Goal: Task Accomplishment & Management: Use online tool/utility

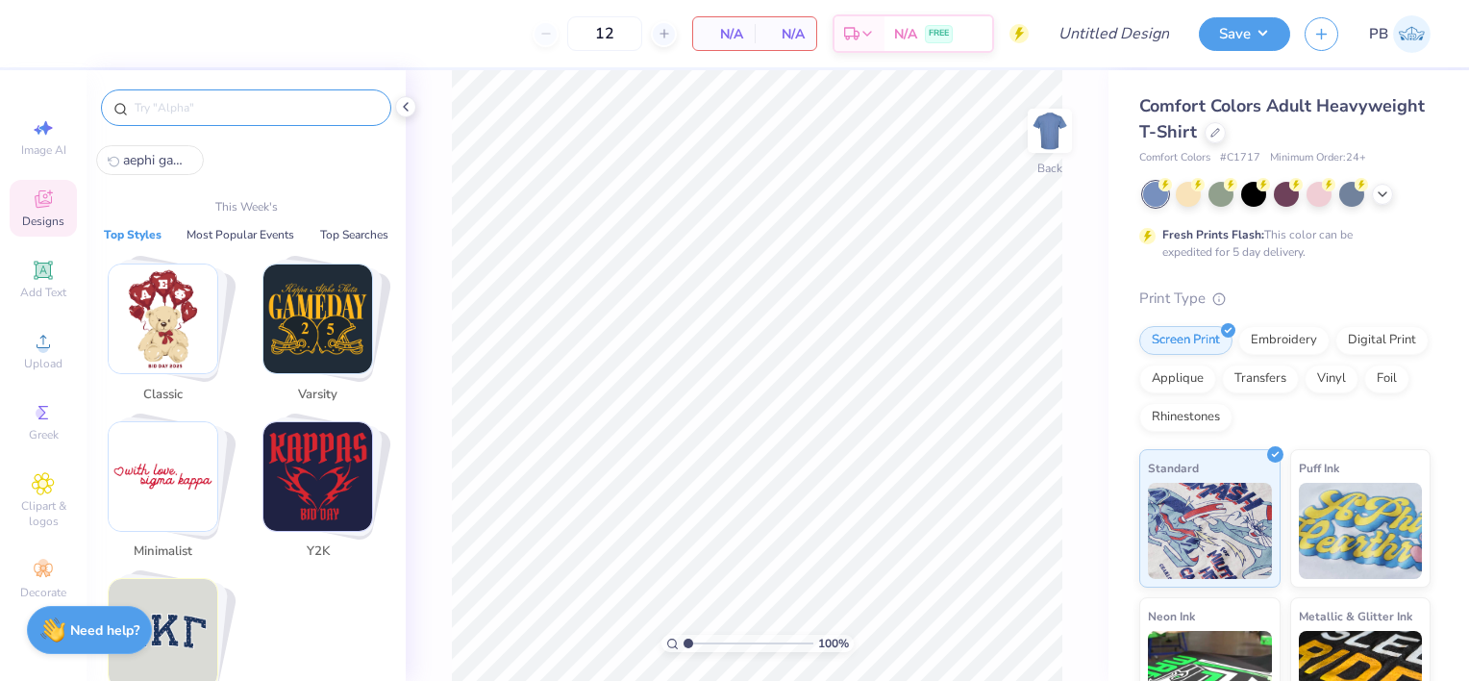
click at [281, 104] on input "text" at bounding box center [256, 107] width 246 height 19
click at [1333, 138] on div "Comfort Colors Adult Heavyweight T-Shirt" at bounding box center [1284, 119] width 291 height 52
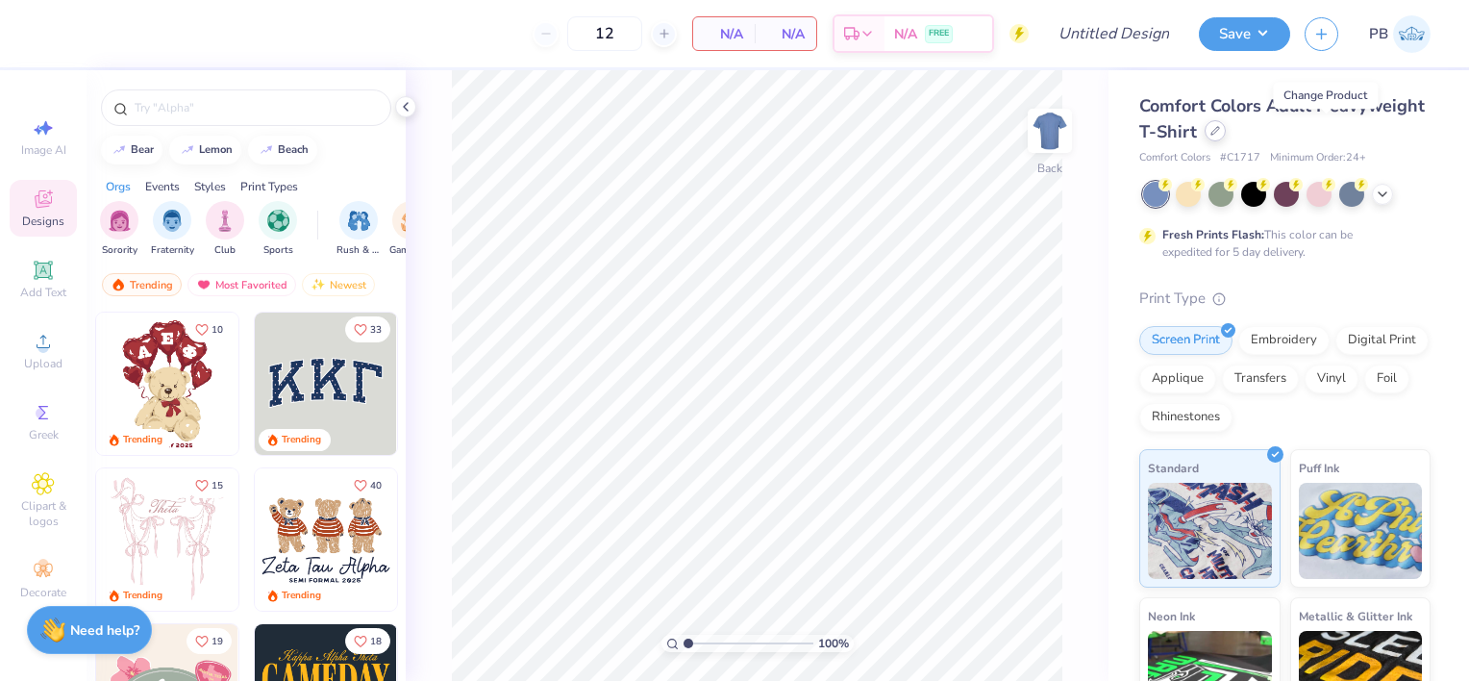
click at [1226, 132] on div at bounding box center [1215, 130] width 21 height 21
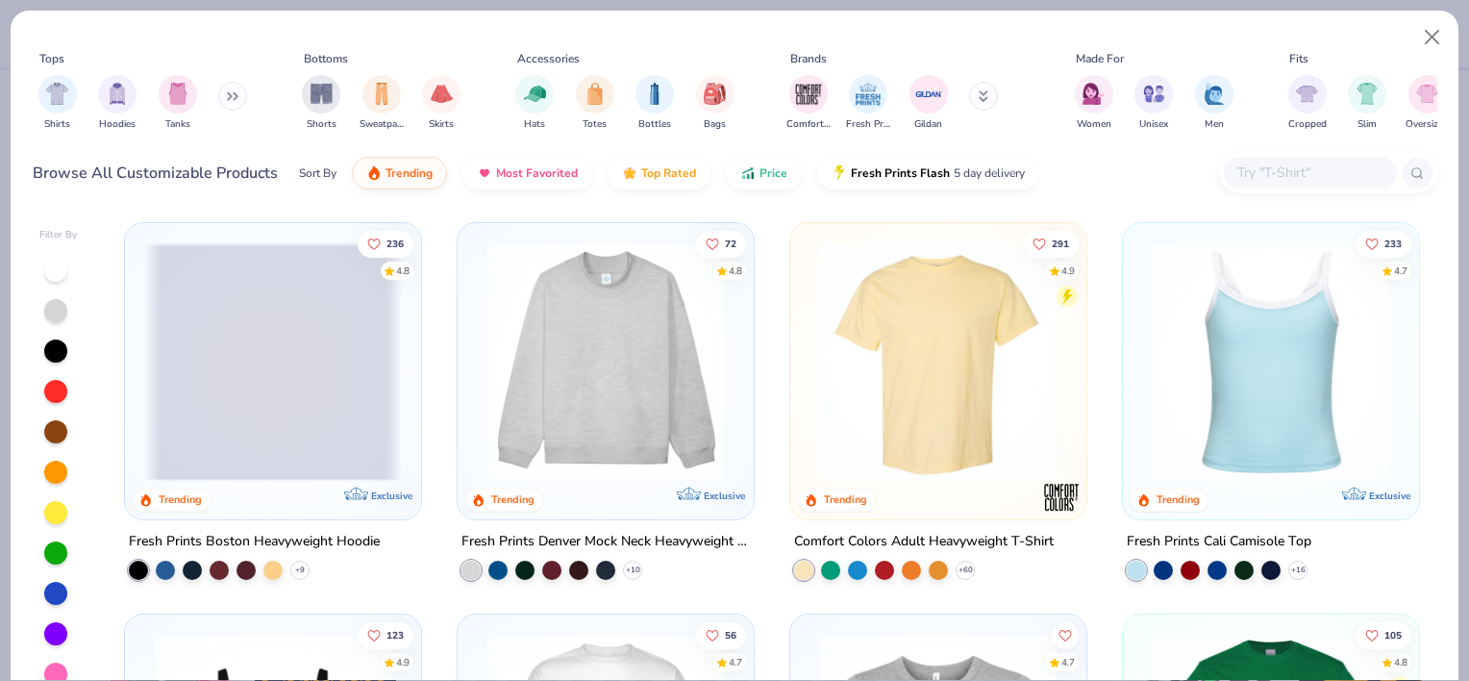
click at [1306, 171] on input "text" at bounding box center [1309, 173] width 148 height 22
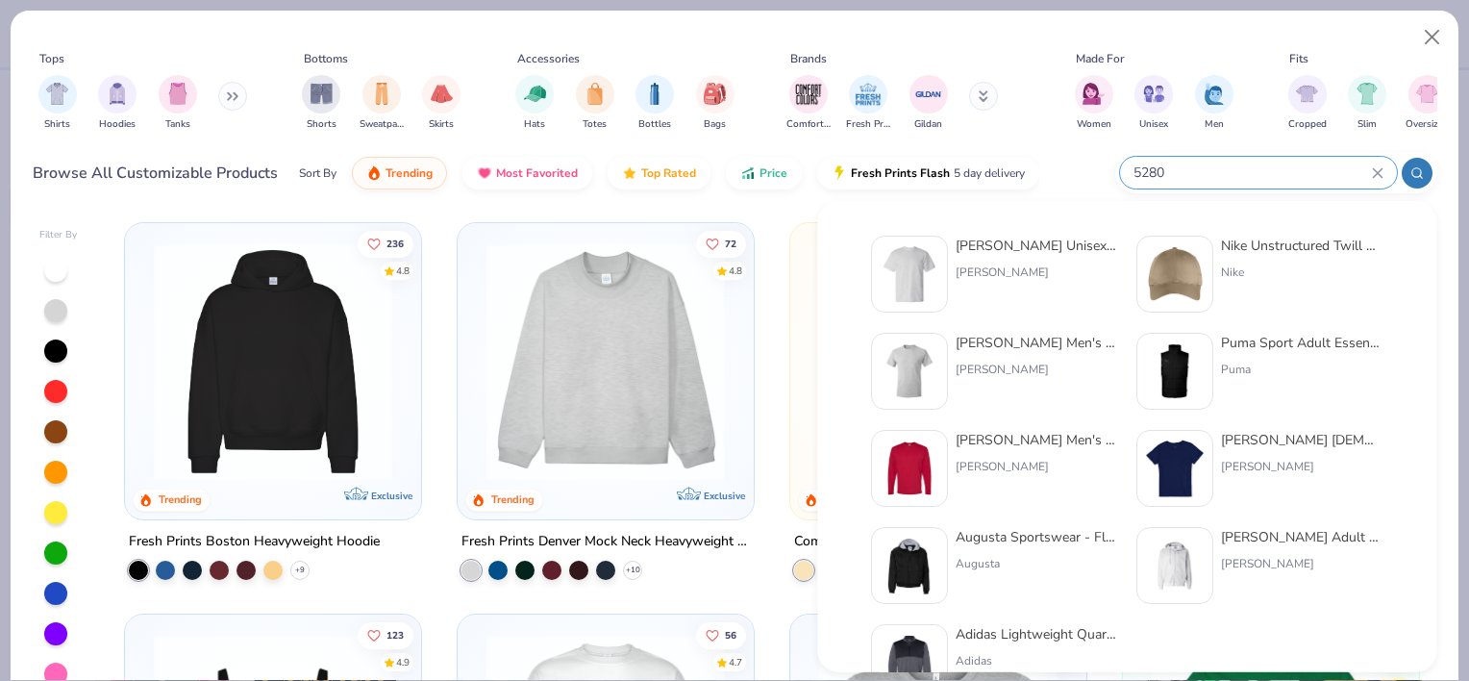
type input "5280"
click at [988, 267] on div "[PERSON_NAME]" at bounding box center [1037, 271] width 162 height 17
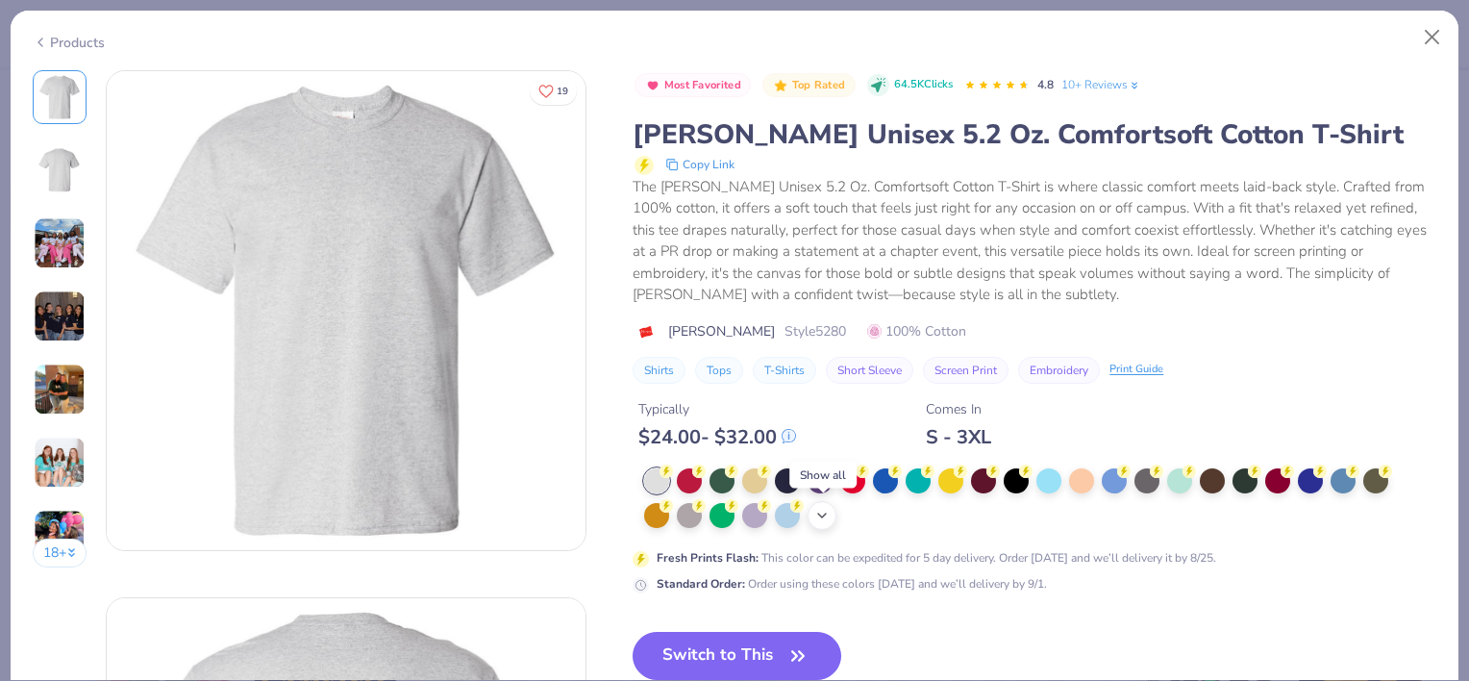
click at [829, 516] on icon at bounding box center [821, 515] width 15 height 15
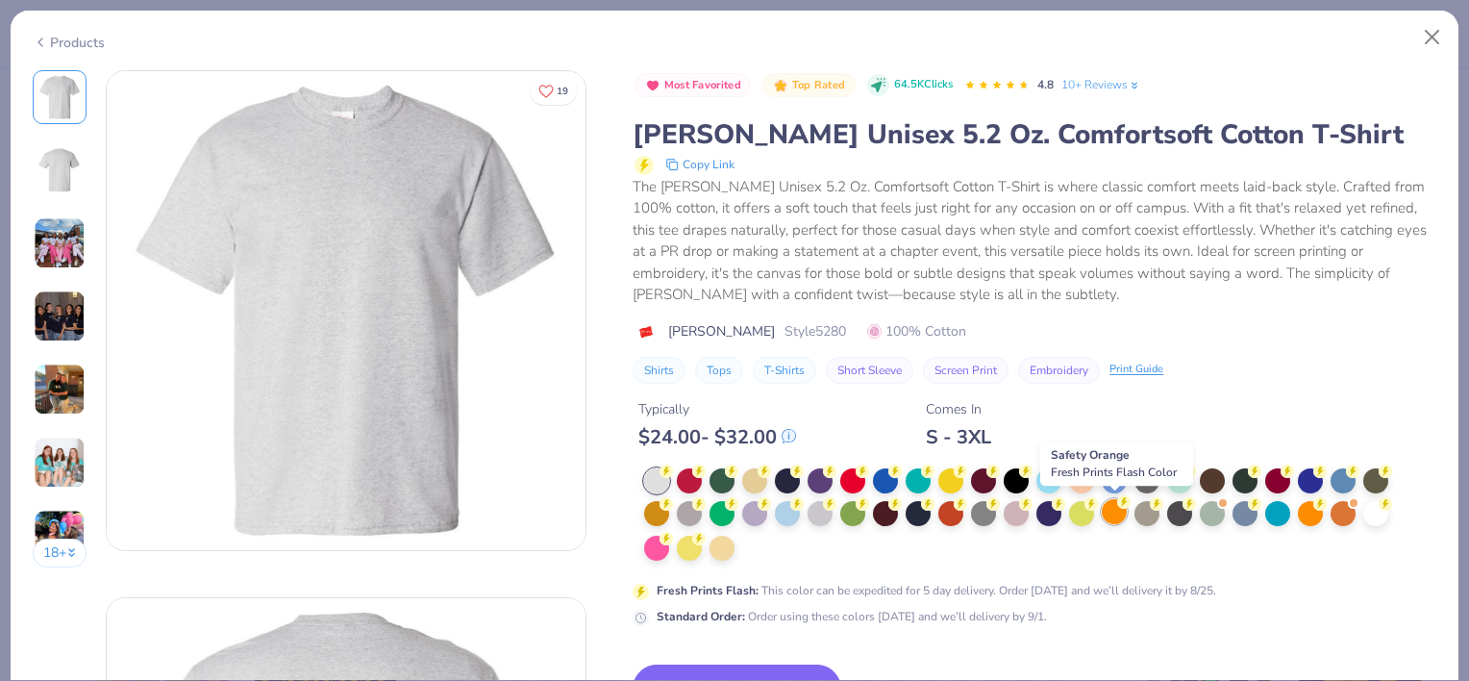
click at [673, 478] on circle at bounding box center [666, 470] width 13 height 13
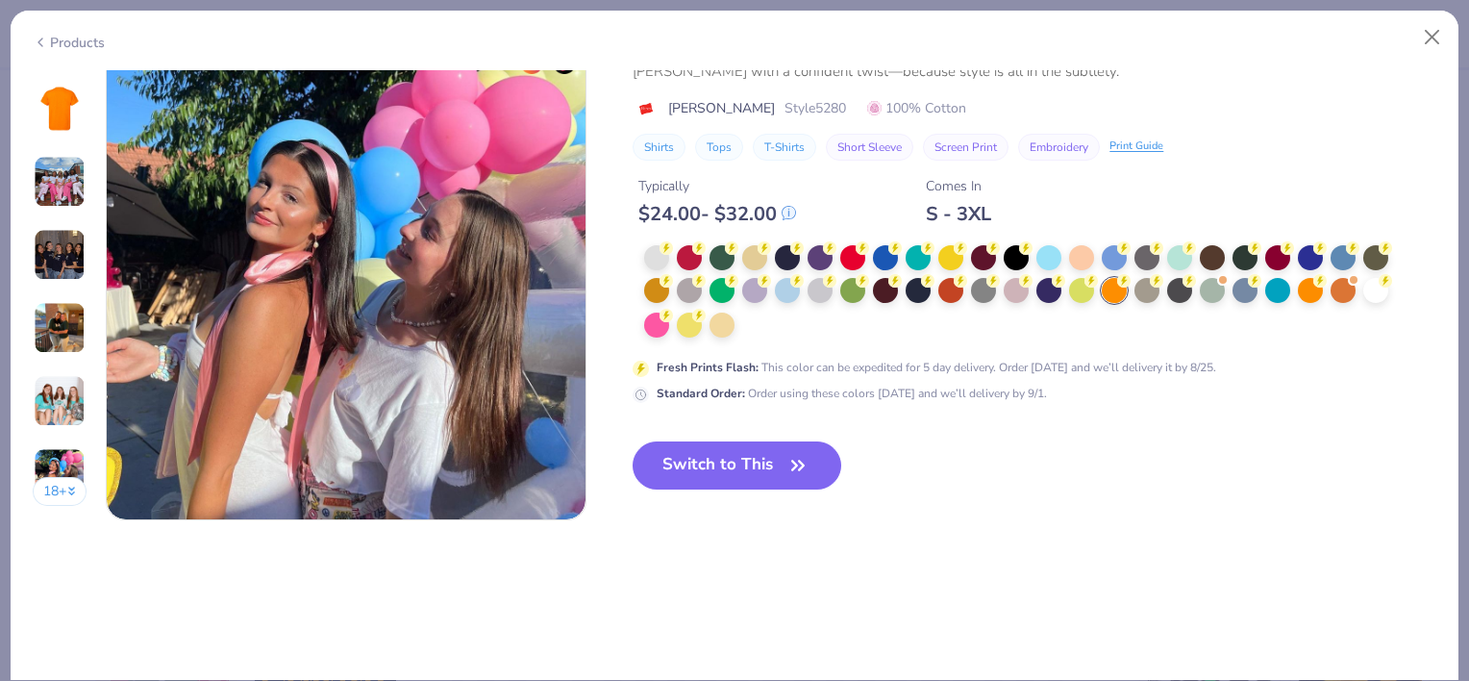
scroll to position [3188, 0]
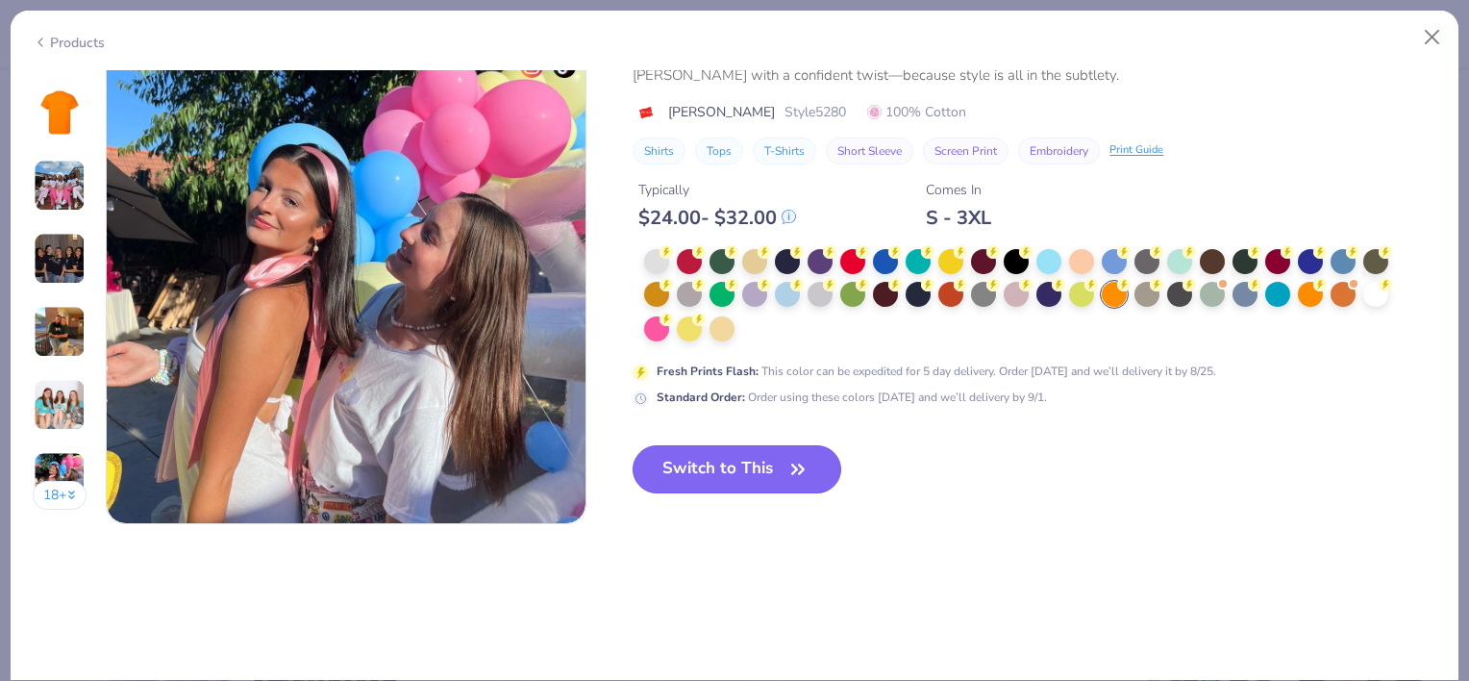
click at [784, 465] on button "Switch to This" at bounding box center [737, 469] width 209 height 48
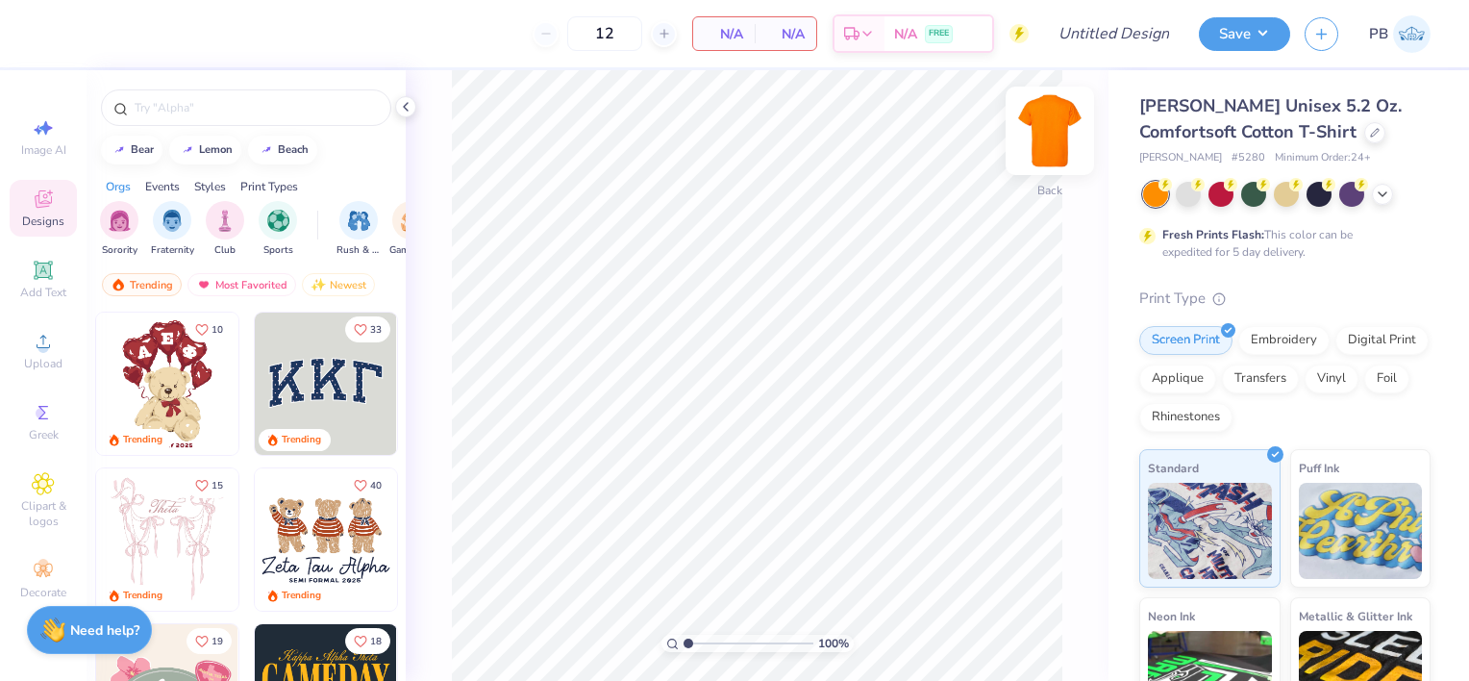
click at [1051, 134] on img at bounding box center [1049, 130] width 77 height 77
click at [276, 117] on div at bounding box center [246, 107] width 290 height 37
click at [296, 107] on input "text" at bounding box center [256, 107] width 246 height 19
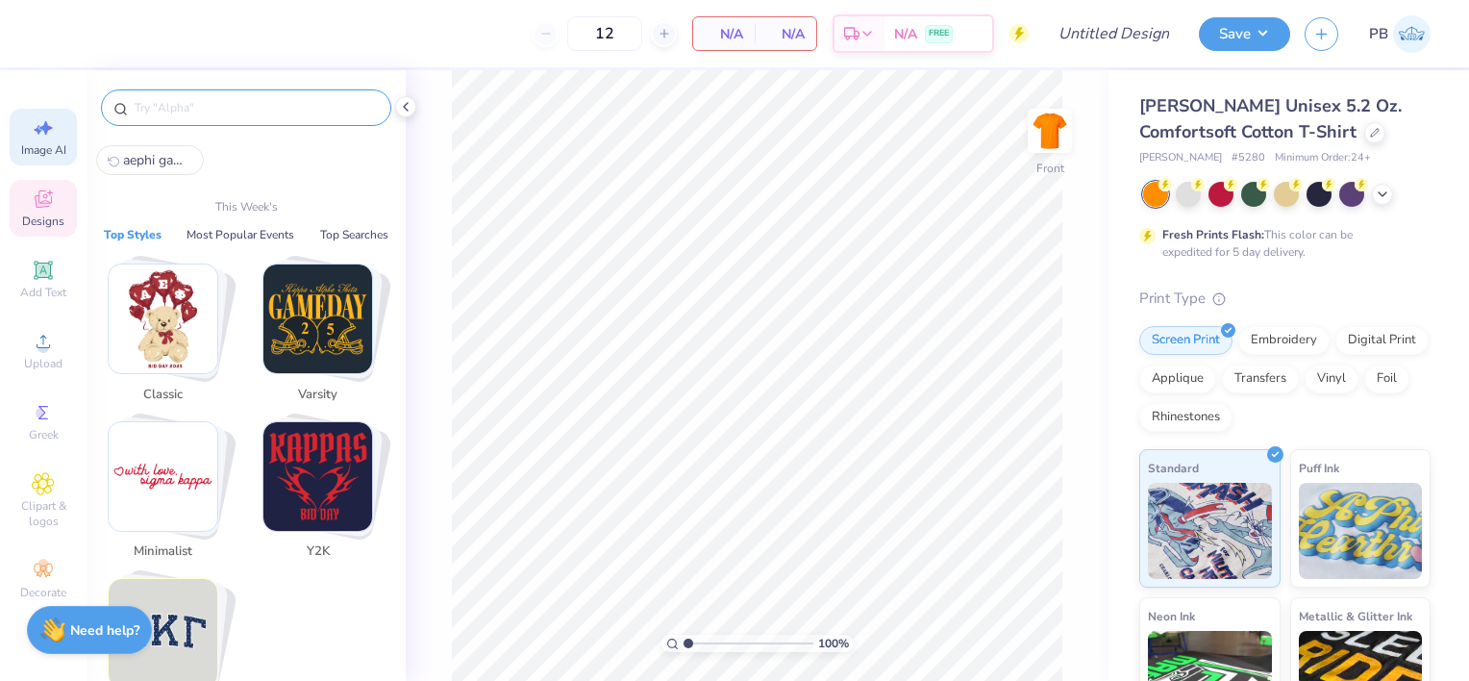
click at [44, 137] on icon at bounding box center [43, 127] width 23 height 23
select select "4"
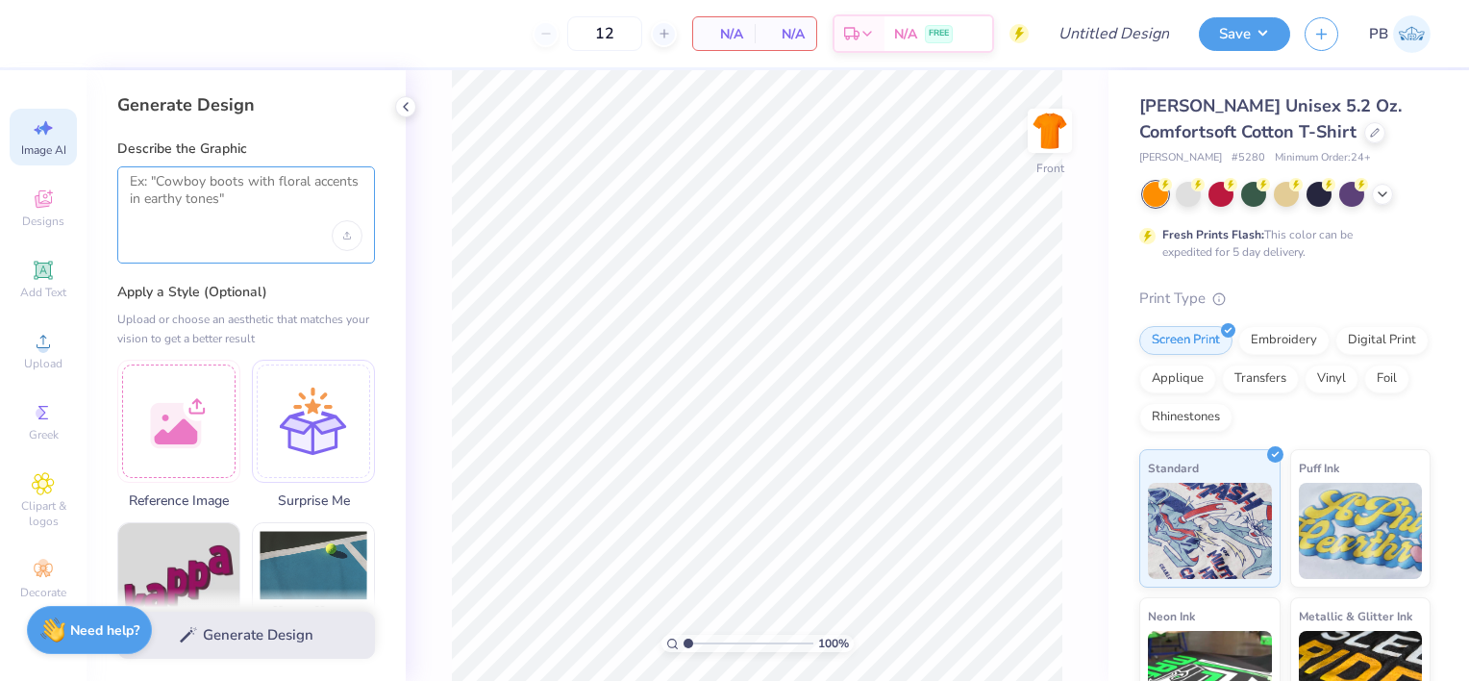
click at [212, 198] on textarea at bounding box center [246, 197] width 233 height 48
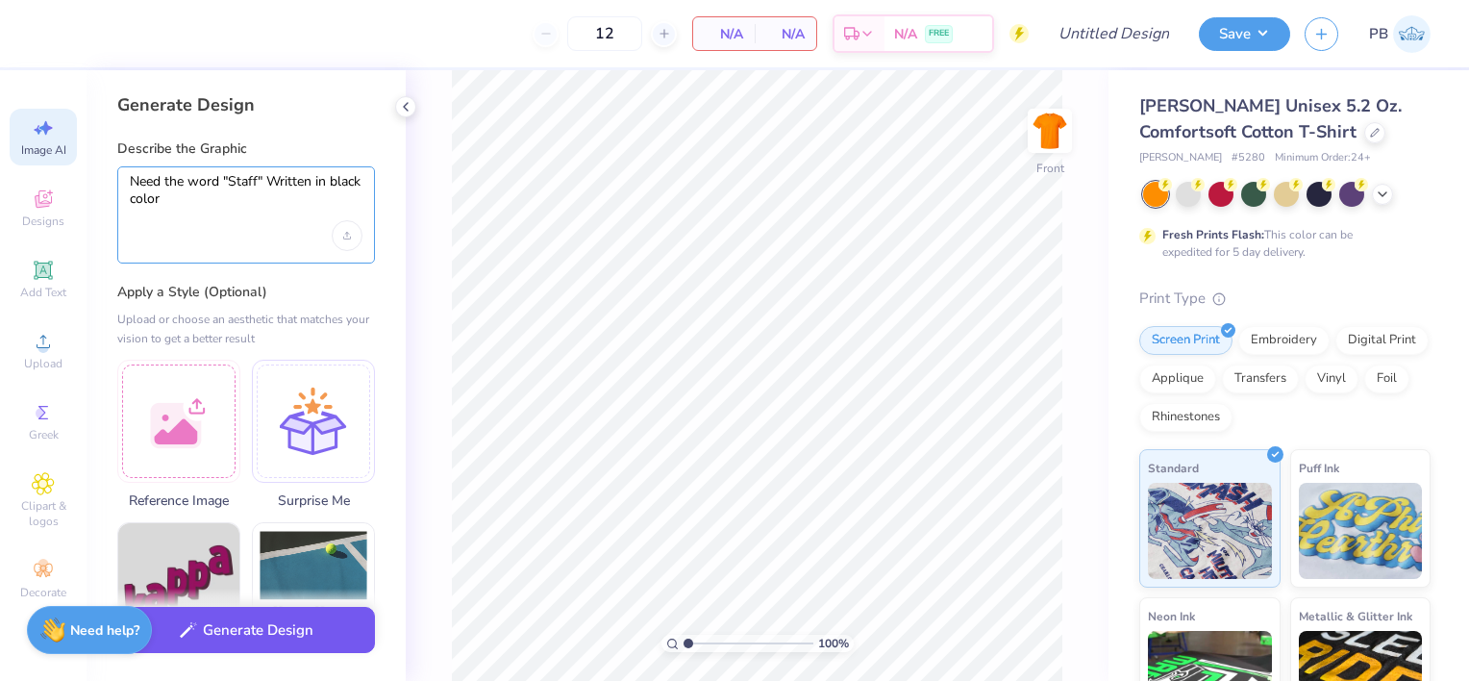
type textarea "Need the word "Staff" Written in black color"
click at [243, 625] on button "Generate Design" at bounding box center [246, 630] width 258 height 47
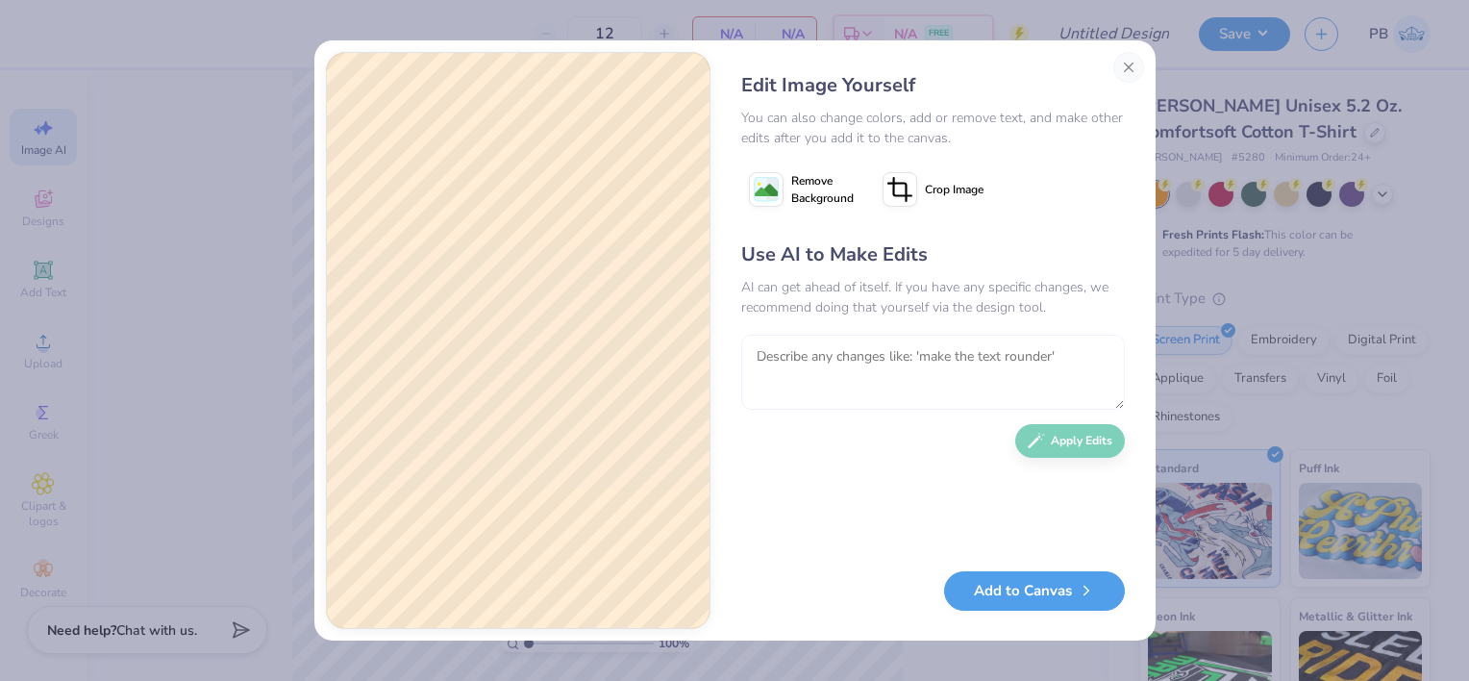
click at [835, 376] on textarea at bounding box center [933, 372] width 384 height 75
click at [1131, 60] on button "Close" at bounding box center [1128, 67] width 31 height 31
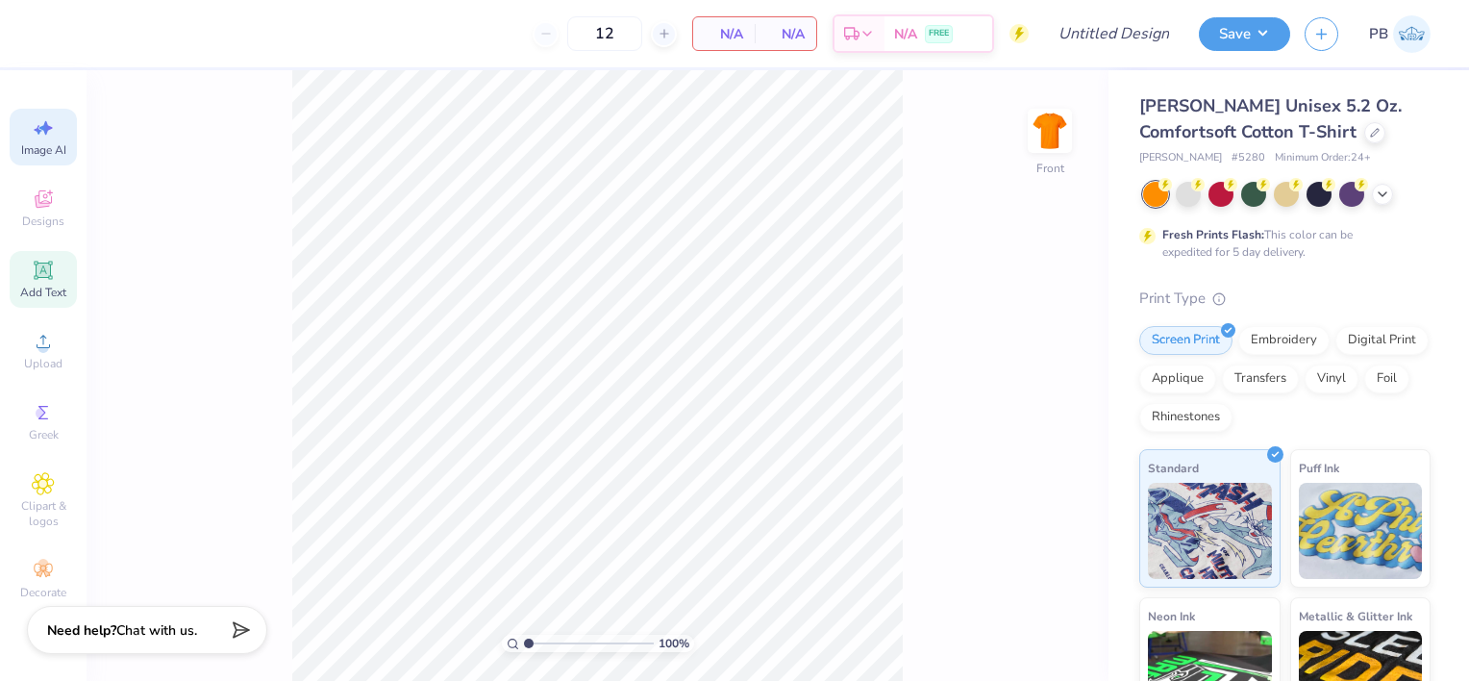
click at [45, 289] on span "Add Text" at bounding box center [43, 292] width 46 height 15
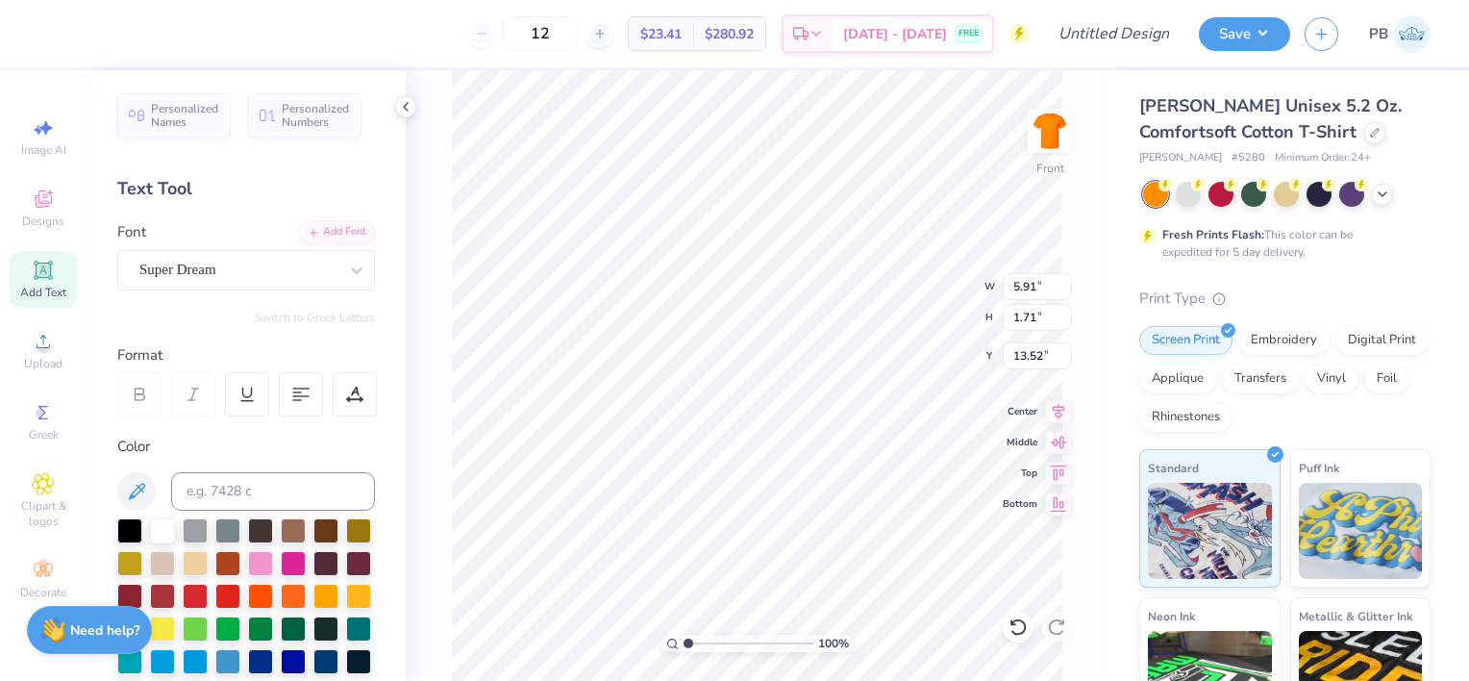
scroll to position [15, 3]
type textarea "STAFF"
click at [350, 264] on icon at bounding box center [356, 270] width 19 height 19
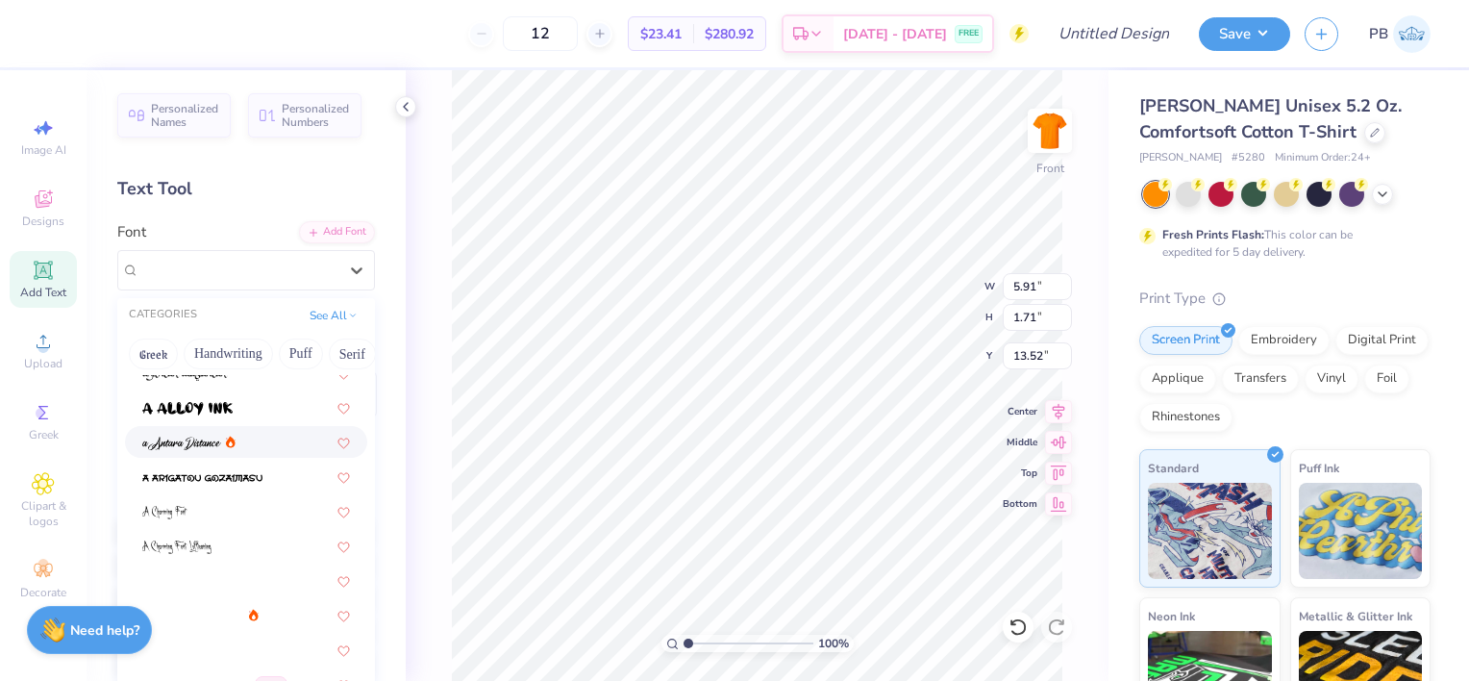
scroll to position [0, 0]
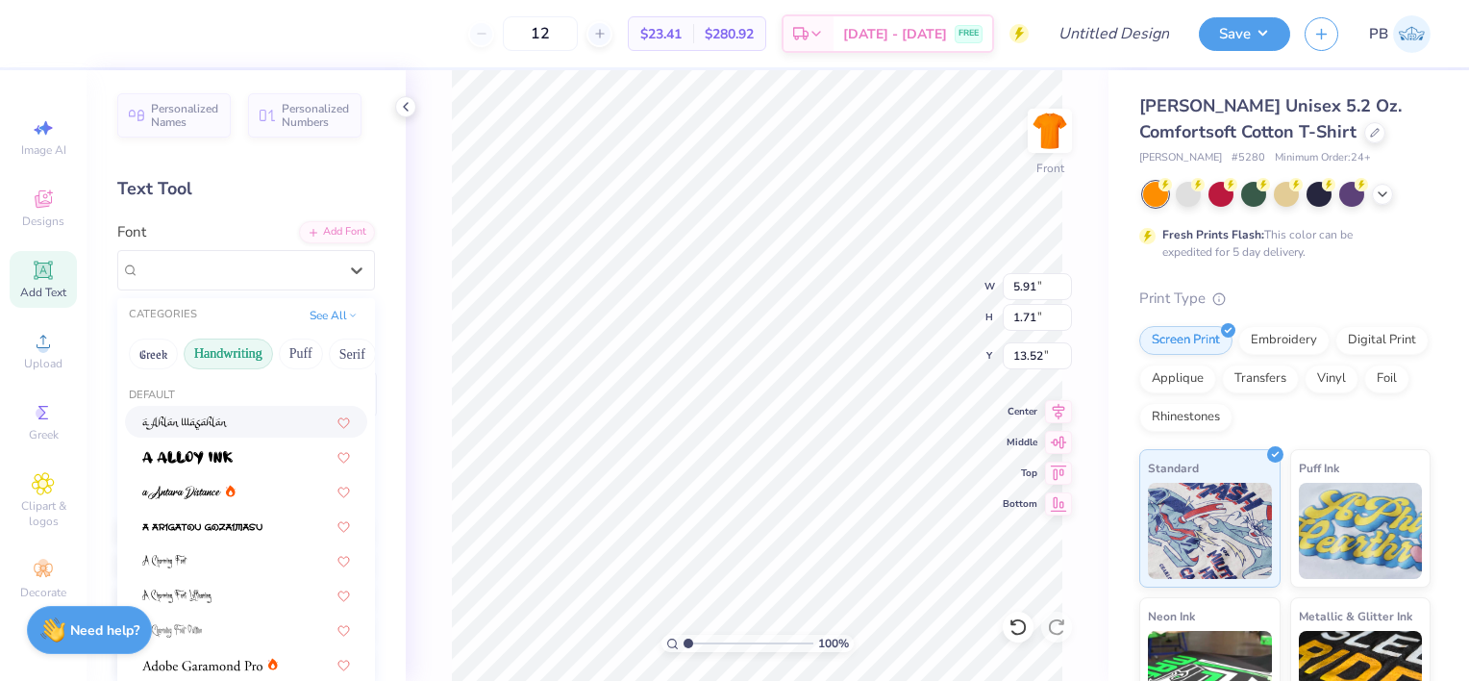
click at [237, 356] on button "Handwriting" at bounding box center [228, 353] width 89 height 31
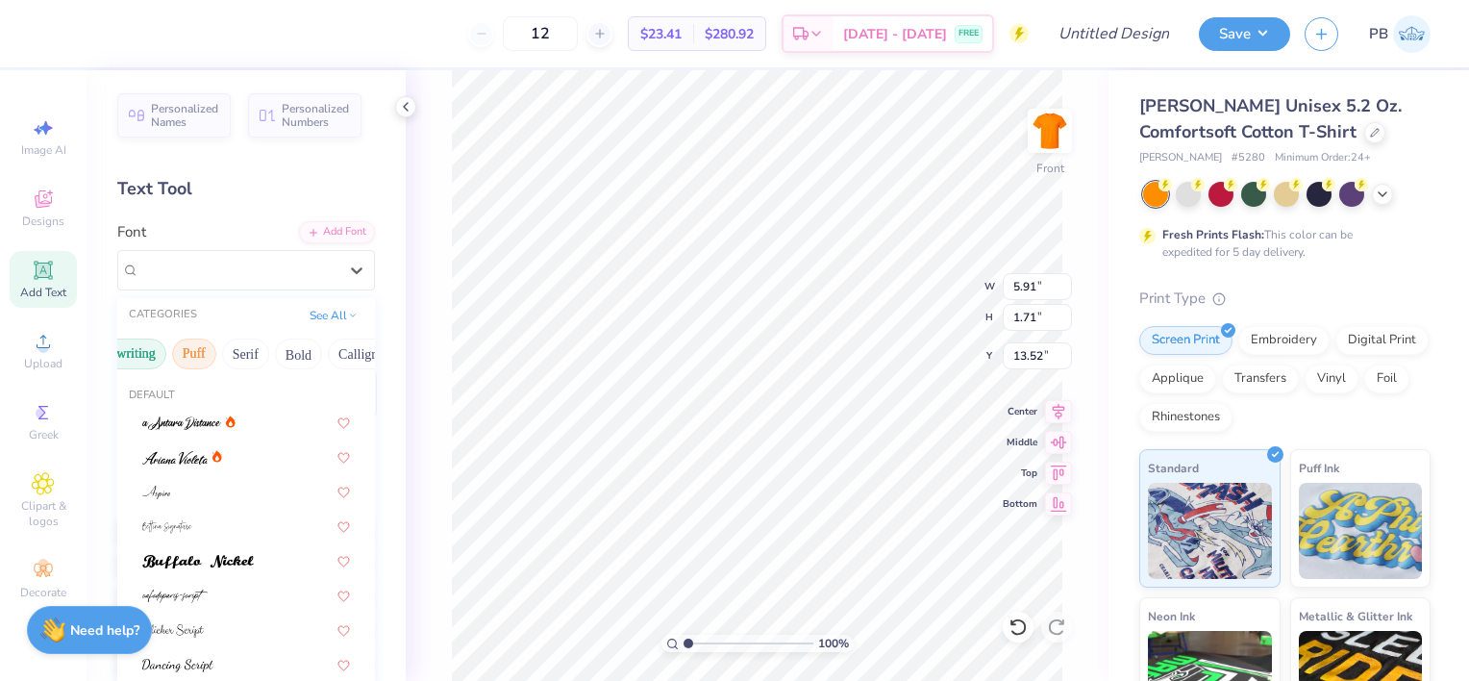
scroll to position [0, 112]
click at [290, 350] on button "Bold" at bounding box center [293, 353] width 47 height 31
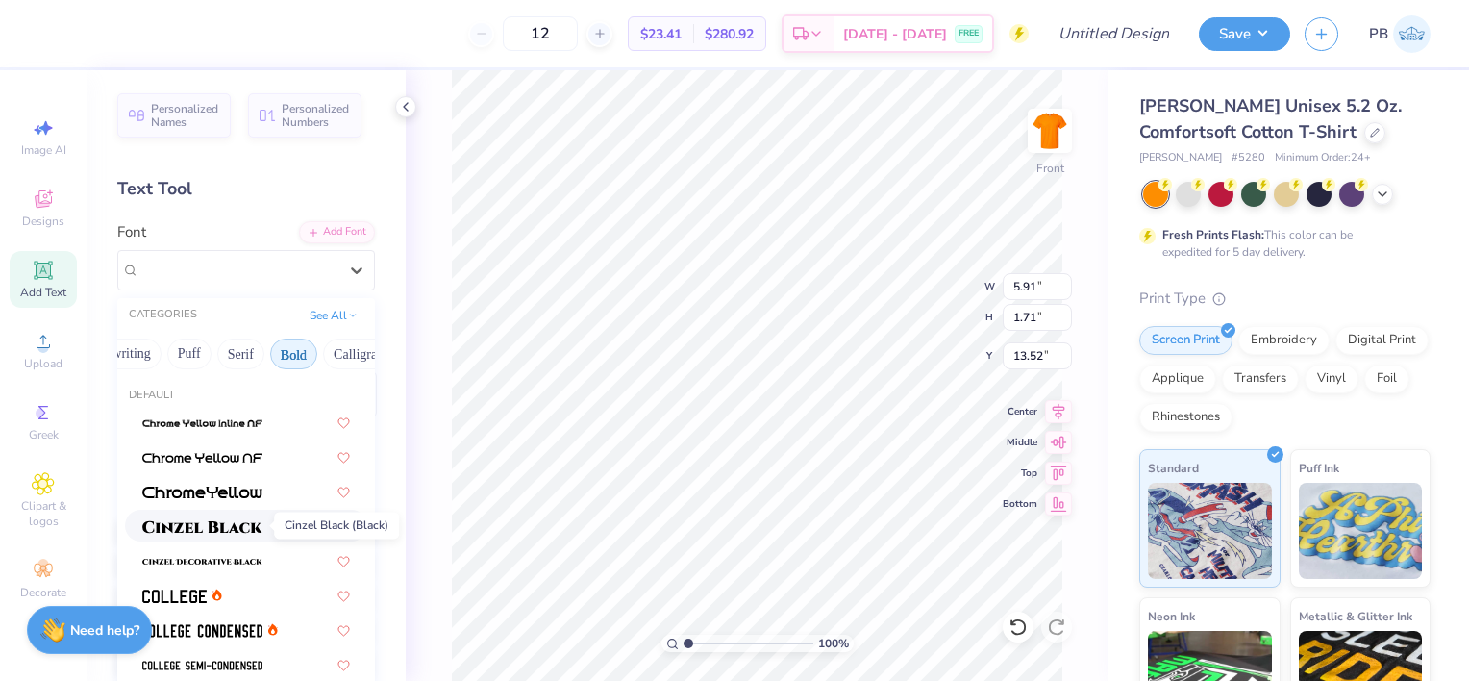
click at [229, 523] on img at bounding box center [202, 526] width 120 height 13
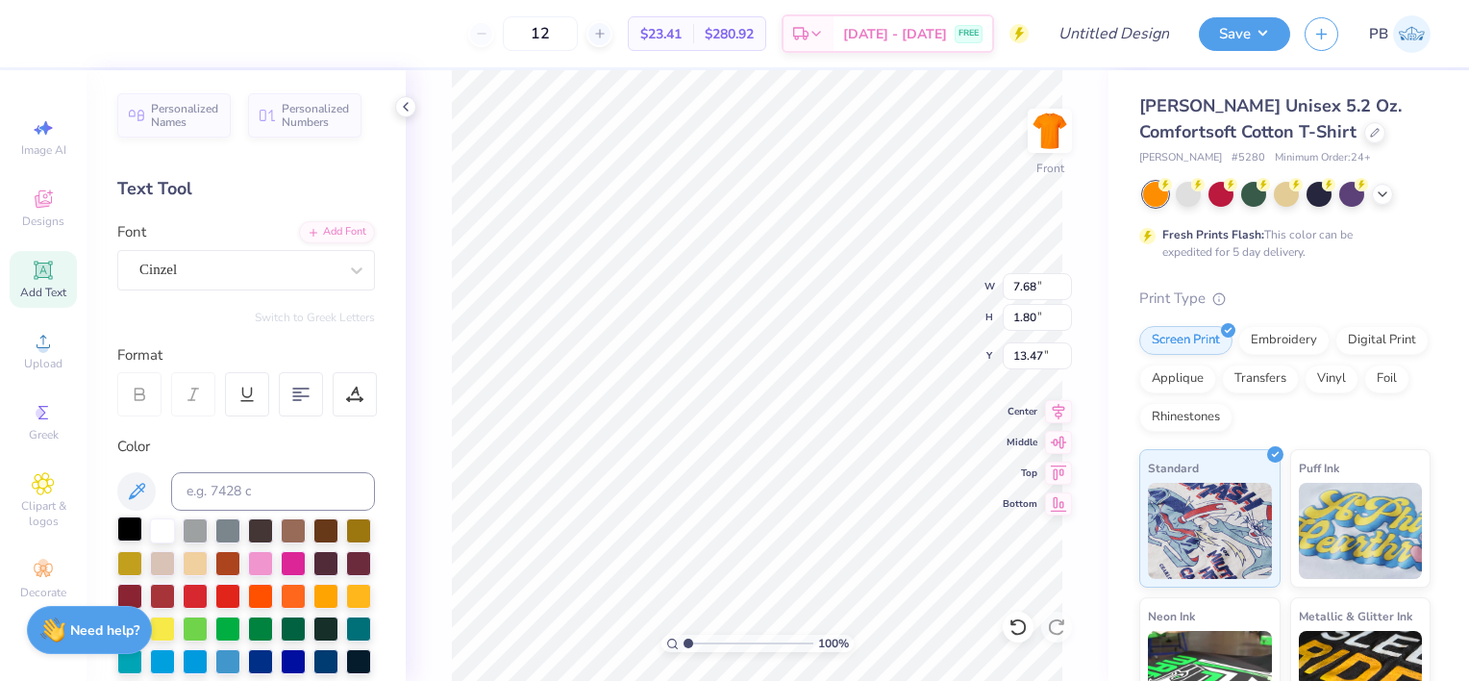
click at [126, 524] on div at bounding box center [129, 528] width 25 height 25
type input "9.59"
type input "2.25"
type input "3.44"
click at [347, 264] on icon at bounding box center [356, 270] width 19 height 19
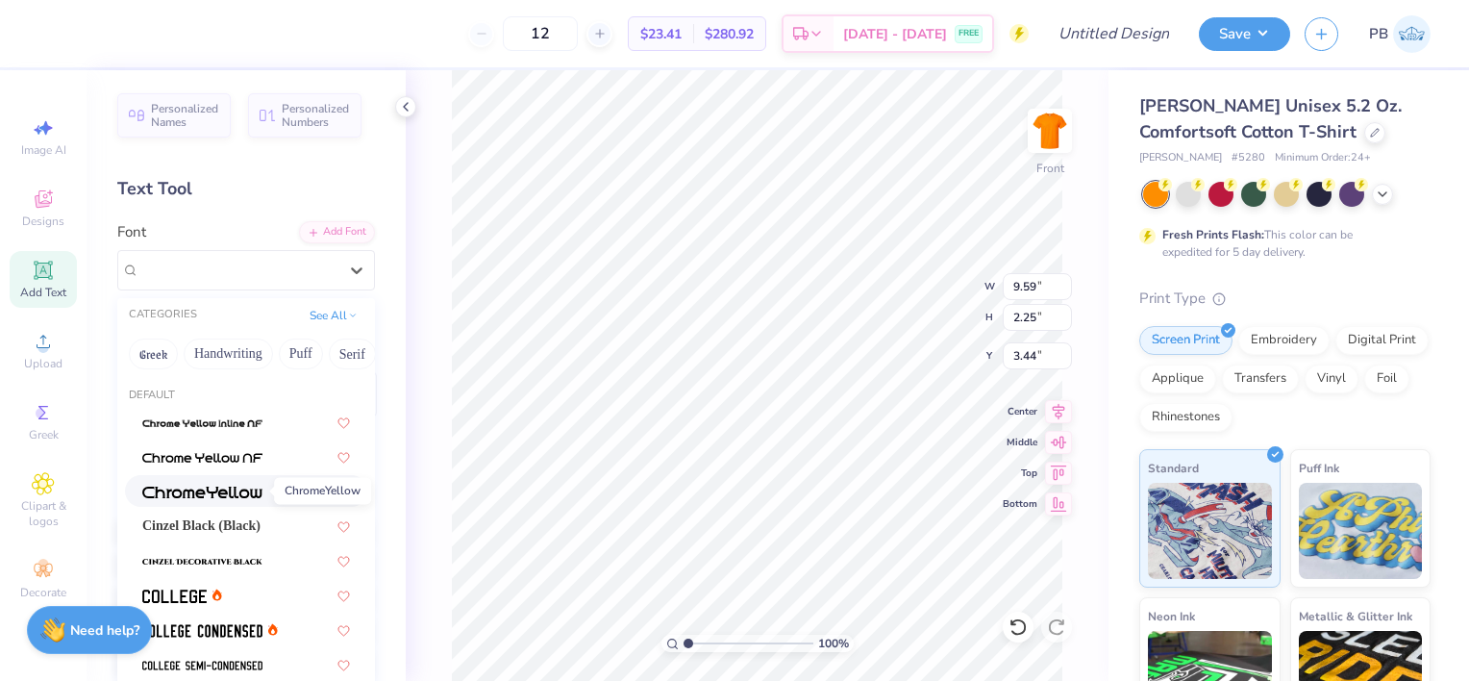
click at [241, 488] on img at bounding box center [202, 492] width 120 height 13
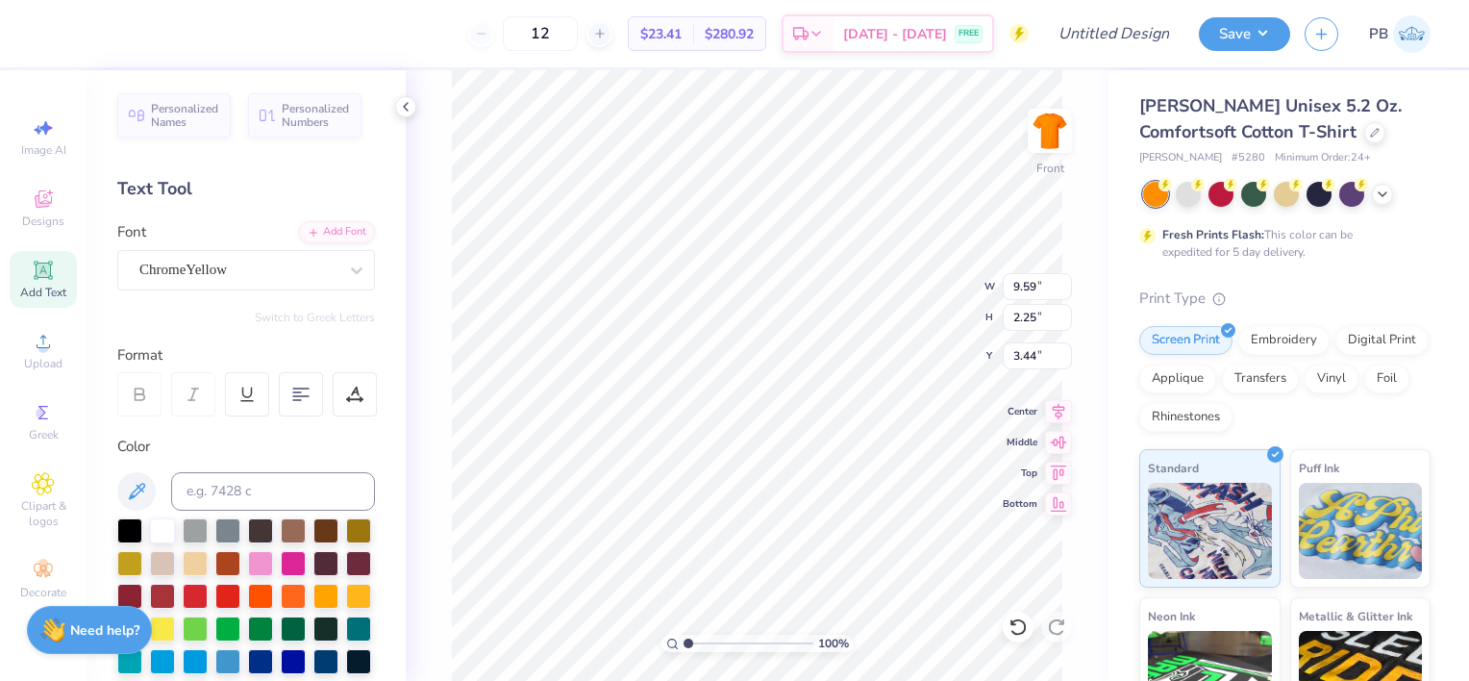
type input "11.24"
type input "2.03"
type input "3.55"
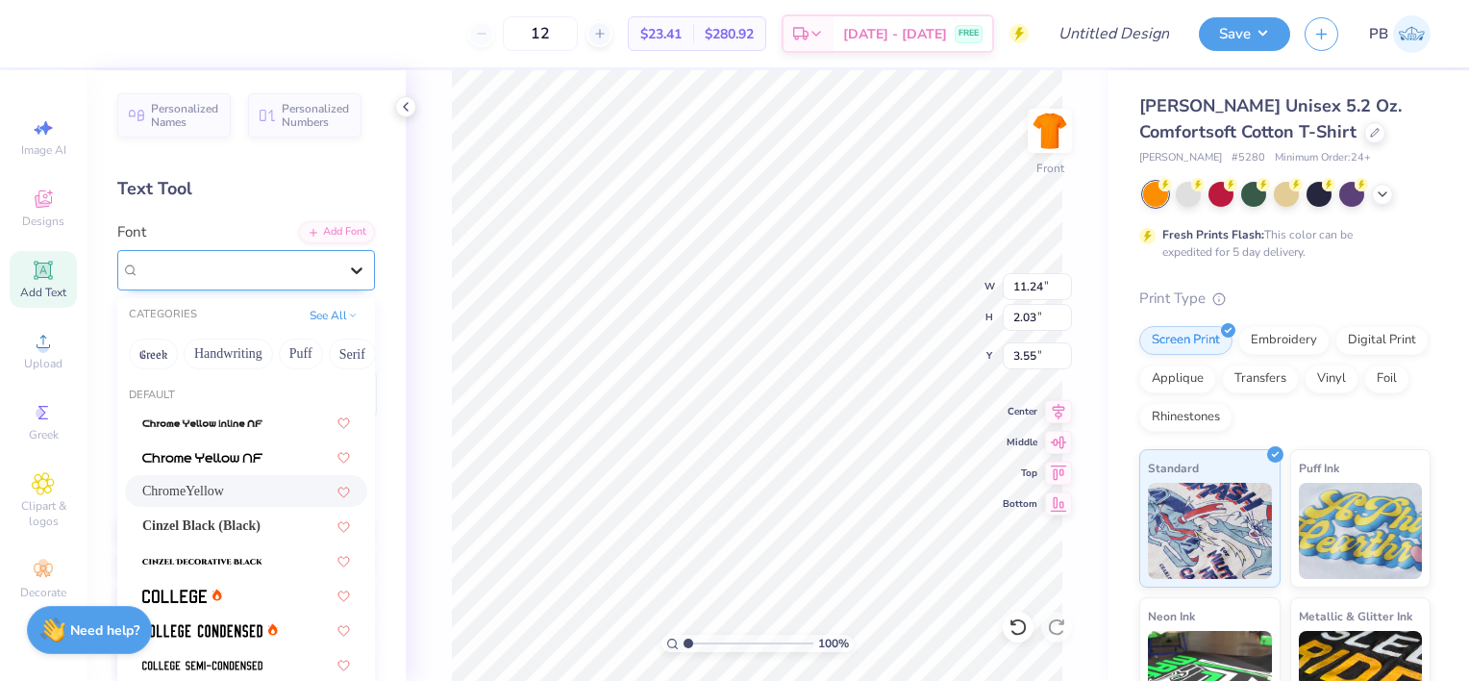
click at [347, 263] on icon at bounding box center [356, 270] width 19 height 19
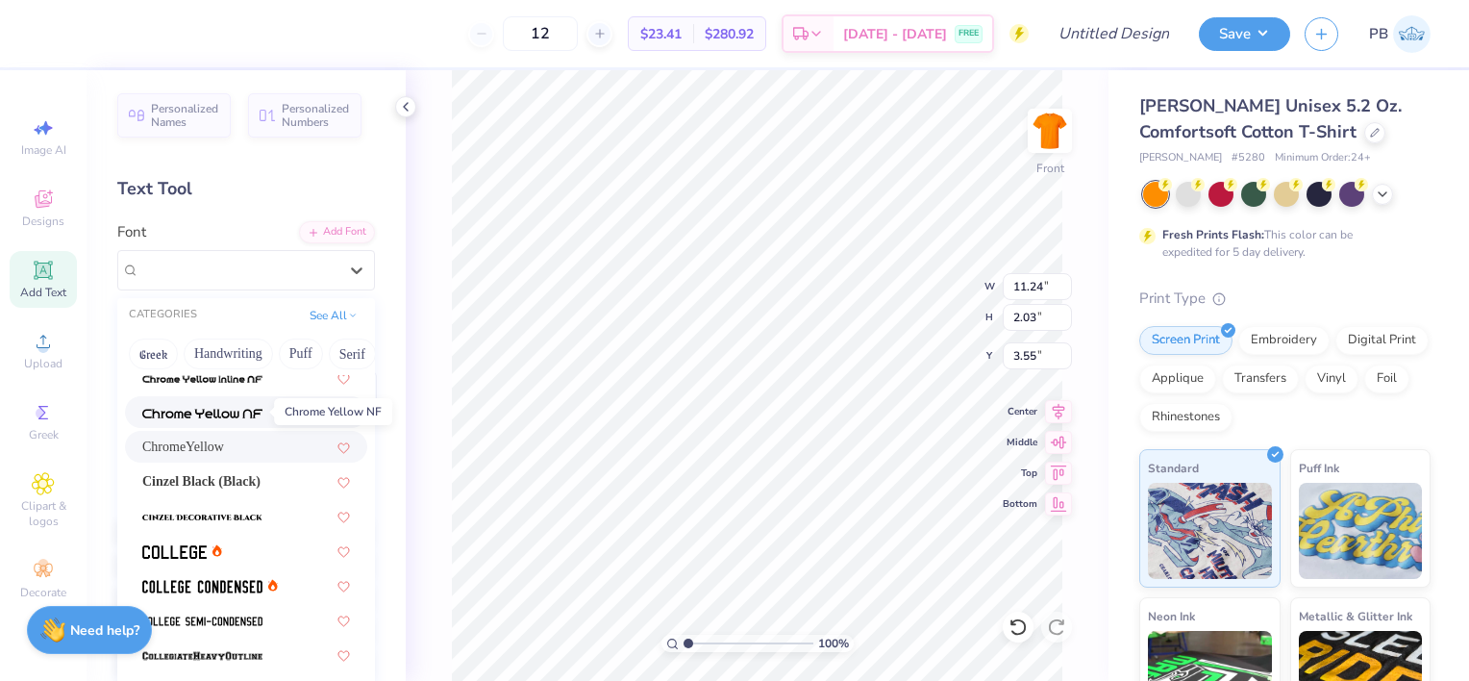
scroll to position [45, 0]
click at [220, 546] on icon at bounding box center [217, 549] width 10 height 12
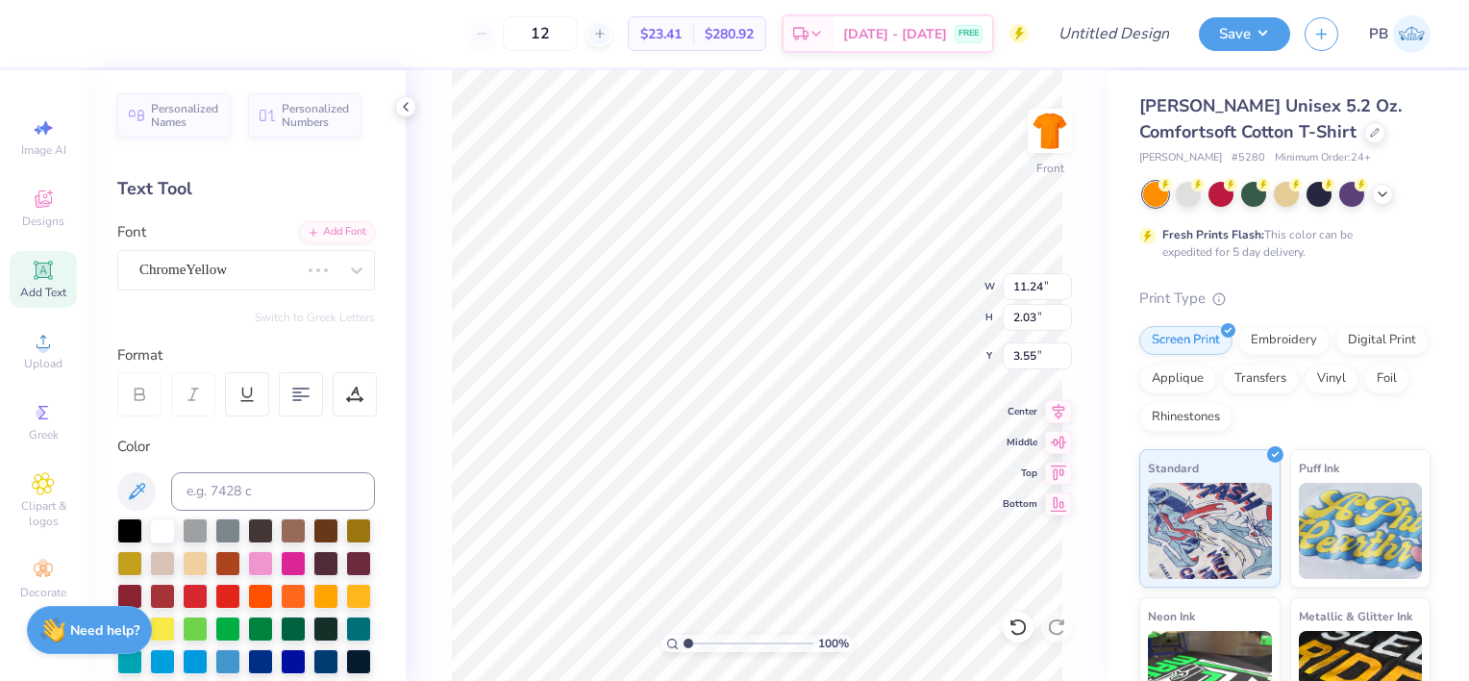
type input "8.05"
type input "2.09"
type input "3.52"
type input "10.29"
type input "2.67"
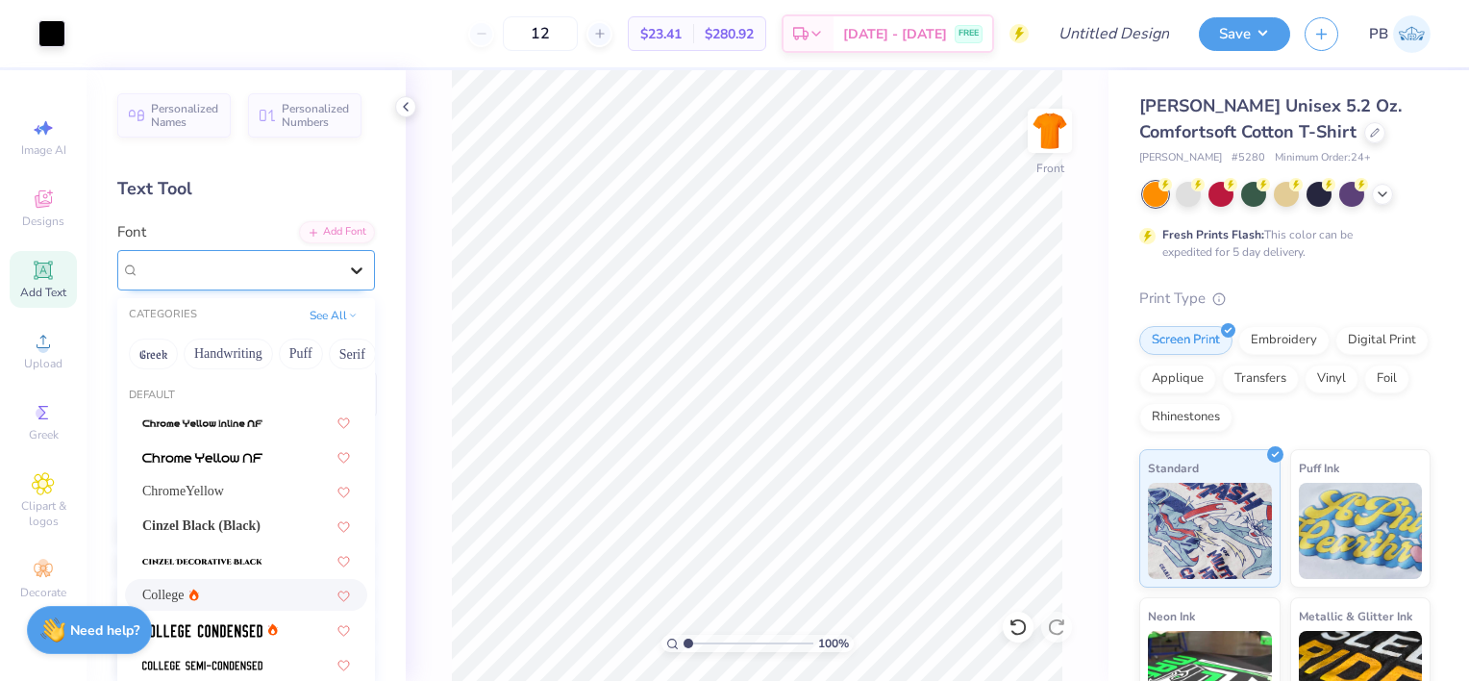
click at [347, 275] on icon at bounding box center [356, 270] width 19 height 19
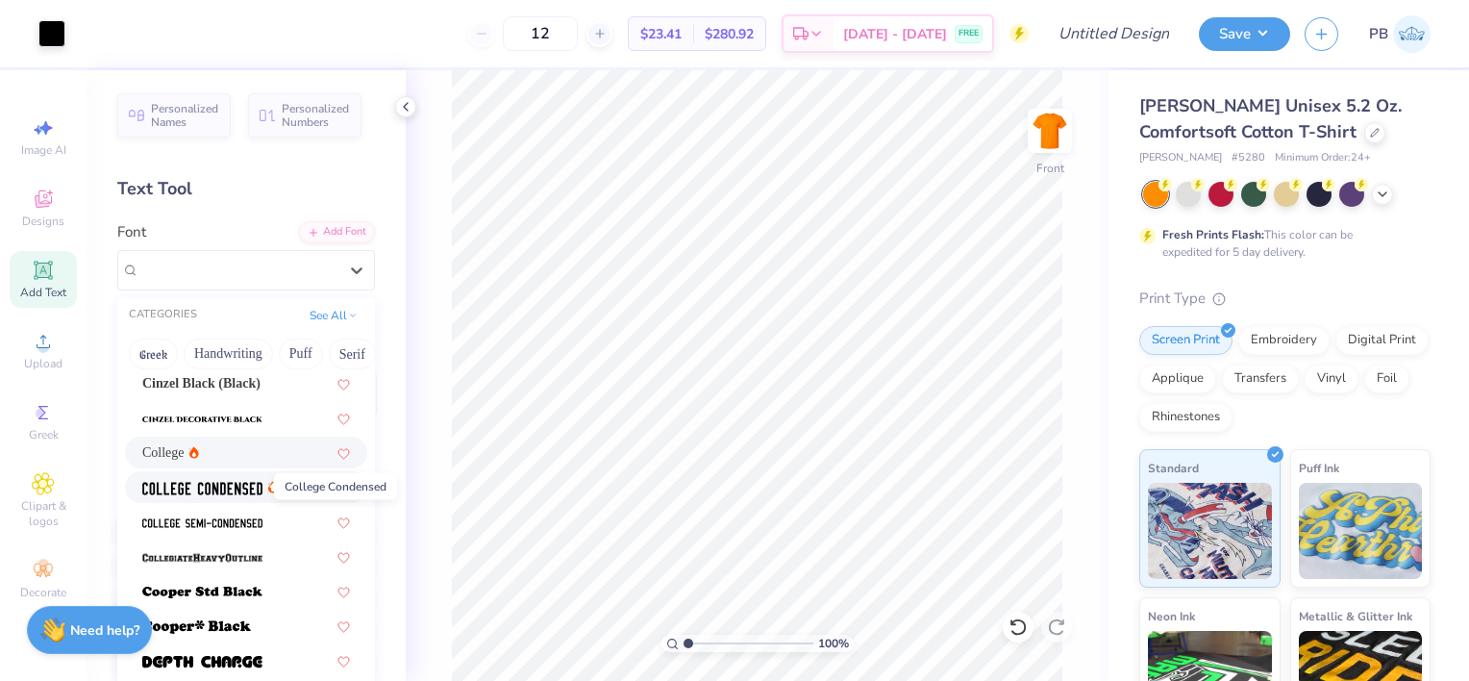
scroll to position [142, 0]
click at [219, 482] on img at bounding box center [202, 488] width 120 height 13
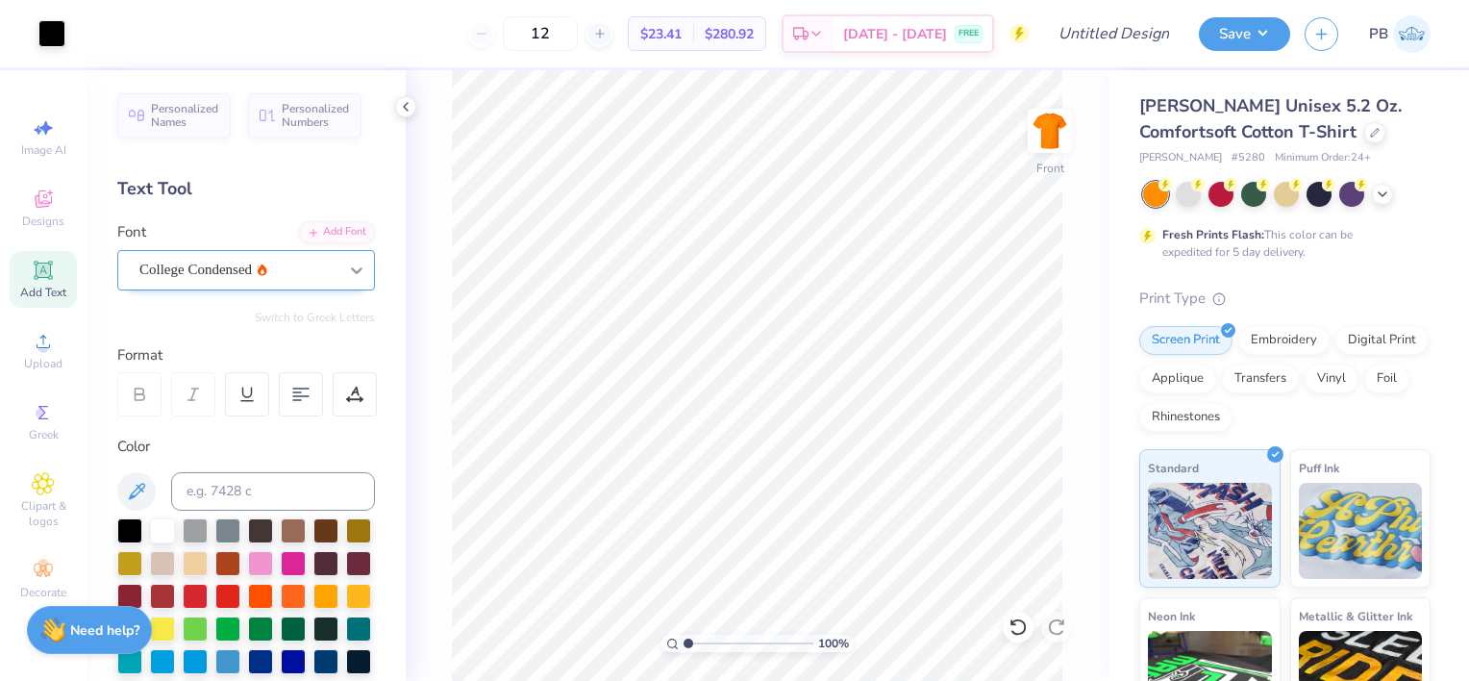
click at [347, 277] on icon at bounding box center [356, 270] width 19 height 19
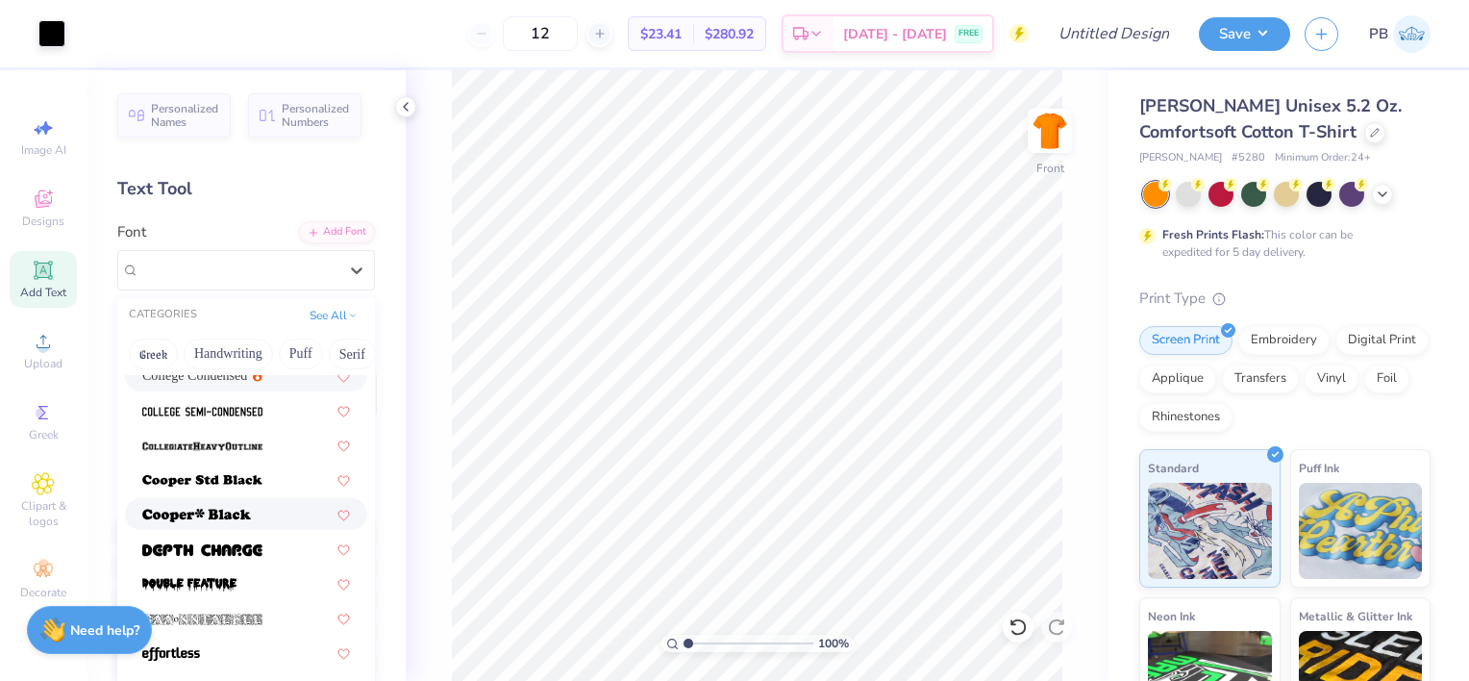
scroll to position [253, 0]
click at [253, 475] on img at bounding box center [202, 481] width 120 height 13
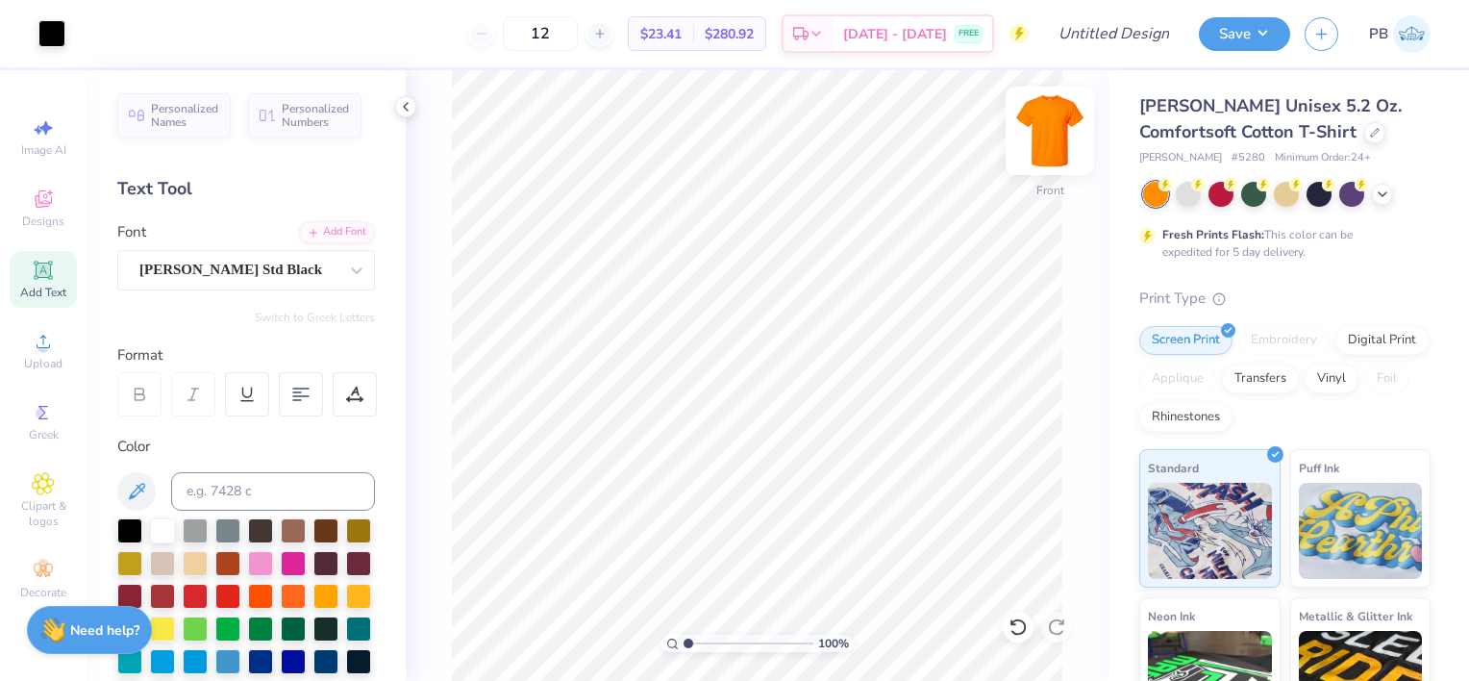
click at [1053, 114] on img at bounding box center [1049, 130] width 77 height 77
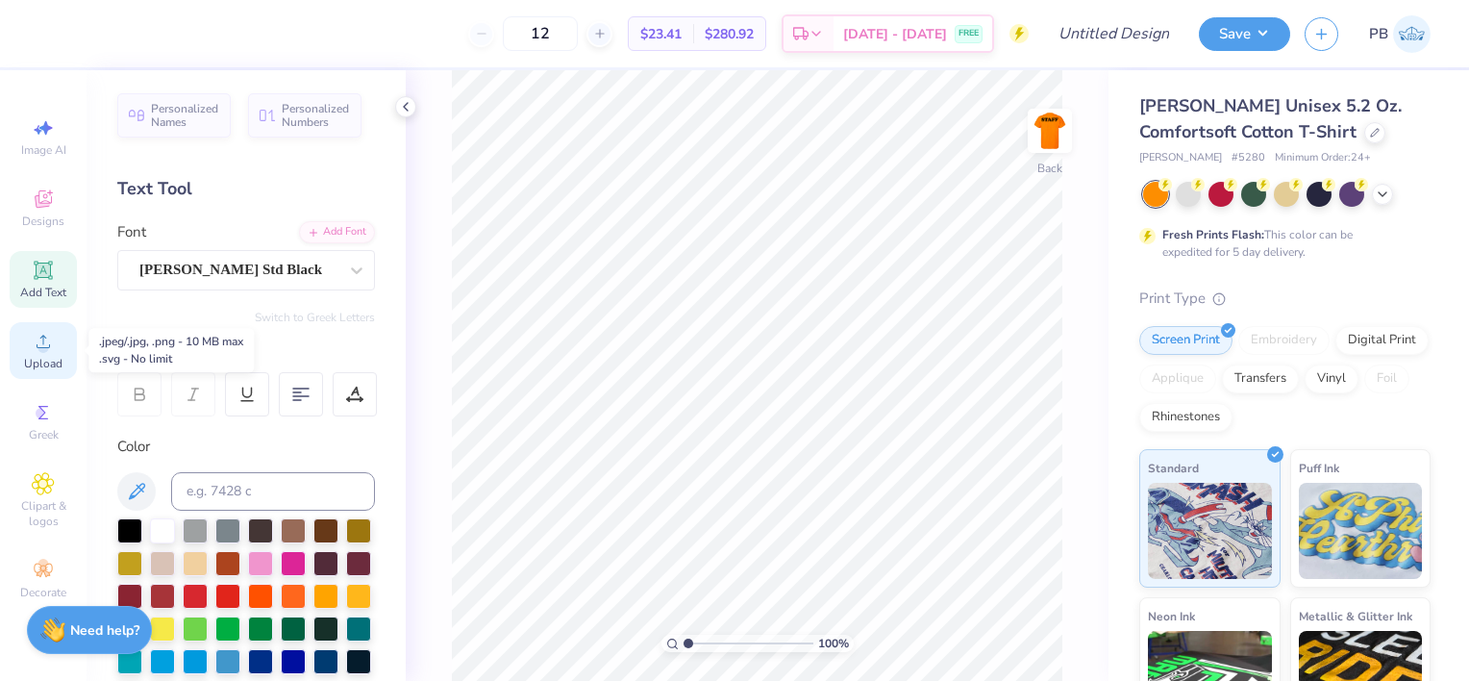
click at [48, 341] on icon at bounding box center [43, 341] width 23 height 23
click at [1261, 44] on button "Save" at bounding box center [1244, 31] width 91 height 34
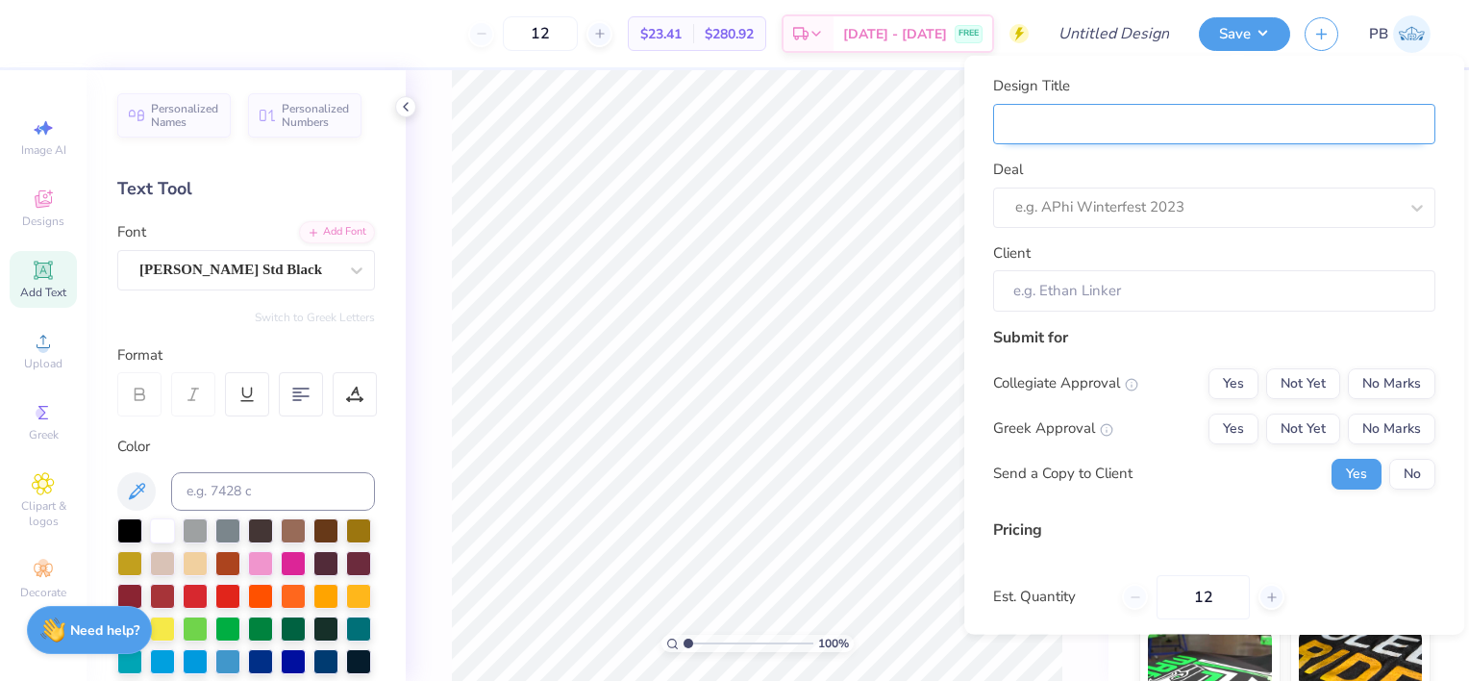
click at [1158, 136] on input "Design Title" at bounding box center [1214, 123] width 442 height 41
type input "S"
type input "St"
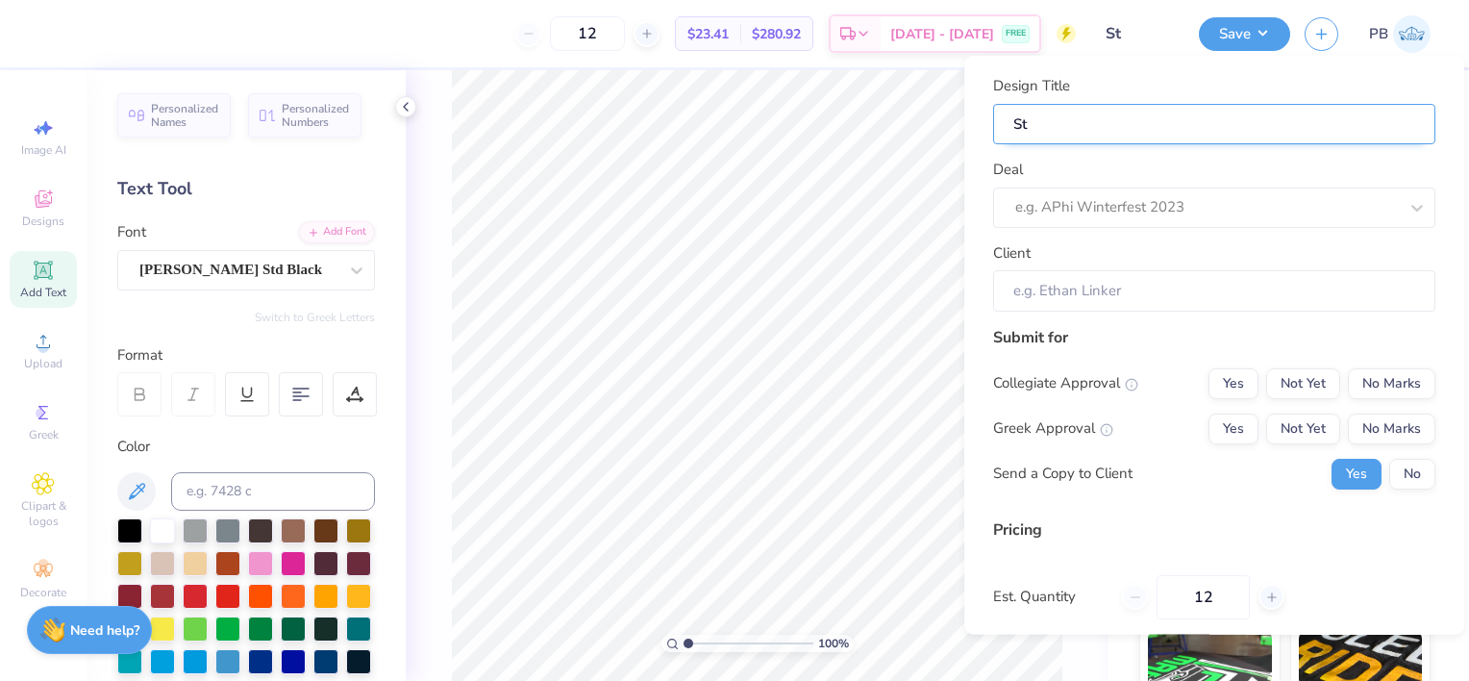
type input "Sta"
type input "Staf"
type input "Staff"
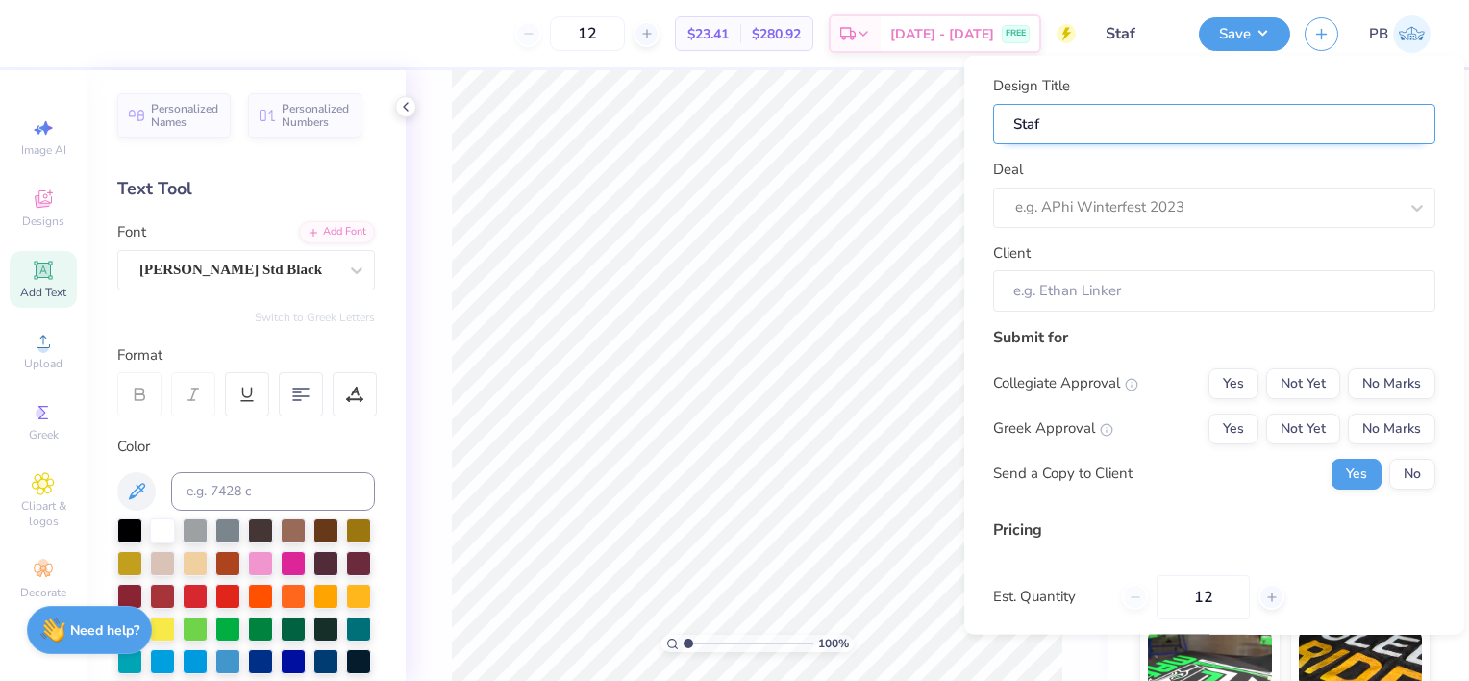
type input "Staff"
type input "Staff s"
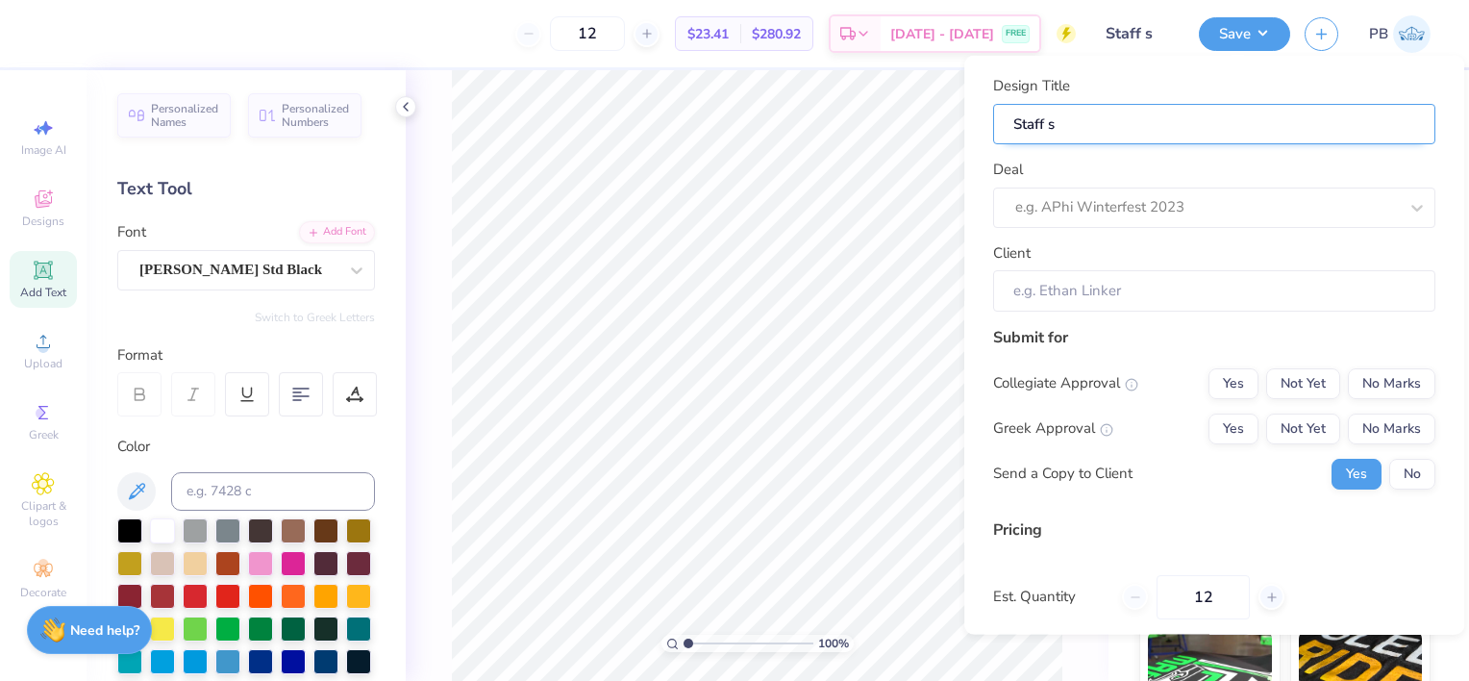
type input "Staff sh"
type input "Staff shi"
type input "Staff shir"
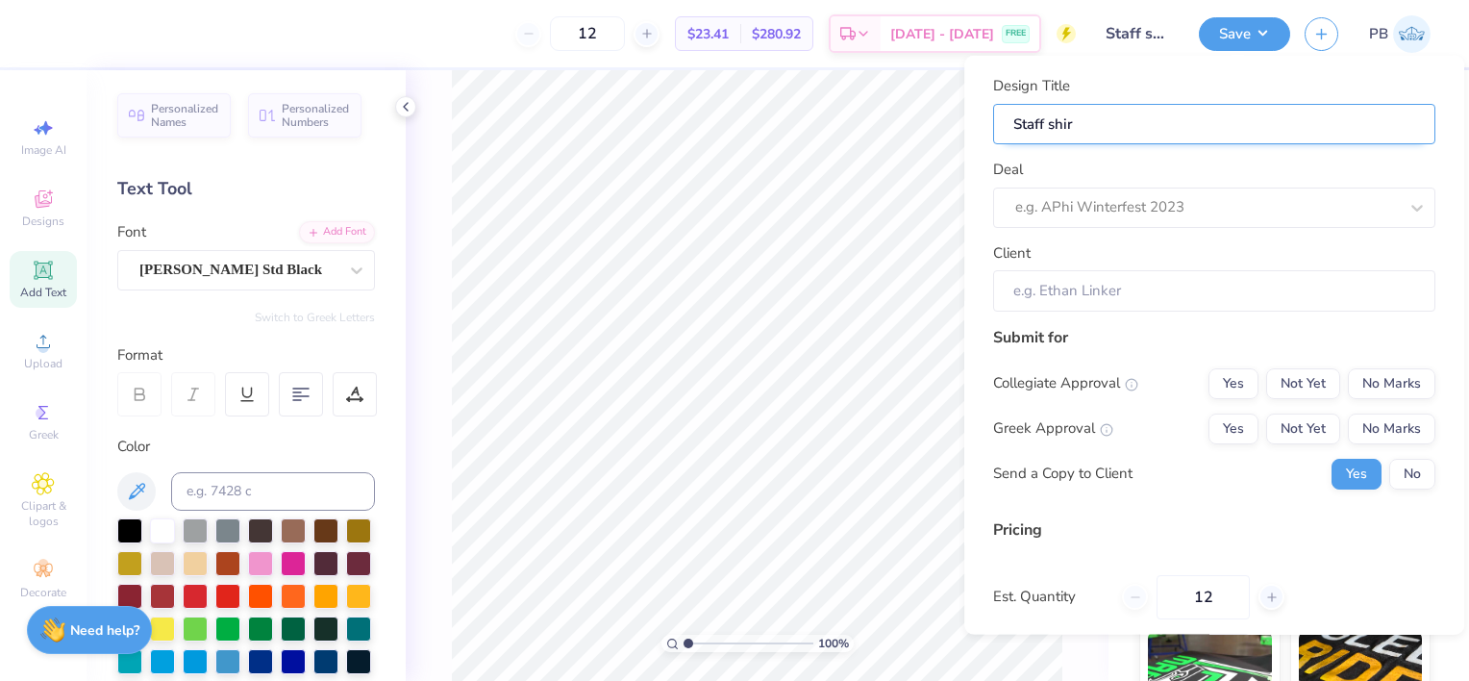
type input "Staff shirt"
type input "Staff shirt w"
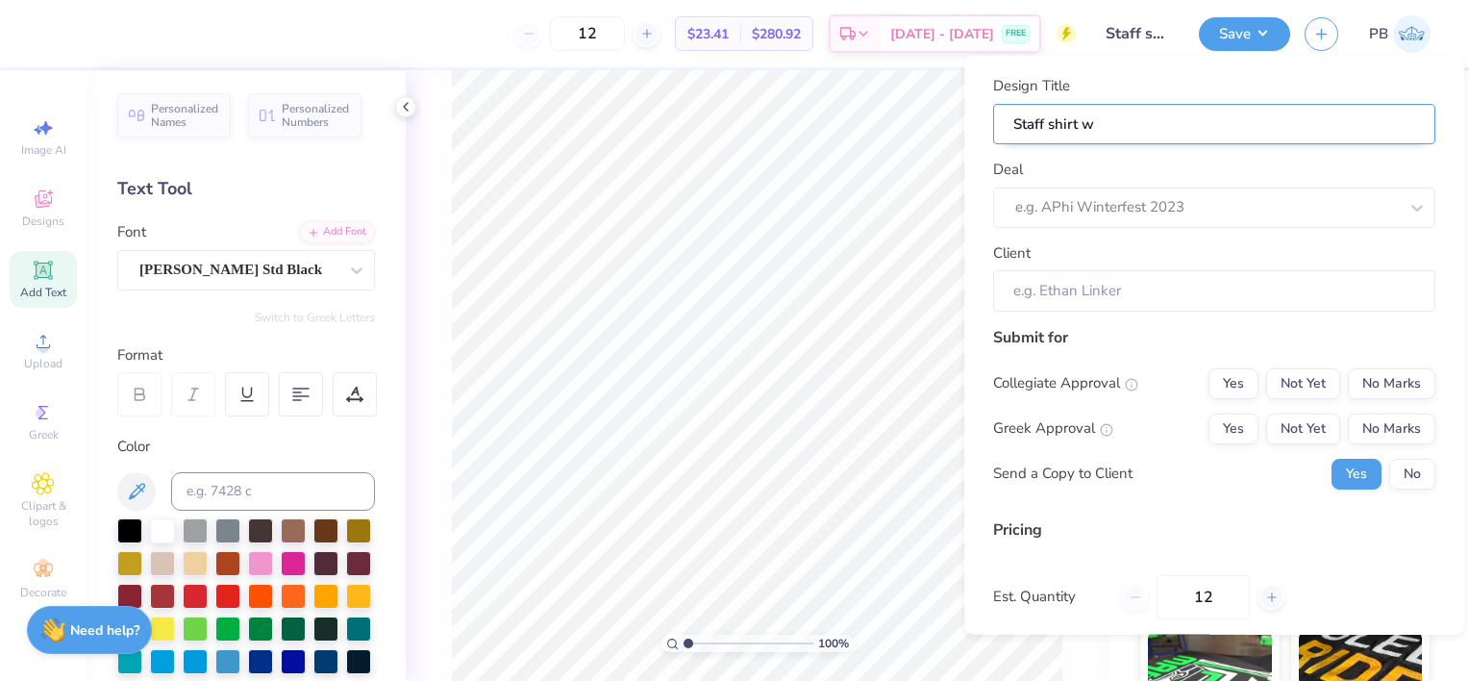
type input "Staff shirt wi"
type input "Staff shirt wit"
type input "Staff shirt with"
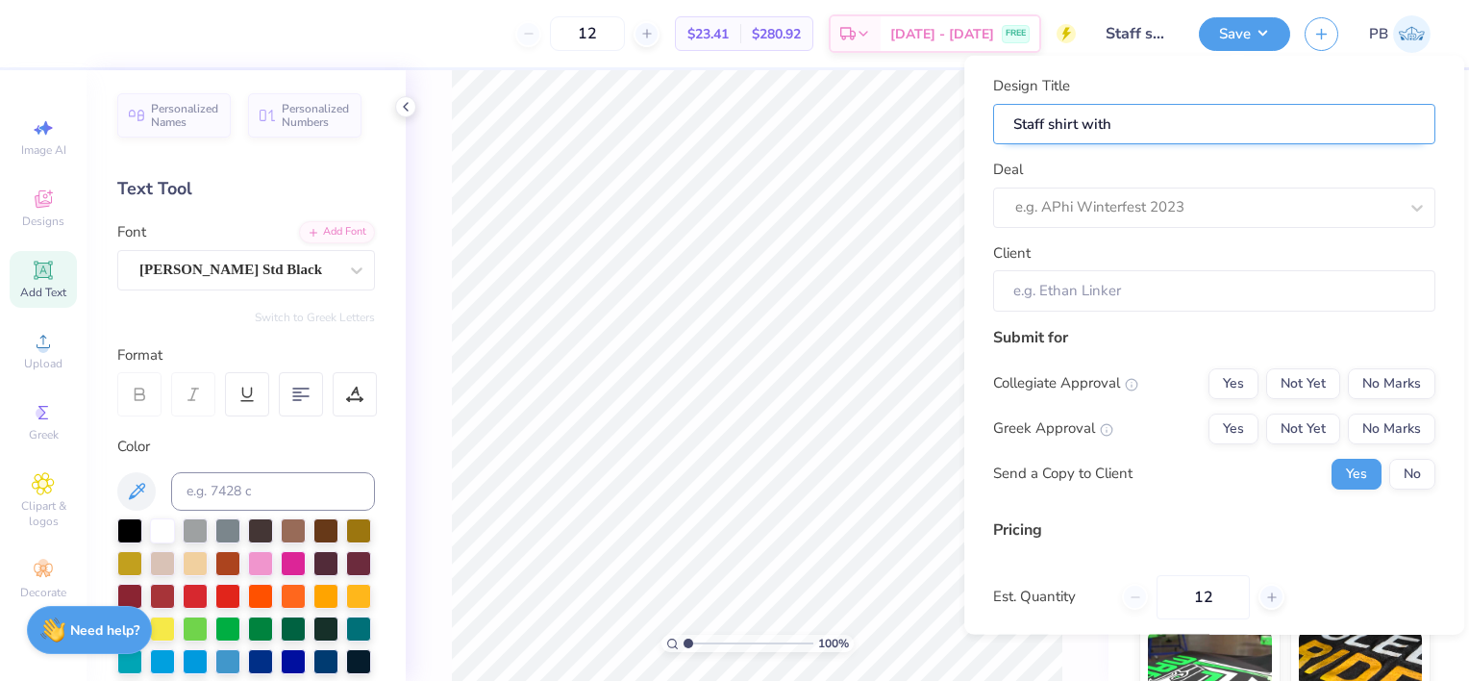
type input "Staff shirt with"
type input "Staff shirt with H"
type input "Staff shirt with HC"
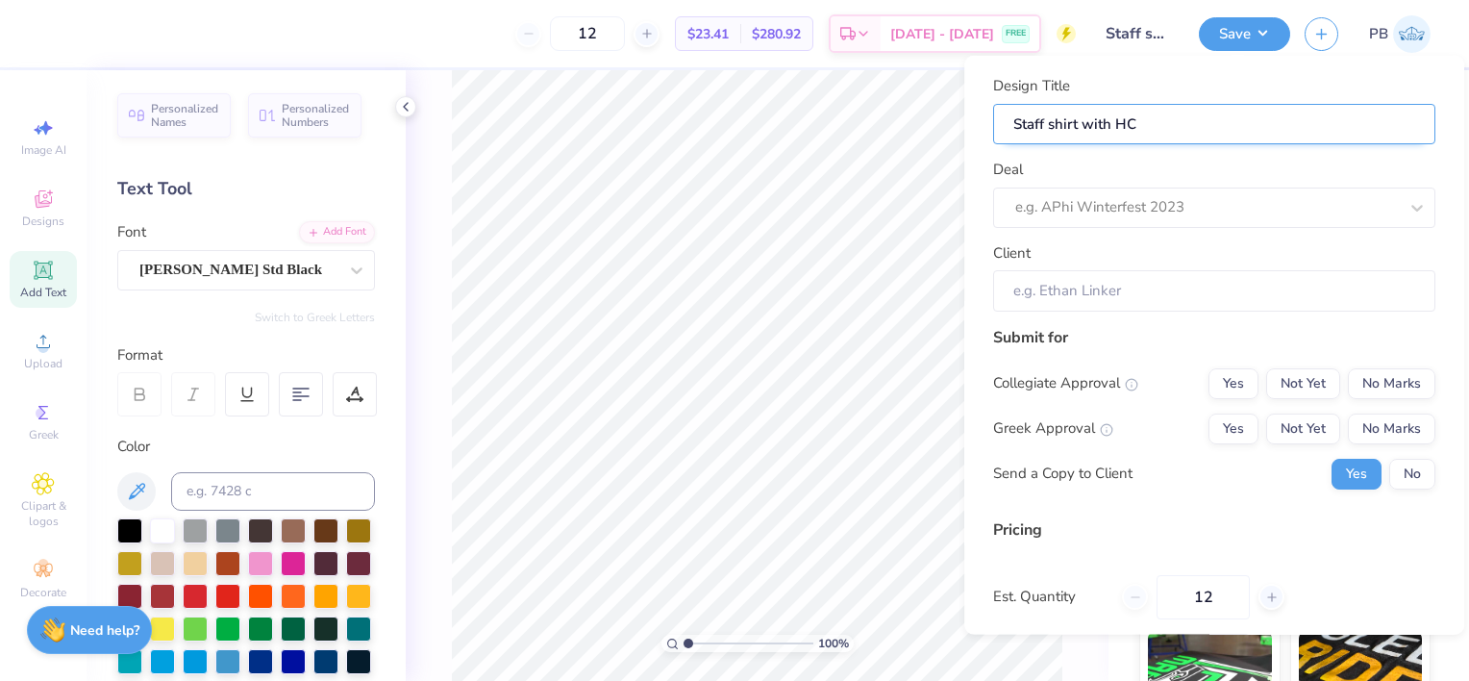
type input "Staff shirt with HCG"
type input "Staff shirt with HCGG"
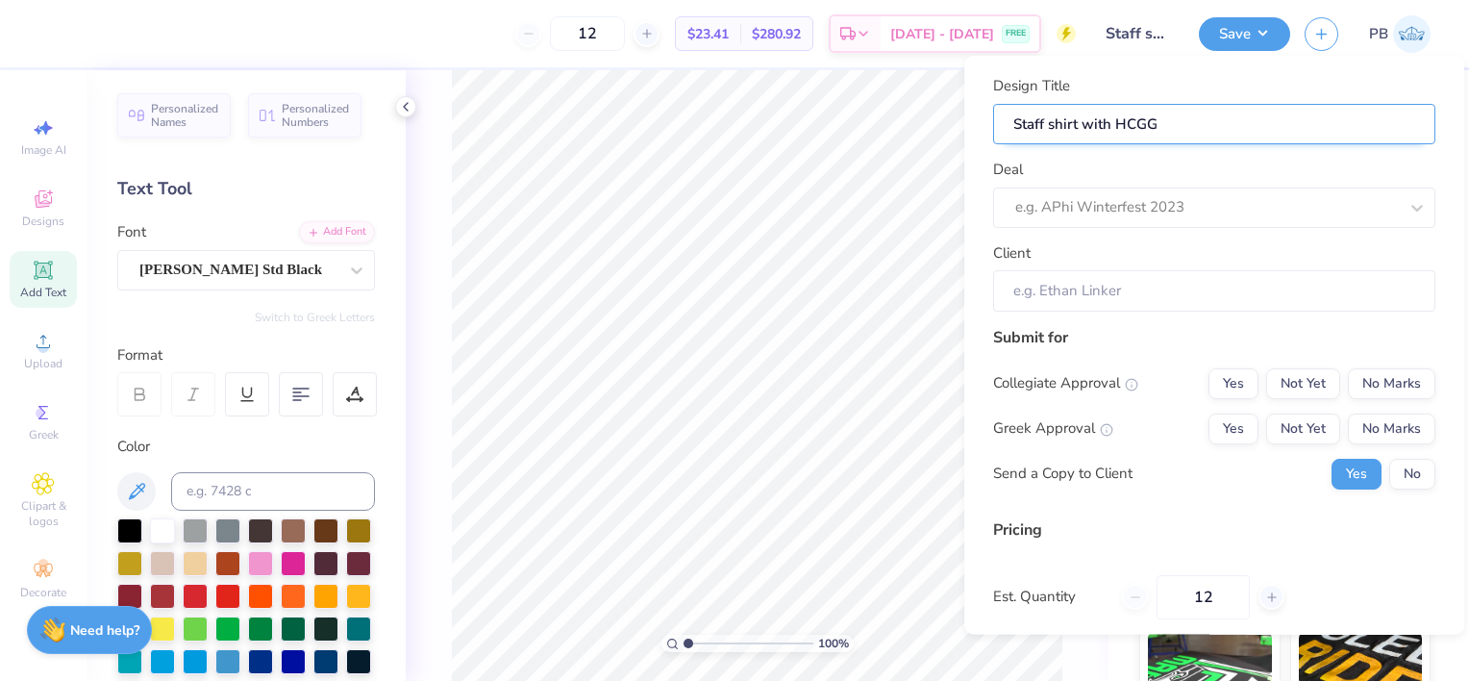
type input "Staff shirt with HCGG"
type input "Staff shirt with HCGG o"
type input "Staff shirt with HCGG on"
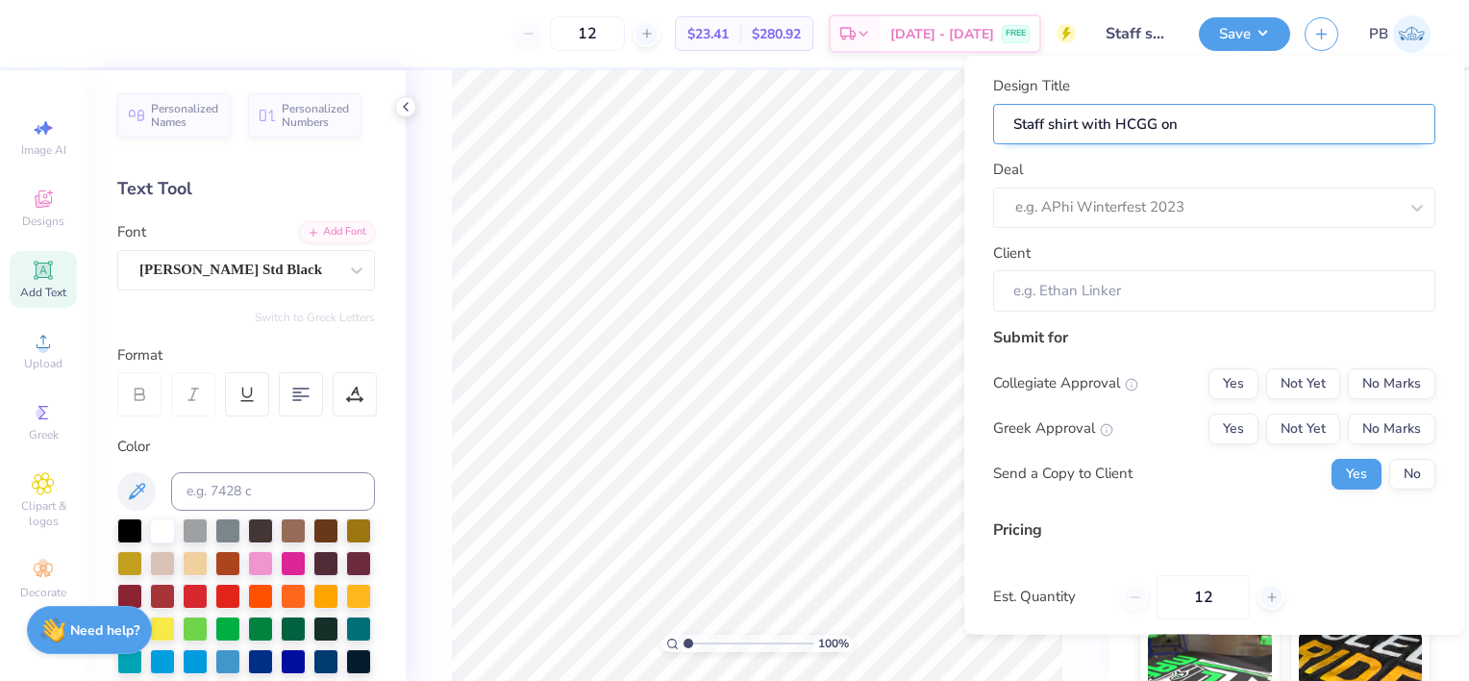
type input "Staff shirt with HCGG on"
type input "Staff shirt with HCGG on f"
type input "Staff shirt with HCGG on fr"
type input "Staff shirt with HCGG on fro"
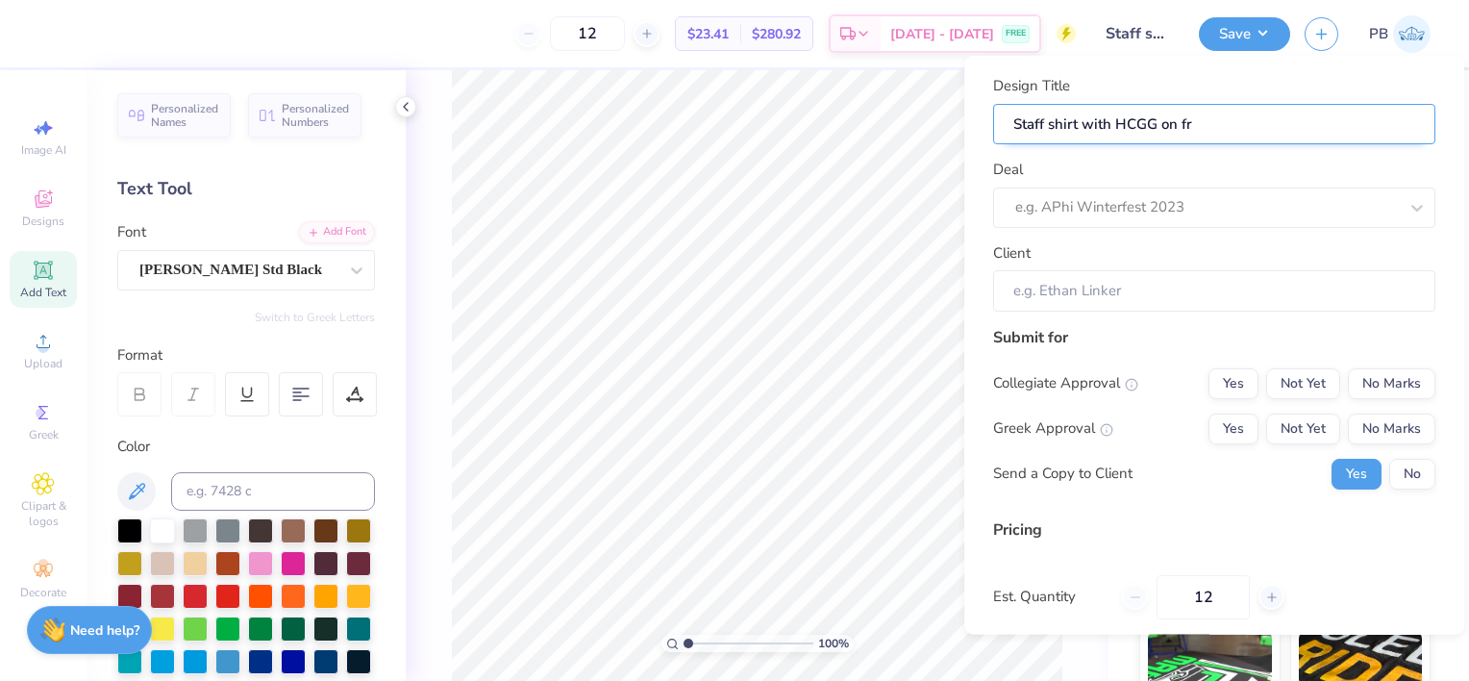
type input "Staff shirt with HCGG on fro"
type input "Staff shirt with HCGG on fron"
type input "Staff shirt with HCGG on front"
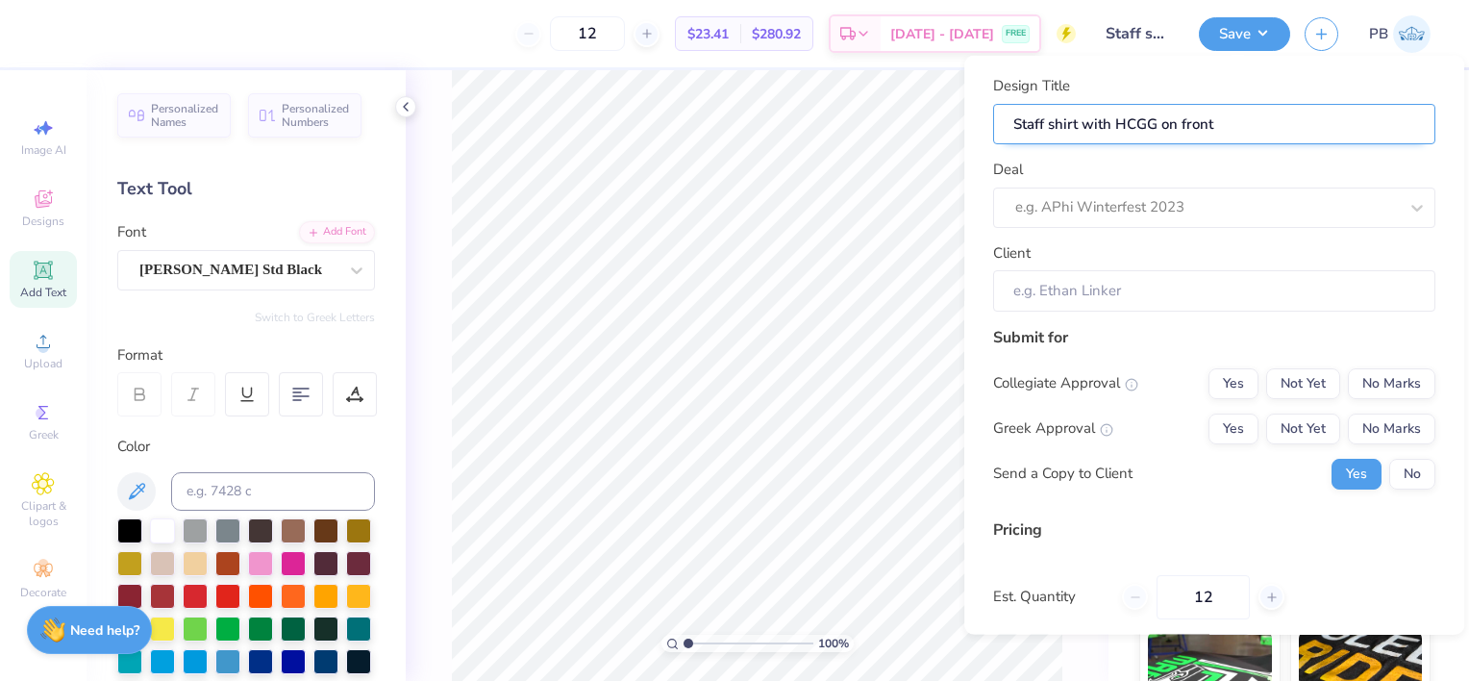
type input "Staff shirt with HCGG on front"
click at [1223, 210] on div at bounding box center [1206, 207] width 383 height 26
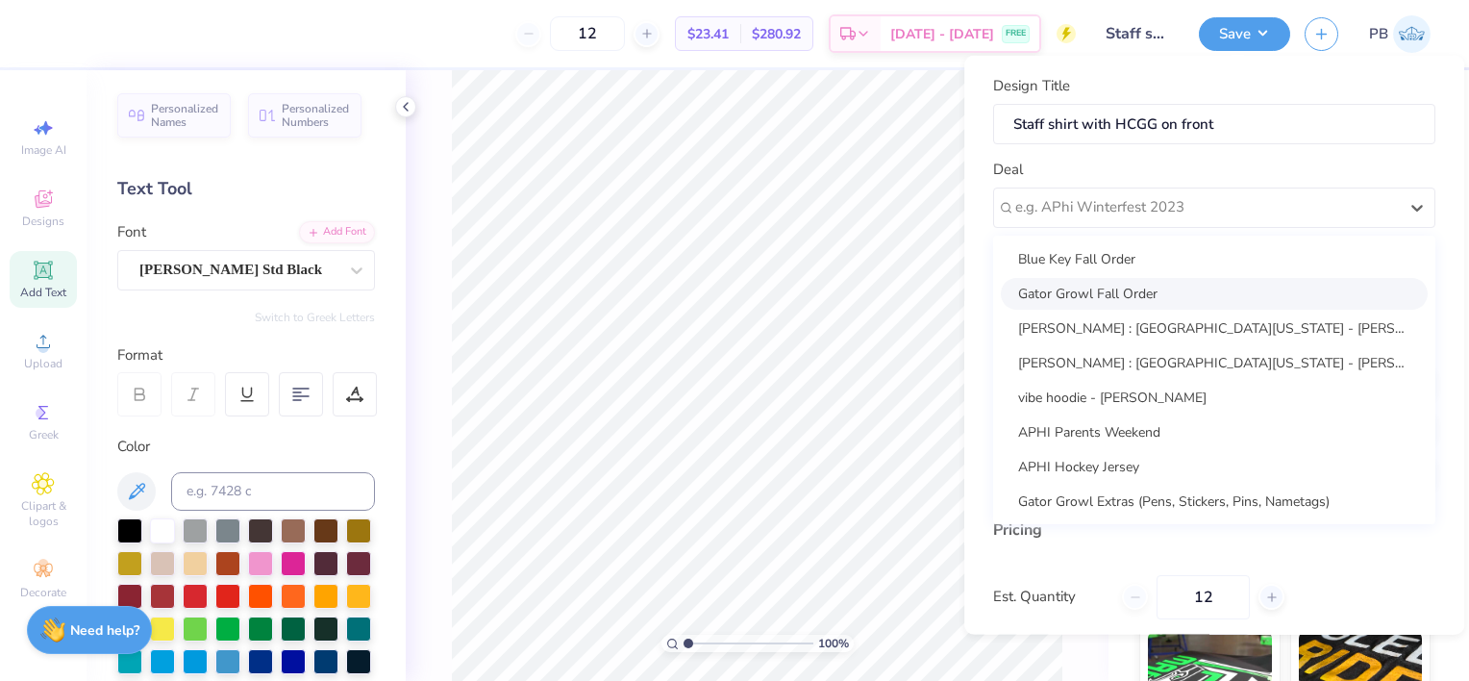
click at [1174, 291] on div "Gator Growl Fall Order" at bounding box center [1214, 293] width 427 height 32
type input "[PERSON_NAME]"
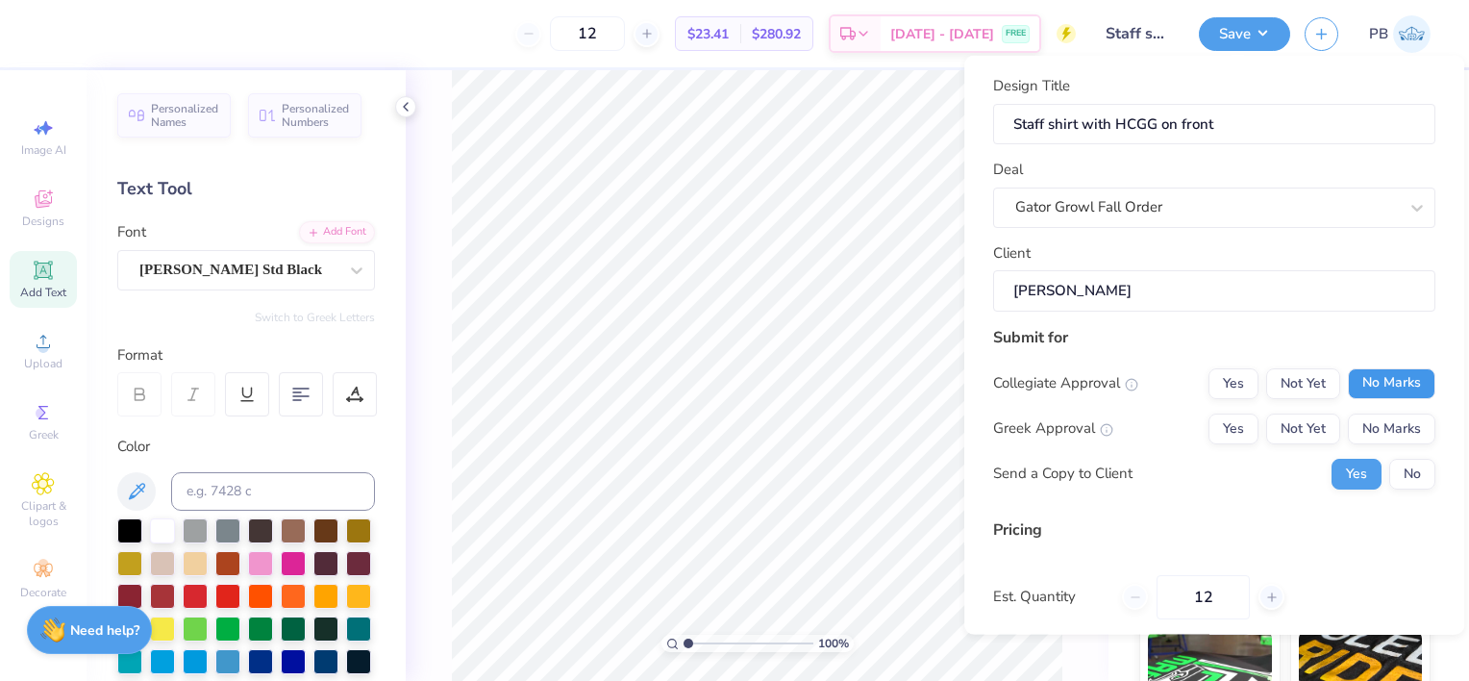
click at [1348, 375] on button "No Marks" at bounding box center [1391, 382] width 87 height 31
click at [1357, 425] on button "No Marks" at bounding box center [1391, 427] width 87 height 31
type input "$23.41"
drag, startPoint x: 1228, startPoint y: 587, endPoint x: 1169, endPoint y: 552, distance: 68.6
click at [1169, 552] on div "Pricing Est. Quantity 12 Price Per Item $23.41 Customers will see this price on…" at bounding box center [1214, 612] width 442 height 191
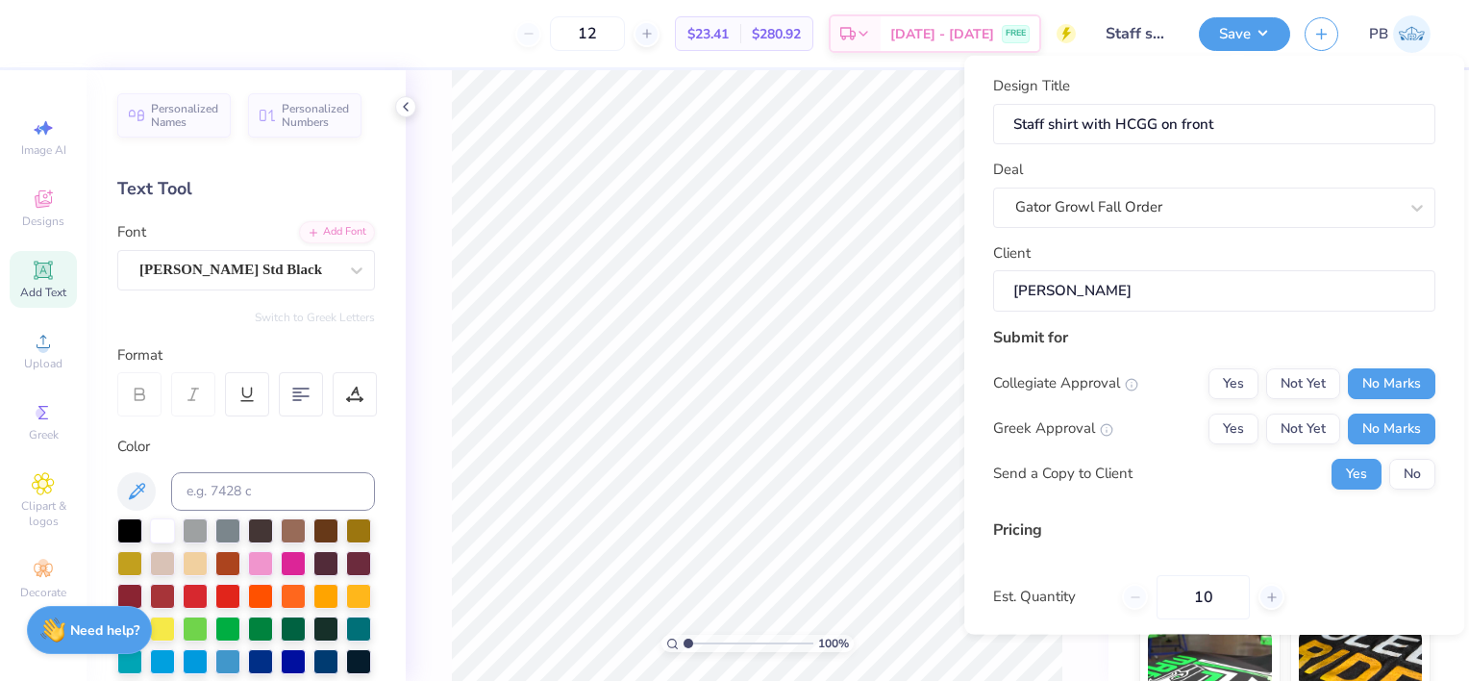
type input "100"
type input "$9.65"
type input "100"
click at [1330, 555] on div "Pricing Est. Quantity 100 Price Per Item $9.65 Customers will see this price on…" at bounding box center [1214, 612] width 442 height 191
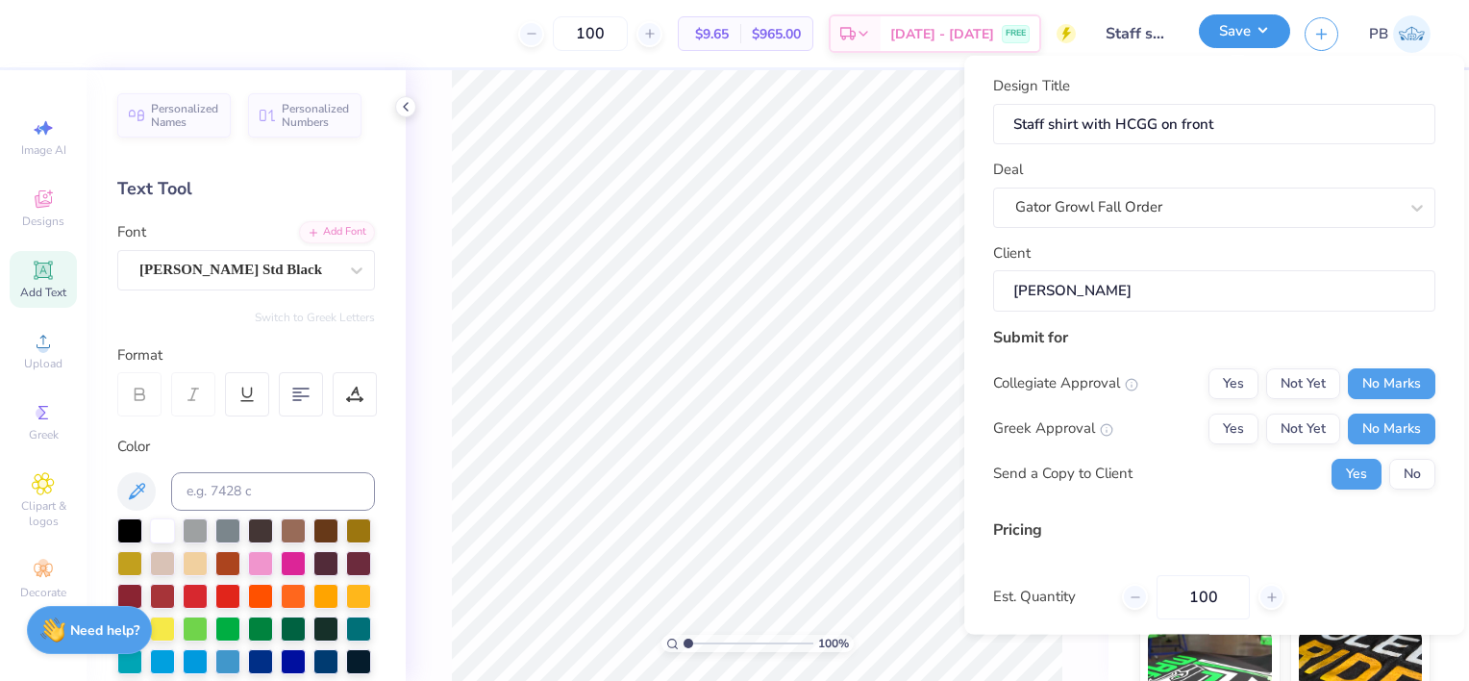
click at [1260, 38] on button "Save" at bounding box center [1244, 31] width 91 height 34
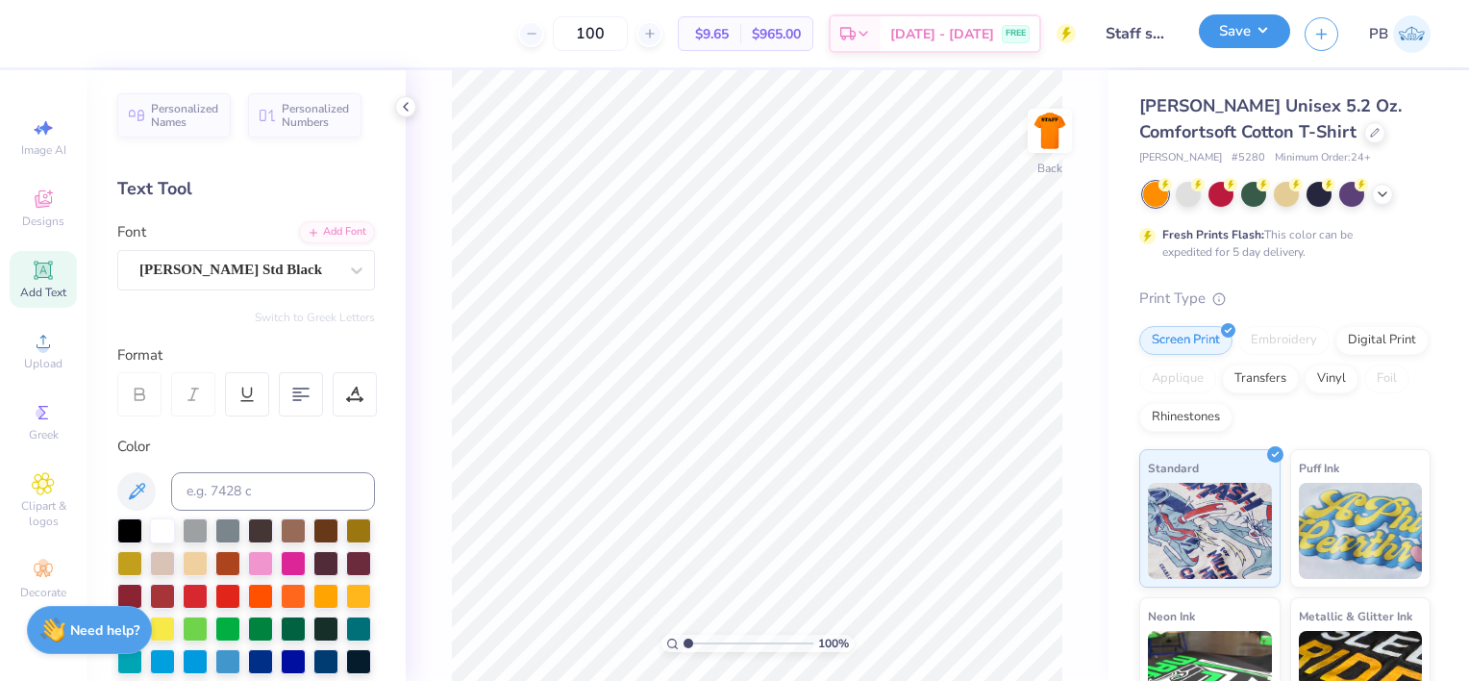
click at [1276, 30] on button "Save" at bounding box center [1244, 31] width 91 height 34
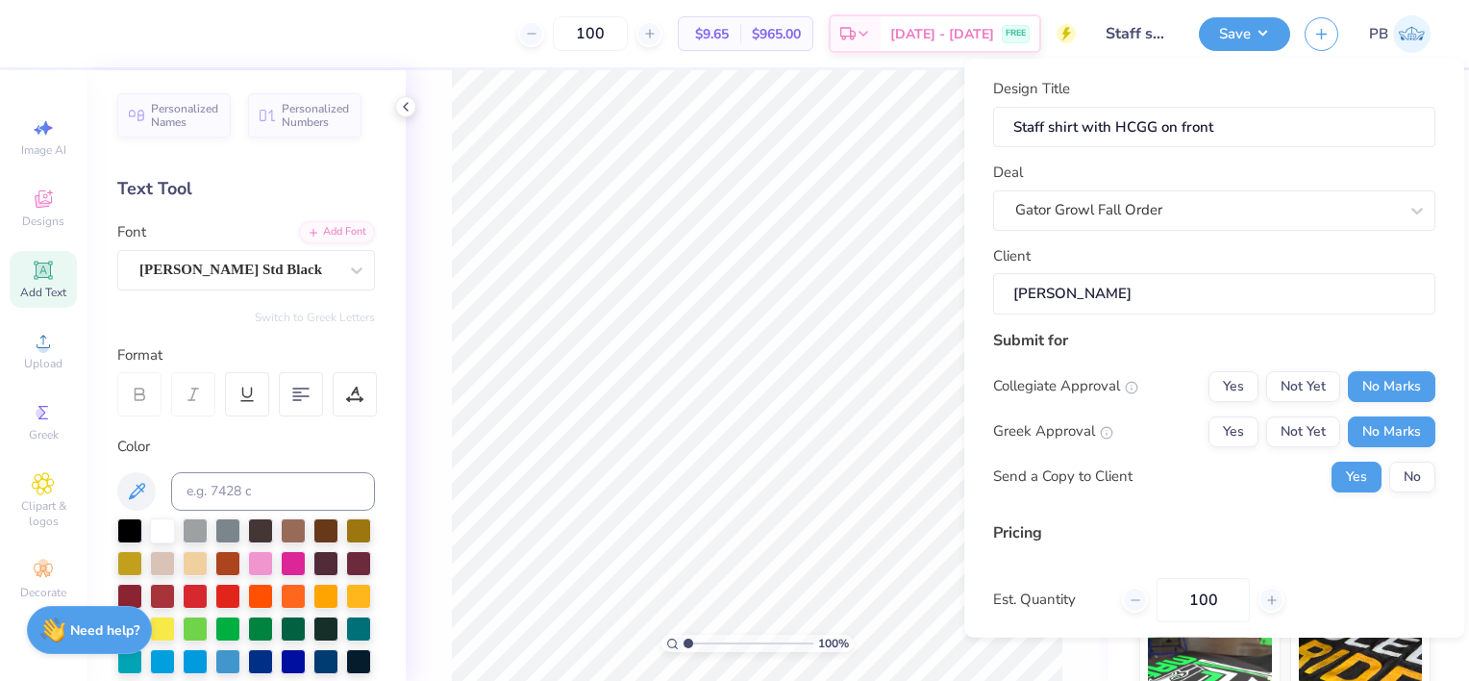
scroll to position [154, 0]
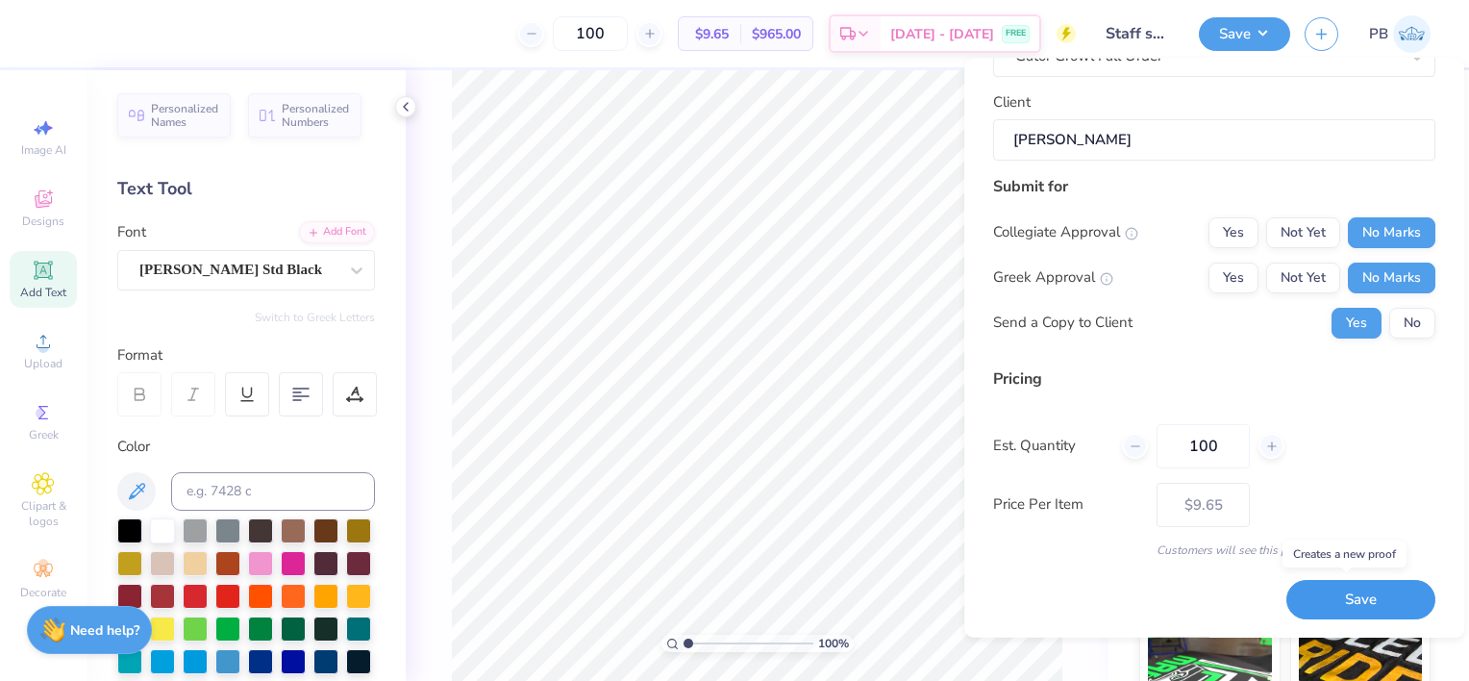
click at [1348, 595] on button "Save" at bounding box center [1360, 599] width 149 height 39
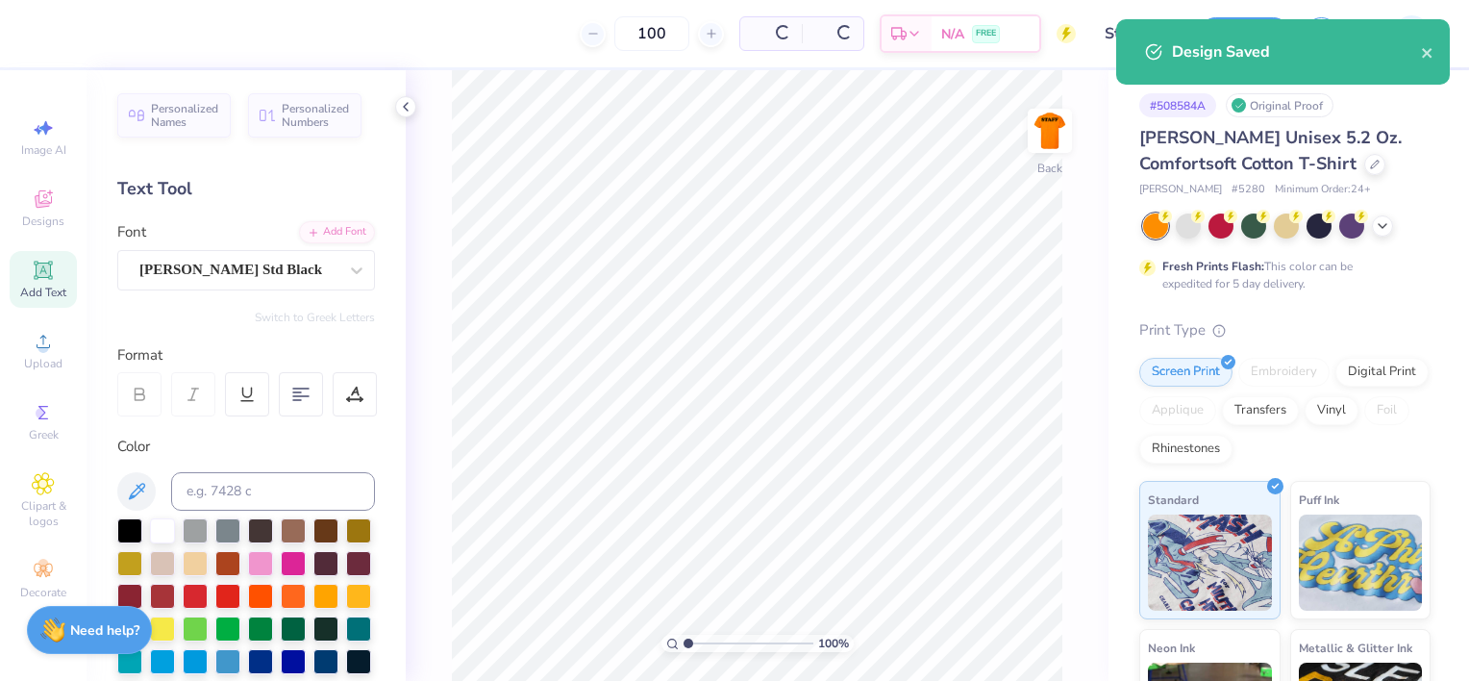
type input "$9.65"
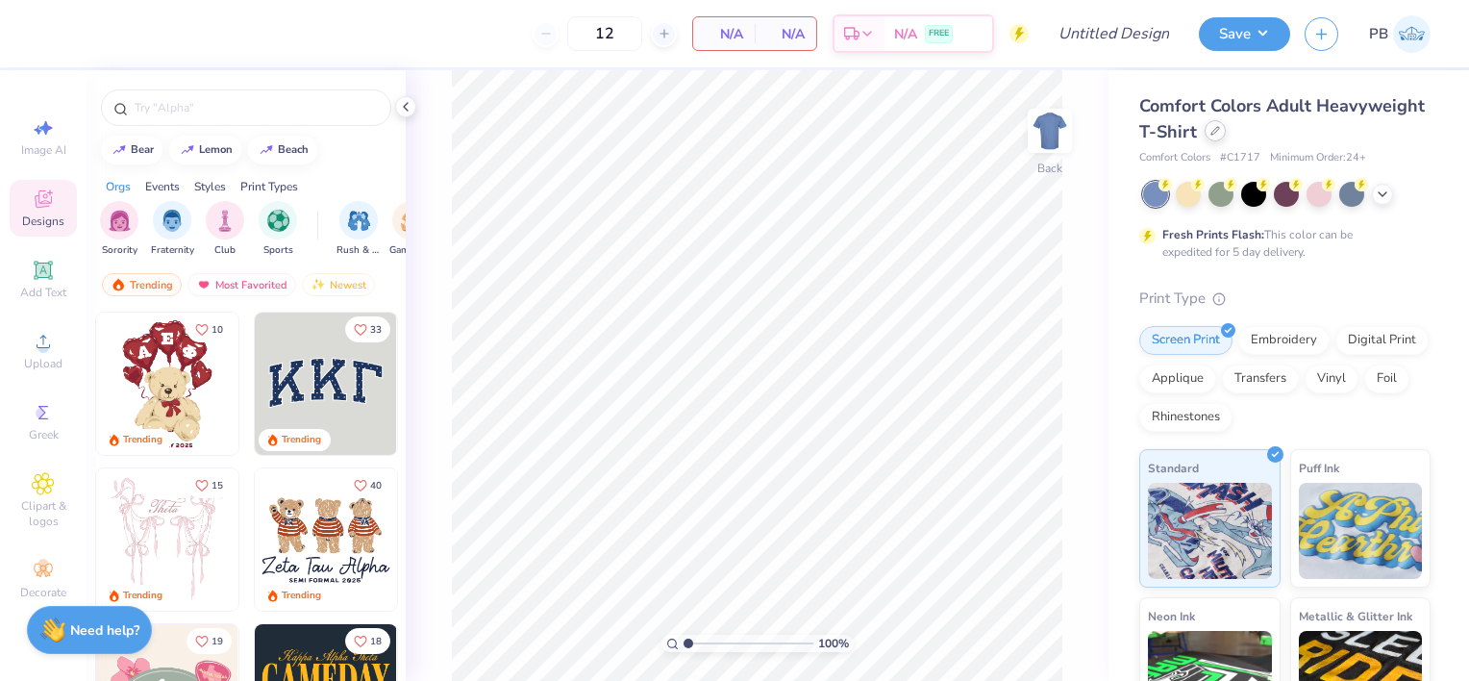
click at [1220, 131] on icon at bounding box center [1215, 131] width 10 height 10
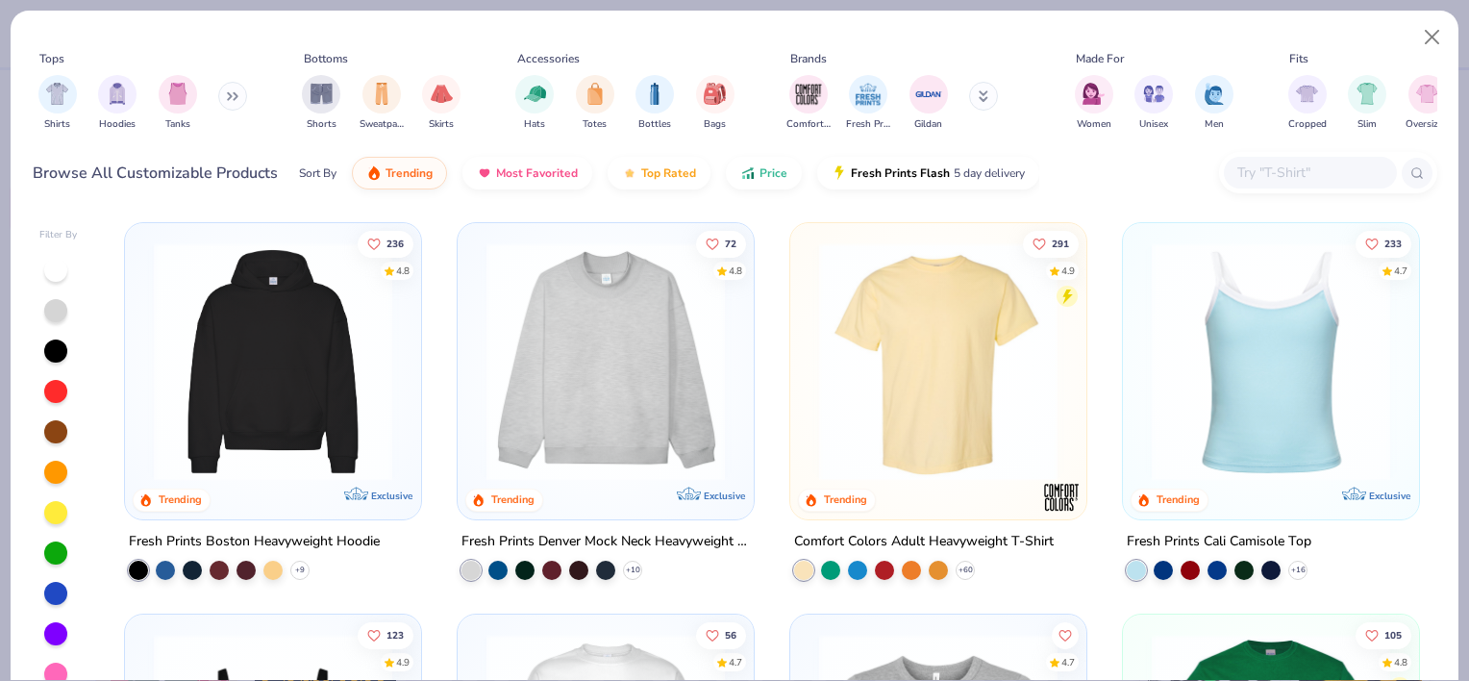
click at [1323, 163] on input "text" at bounding box center [1309, 173] width 148 height 22
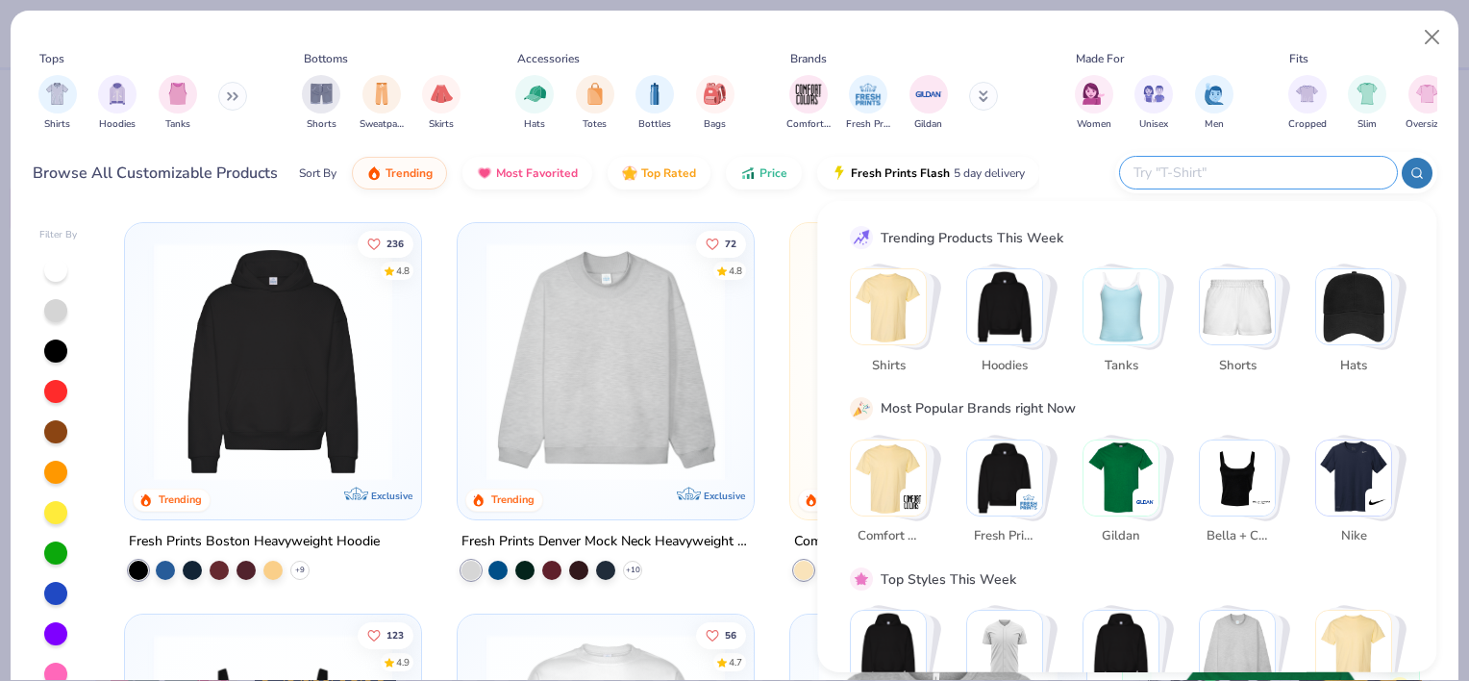
paste input "NKDC1963"
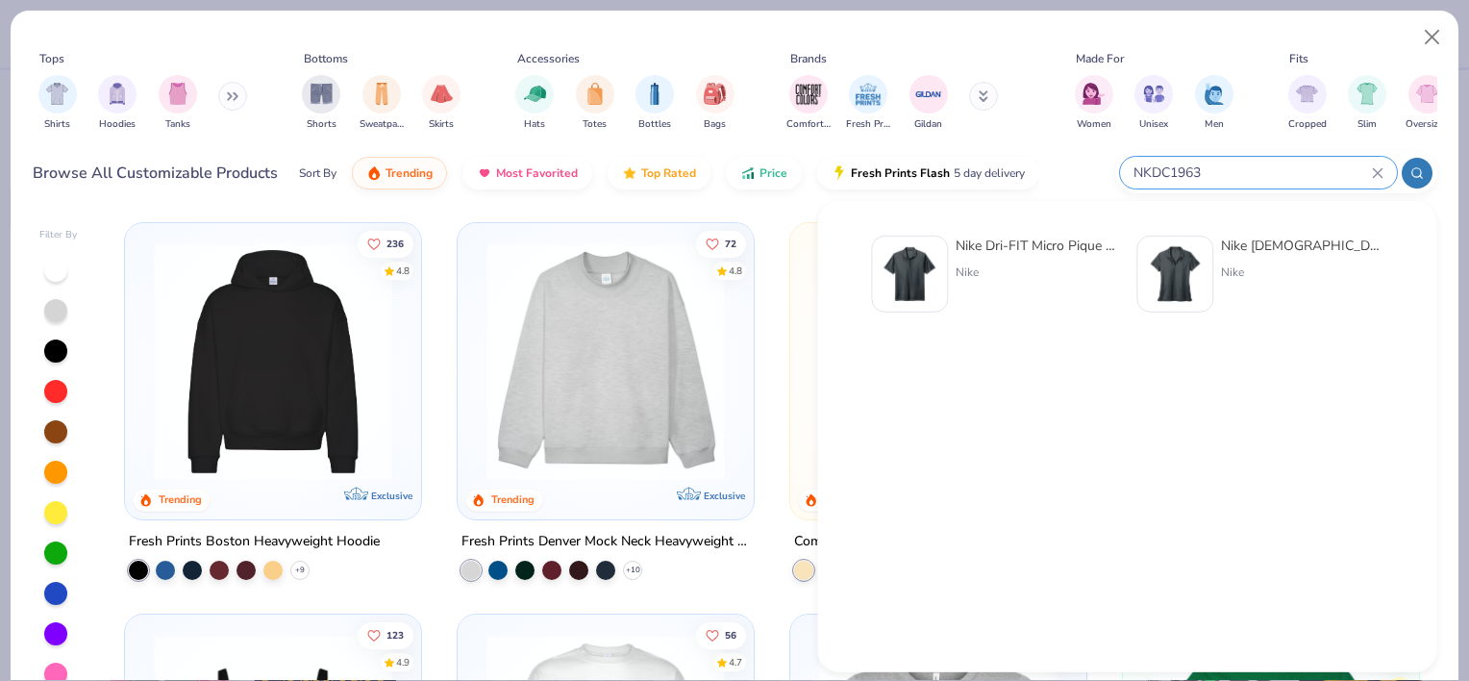
type input "NKDC1963"
click at [1011, 265] on div "Nike" at bounding box center [1037, 271] width 162 height 17
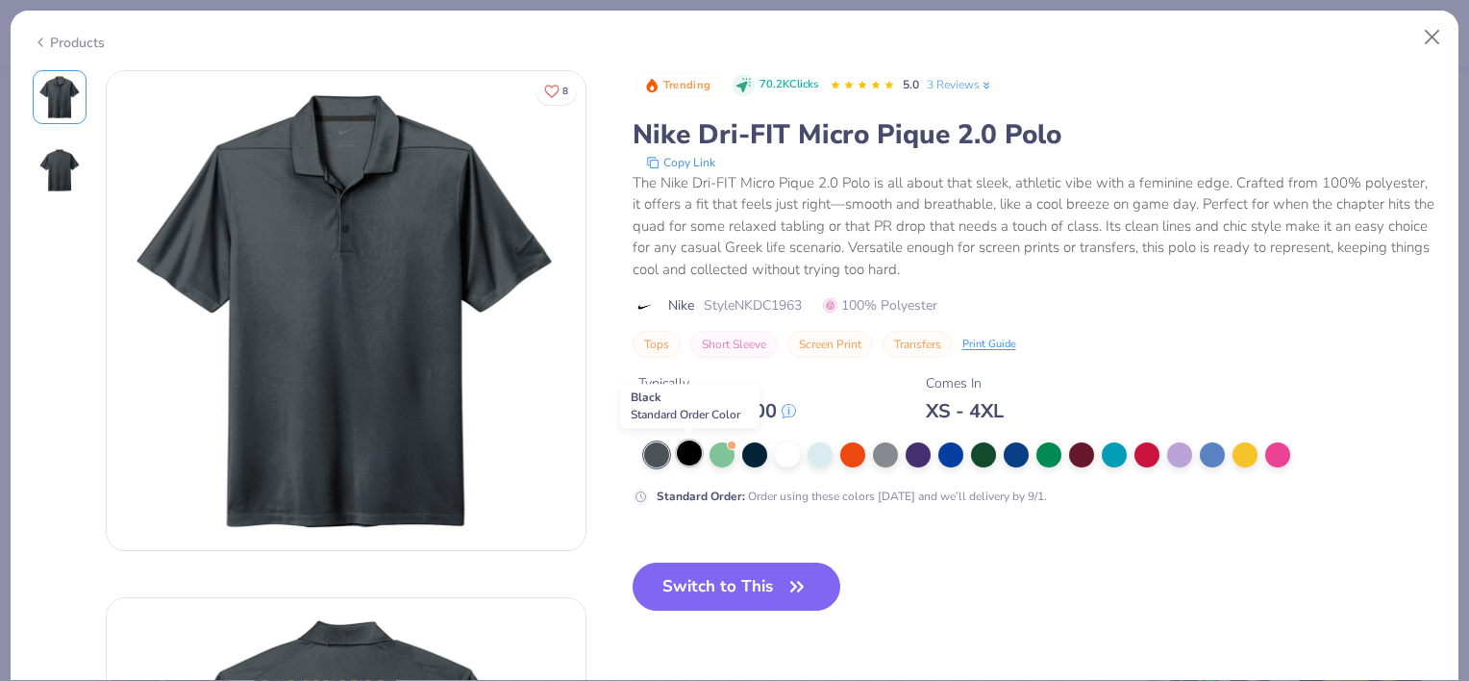
click at [678, 452] on div at bounding box center [689, 452] width 25 height 25
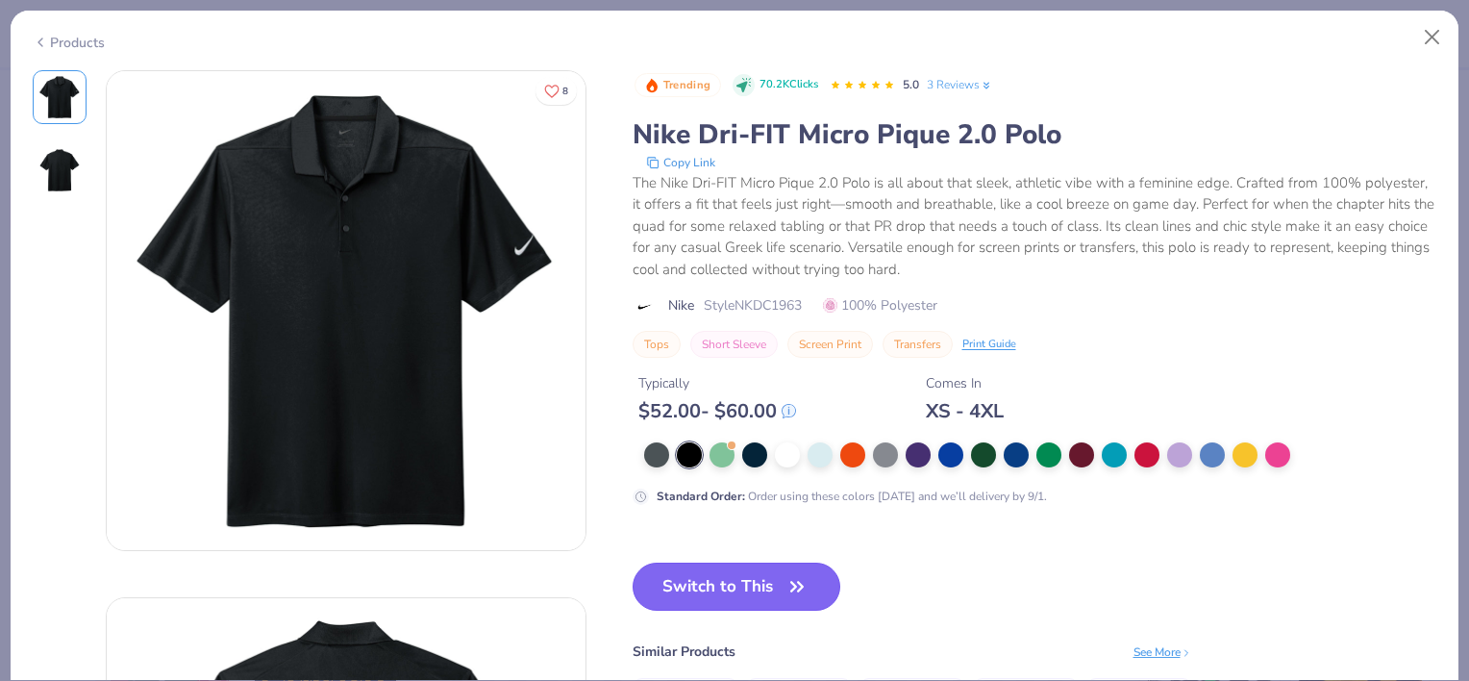
click at [808, 581] on icon "button" at bounding box center [797, 586] width 27 height 27
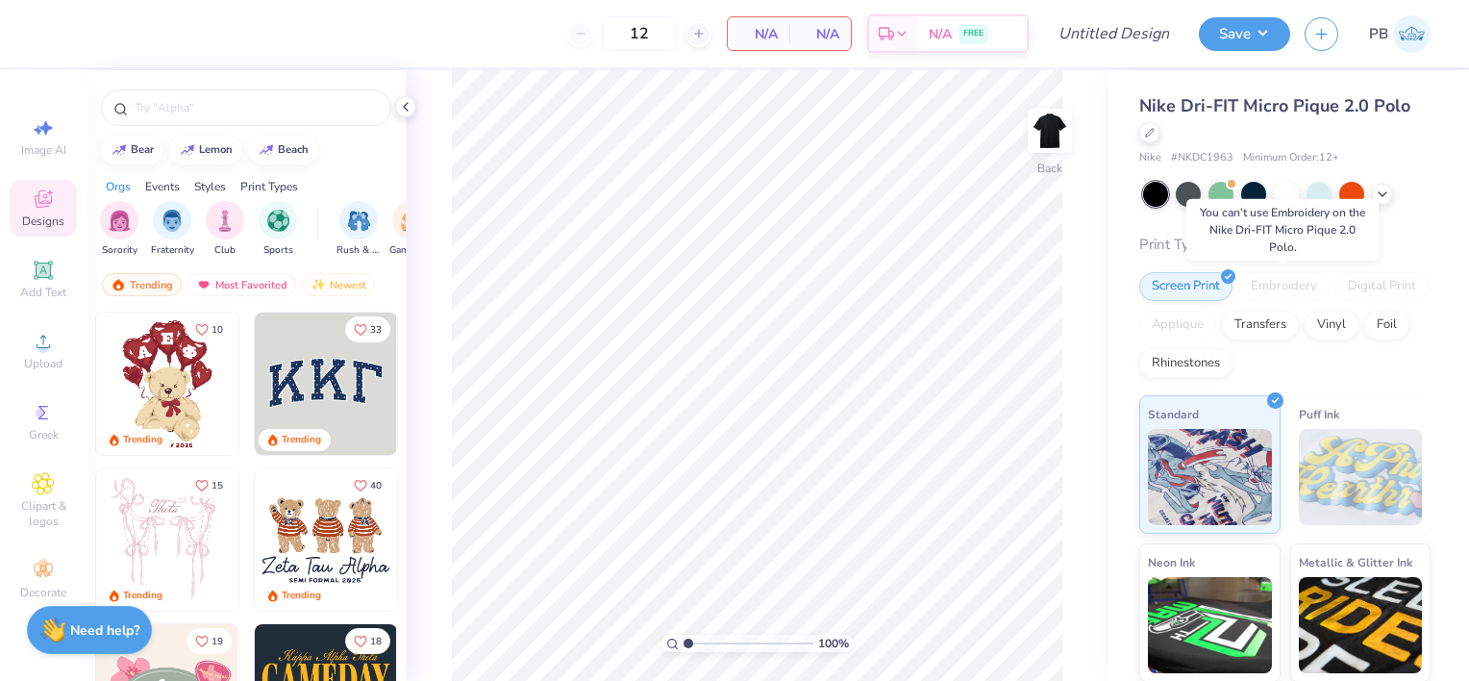
click at [1273, 287] on div "Embroidery" at bounding box center [1283, 286] width 91 height 29
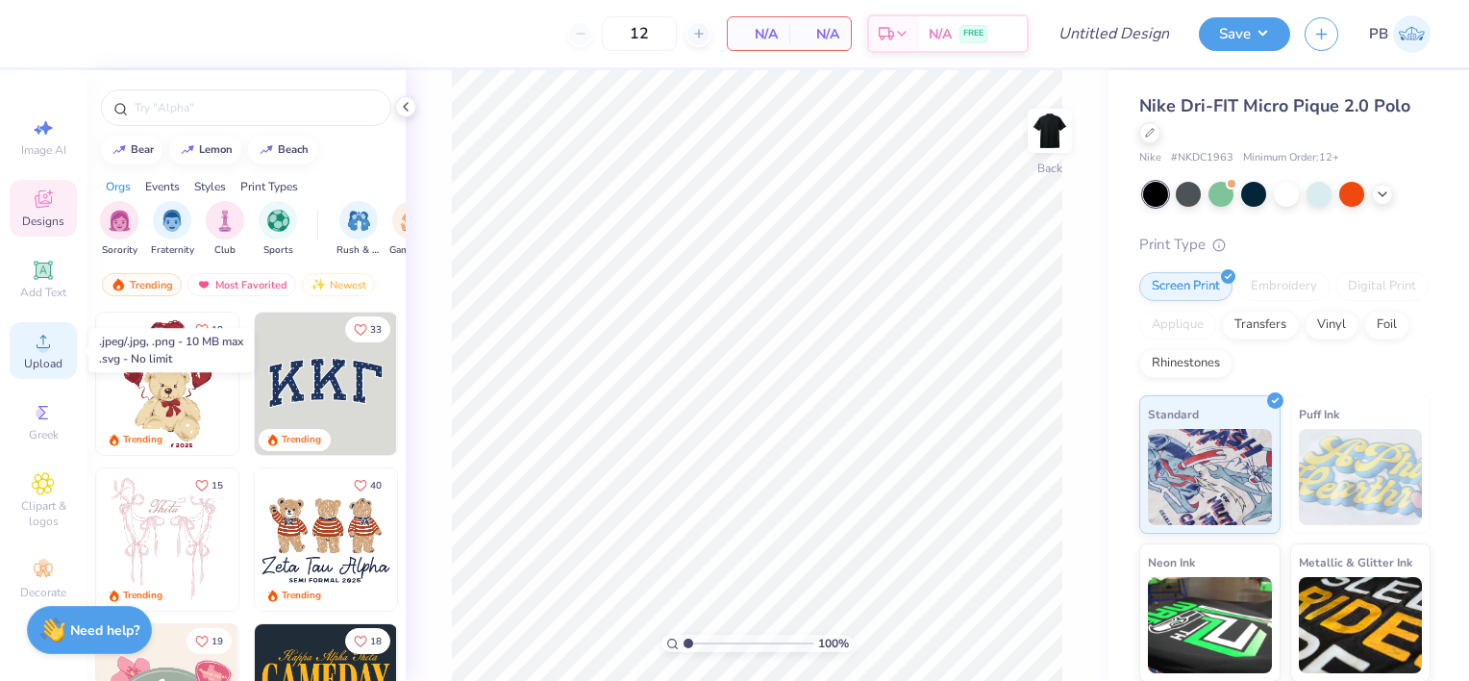
click at [51, 338] on icon at bounding box center [43, 341] width 23 height 23
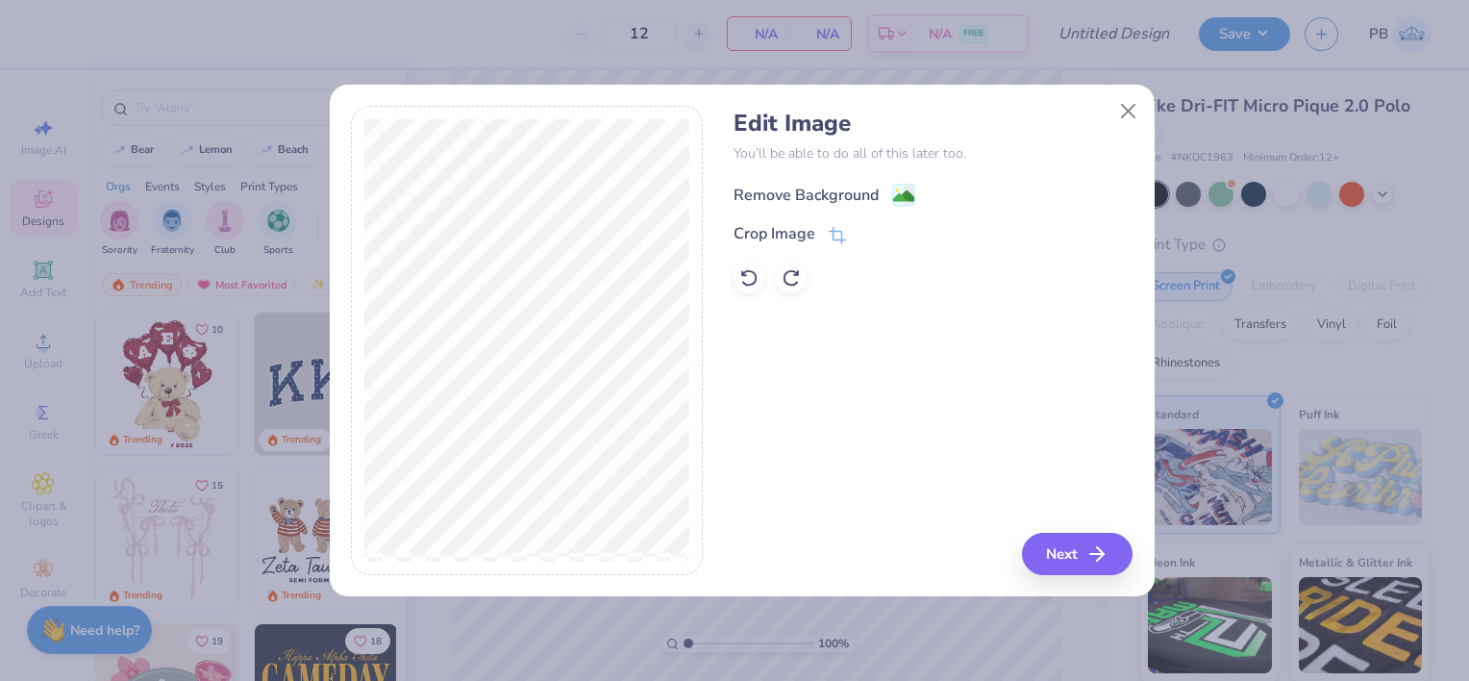
click at [900, 192] on image at bounding box center [903, 196] width 21 height 21
click at [1076, 552] on button "Next" at bounding box center [1080, 554] width 111 height 42
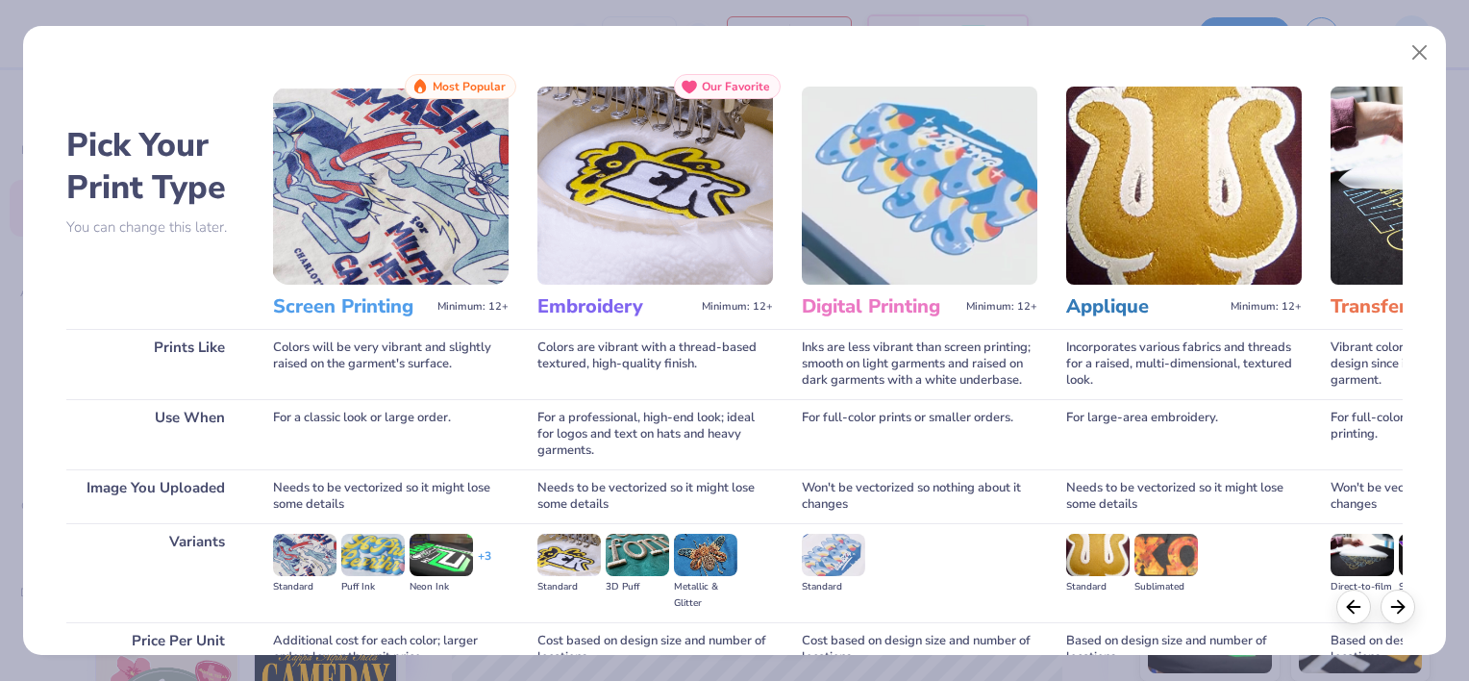
scroll to position [181, 0]
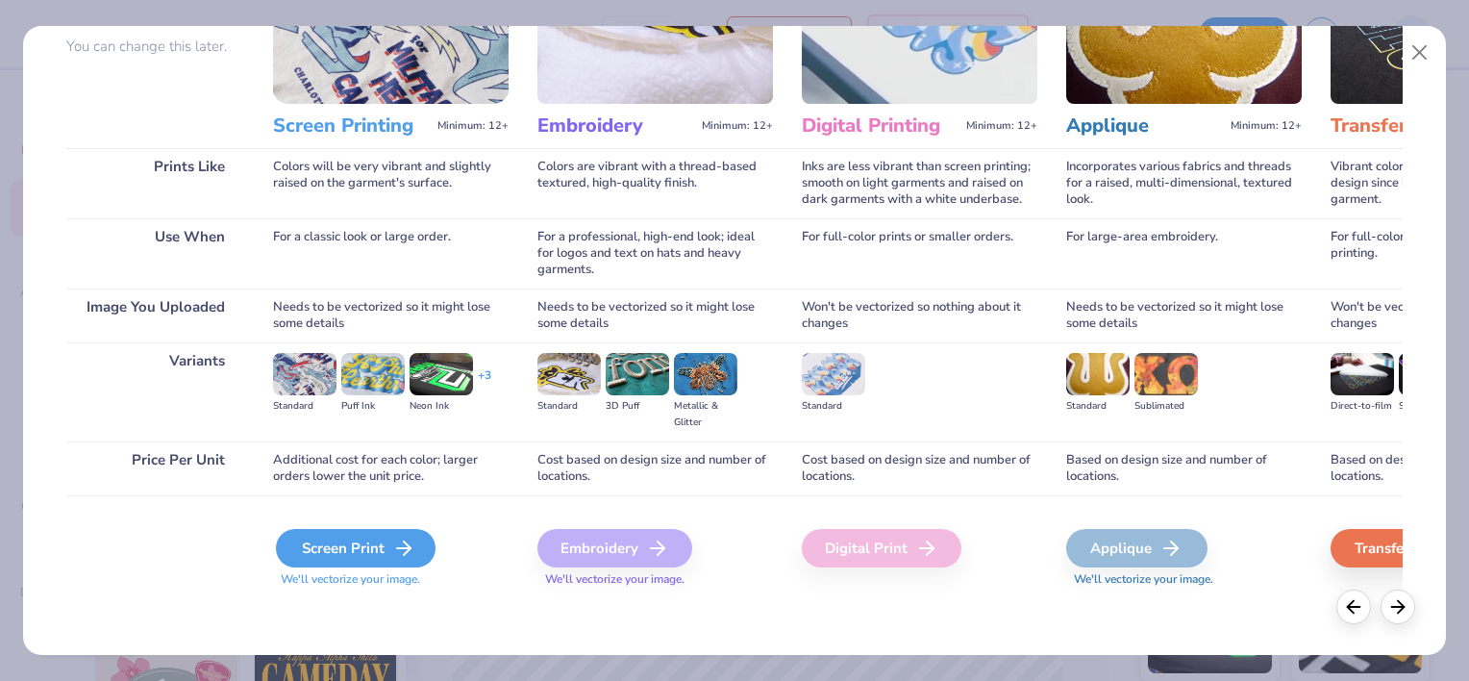
click at [403, 548] on line at bounding box center [403, 548] width 13 height 0
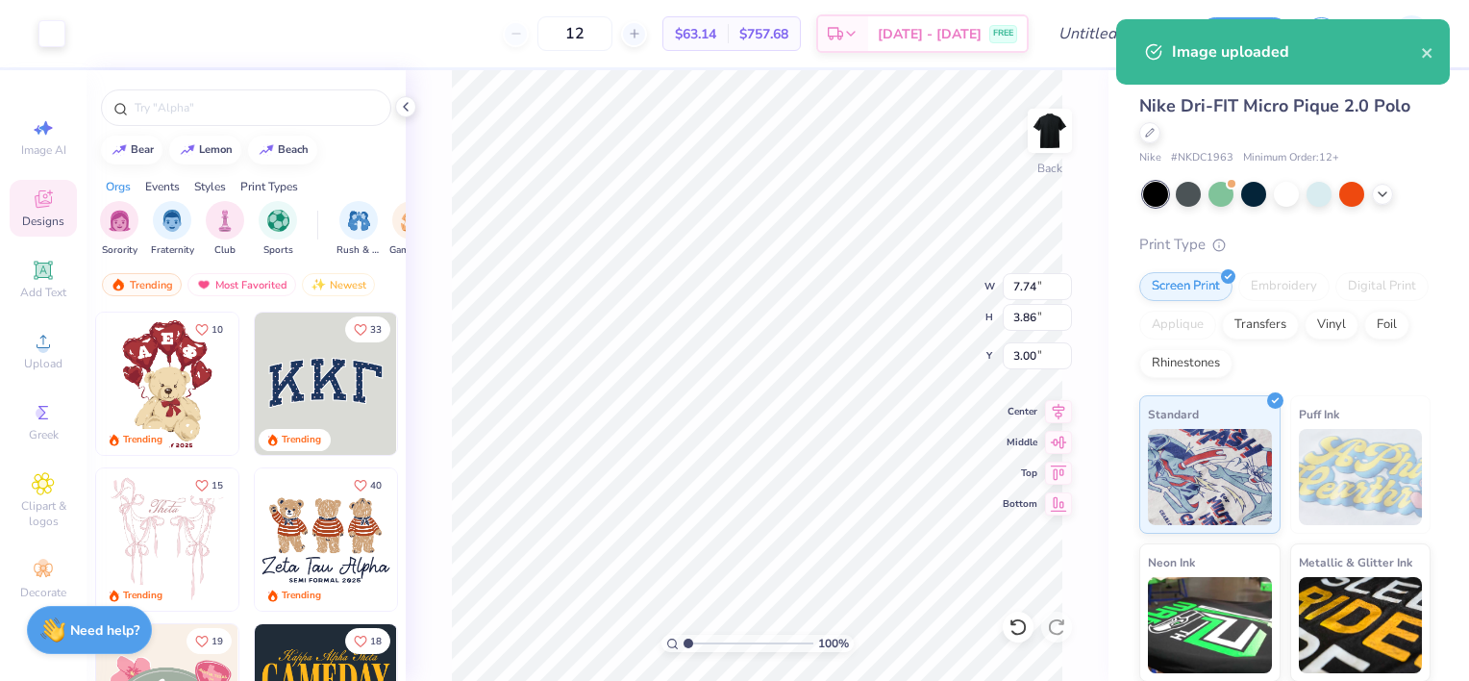
type input "3.00"
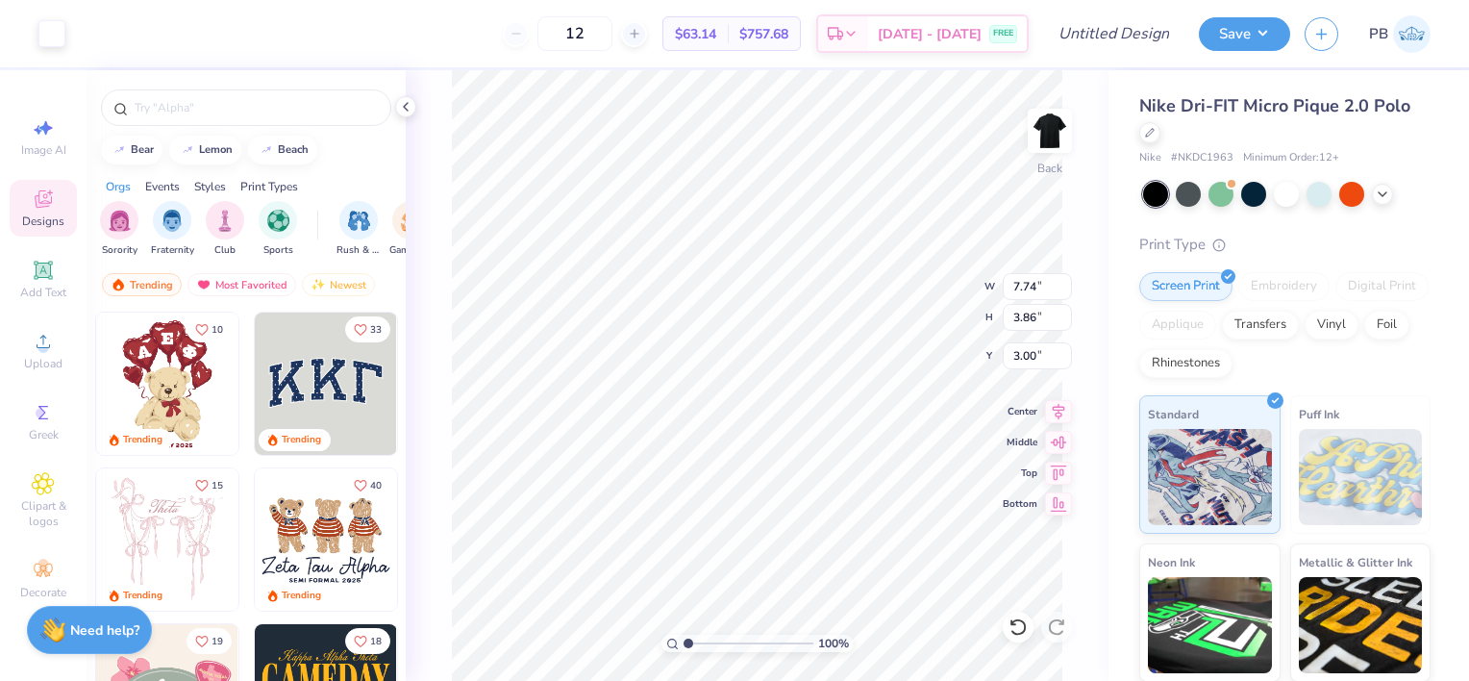
type input "5.50"
type input "2.74"
type input "3.00"
type input "4.70"
type input "2.34"
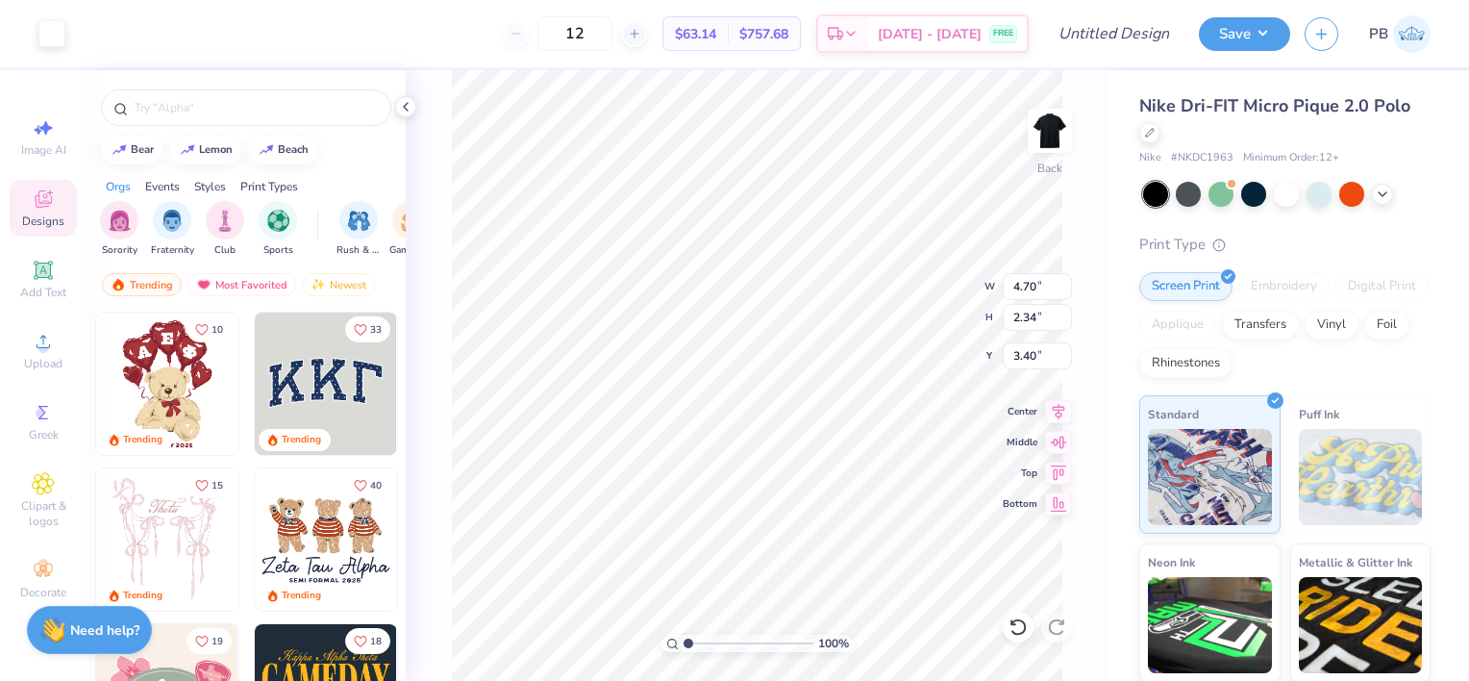
type input "3.00"
click at [1262, 35] on button "Save" at bounding box center [1244, 31] width 91 height 34
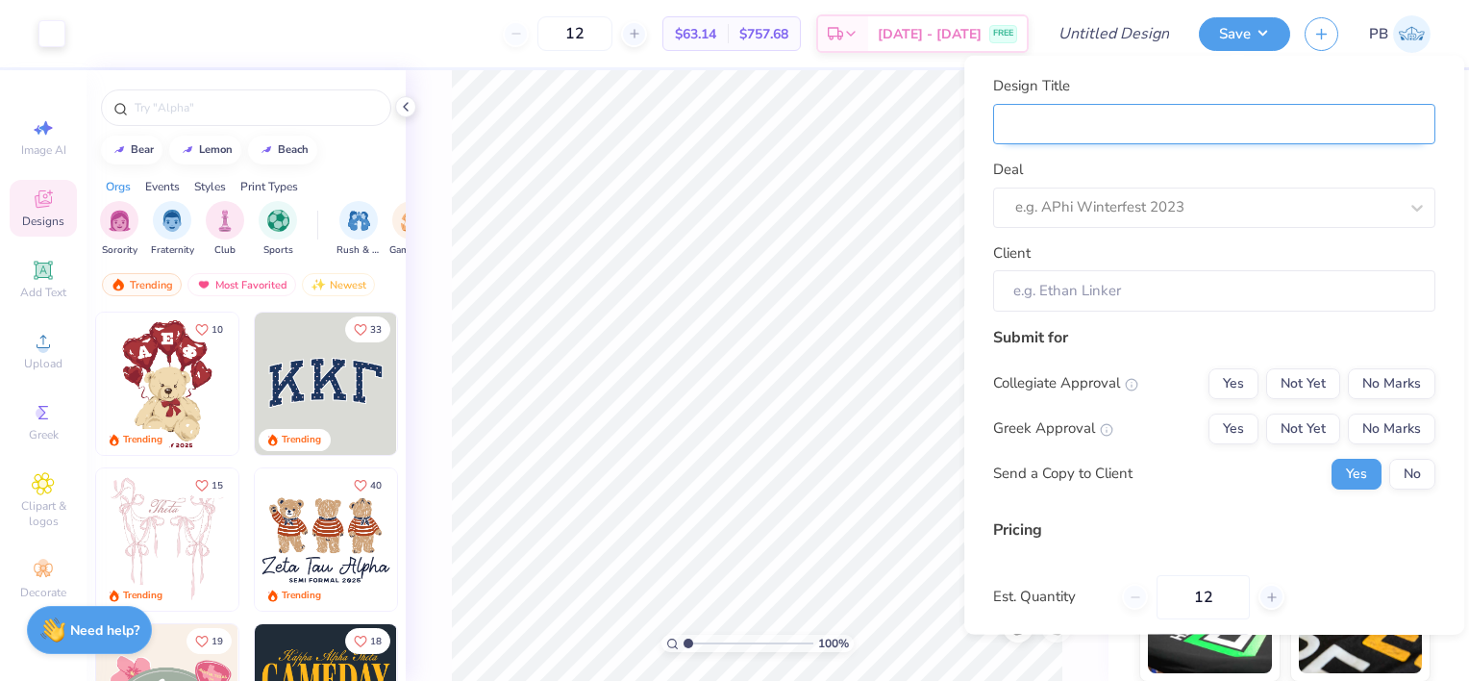
click at [1215, 129] on input "Design Title" at bounding box center [1214, 123] width 442 height 41
type input "G"
type input "Gr"
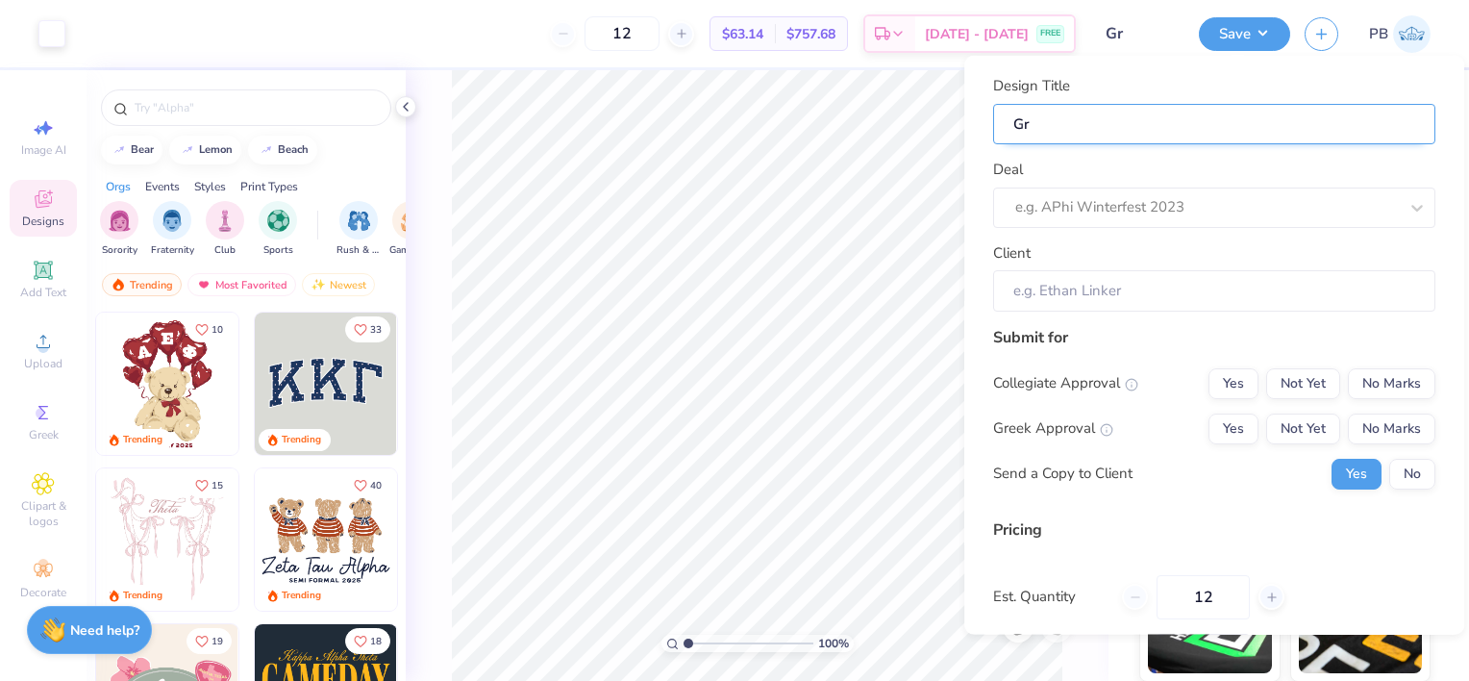
type input "Gro"
type input "Grow"
type input "Growl"
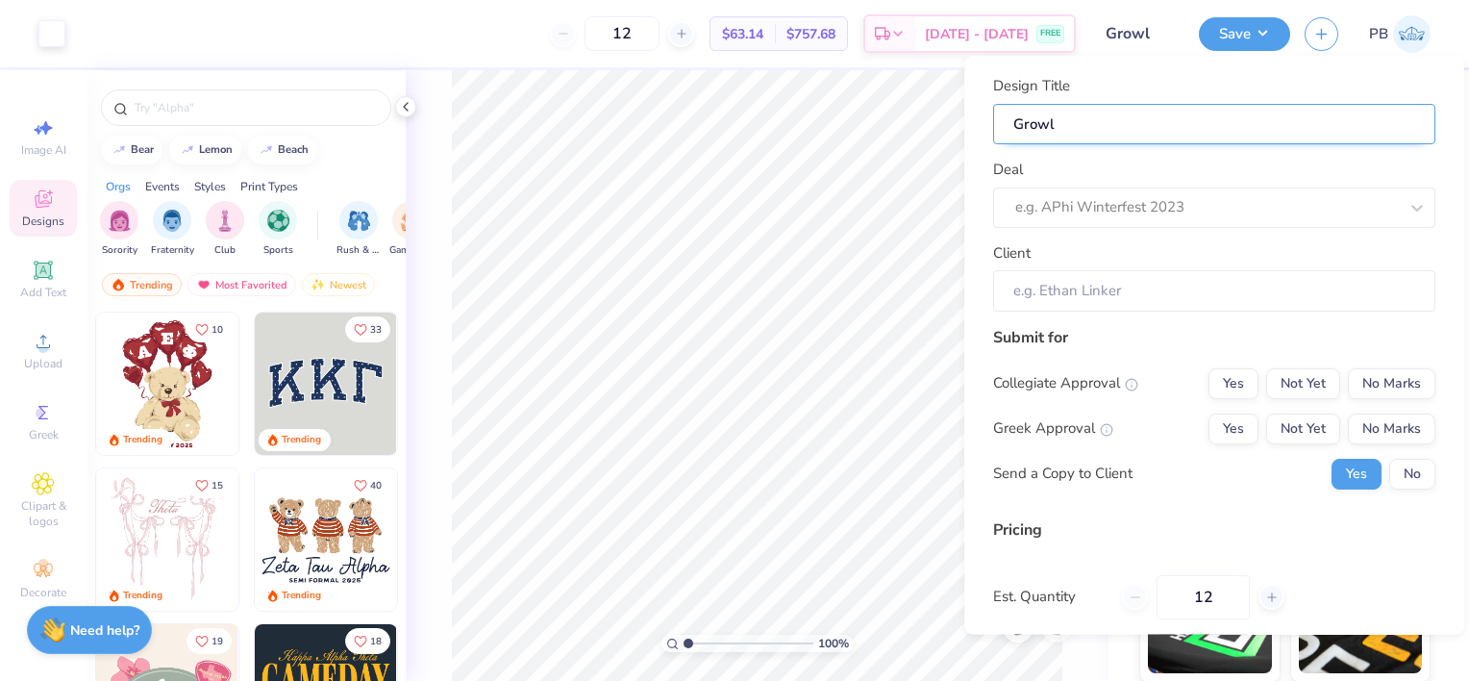
type input "Growl"
type input "Growl E"
type input "Growl Ex"
type input "Growl Exe"
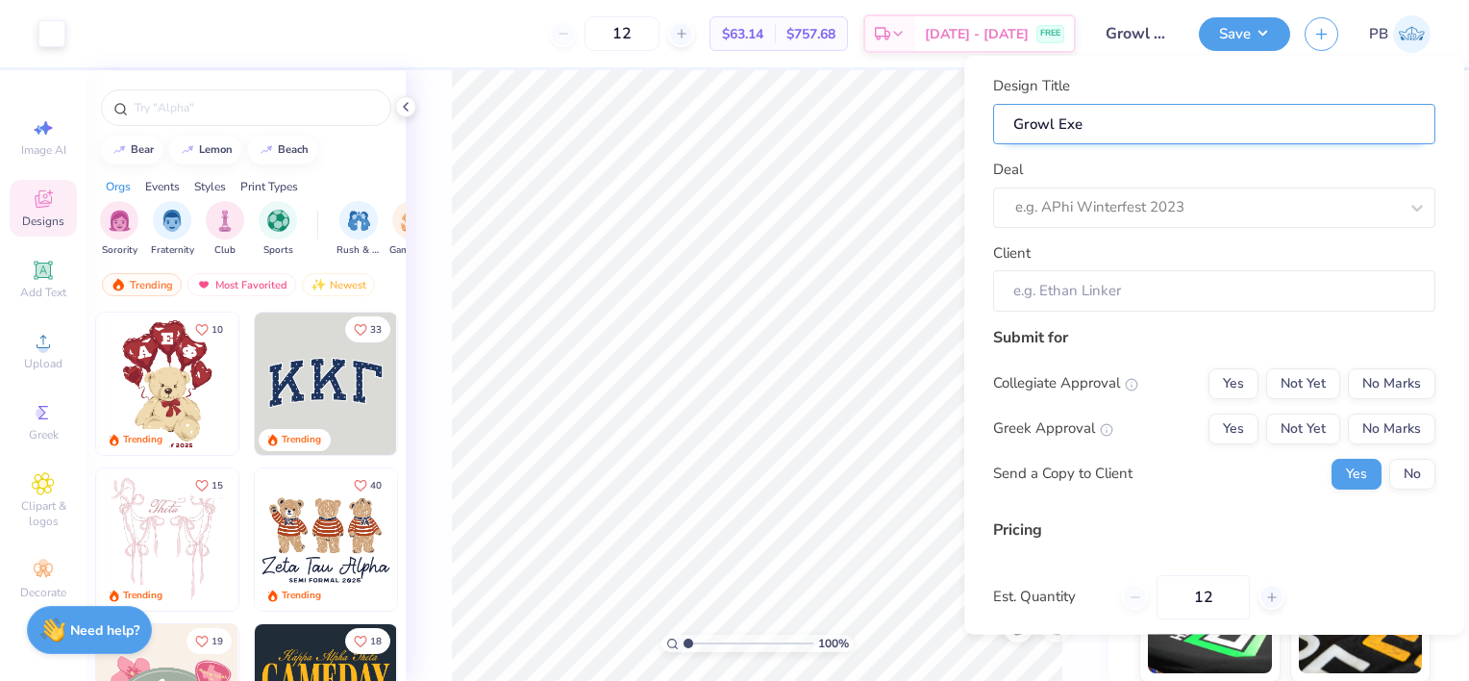
type input "Growl Exec"
type input "Growl Exec P"
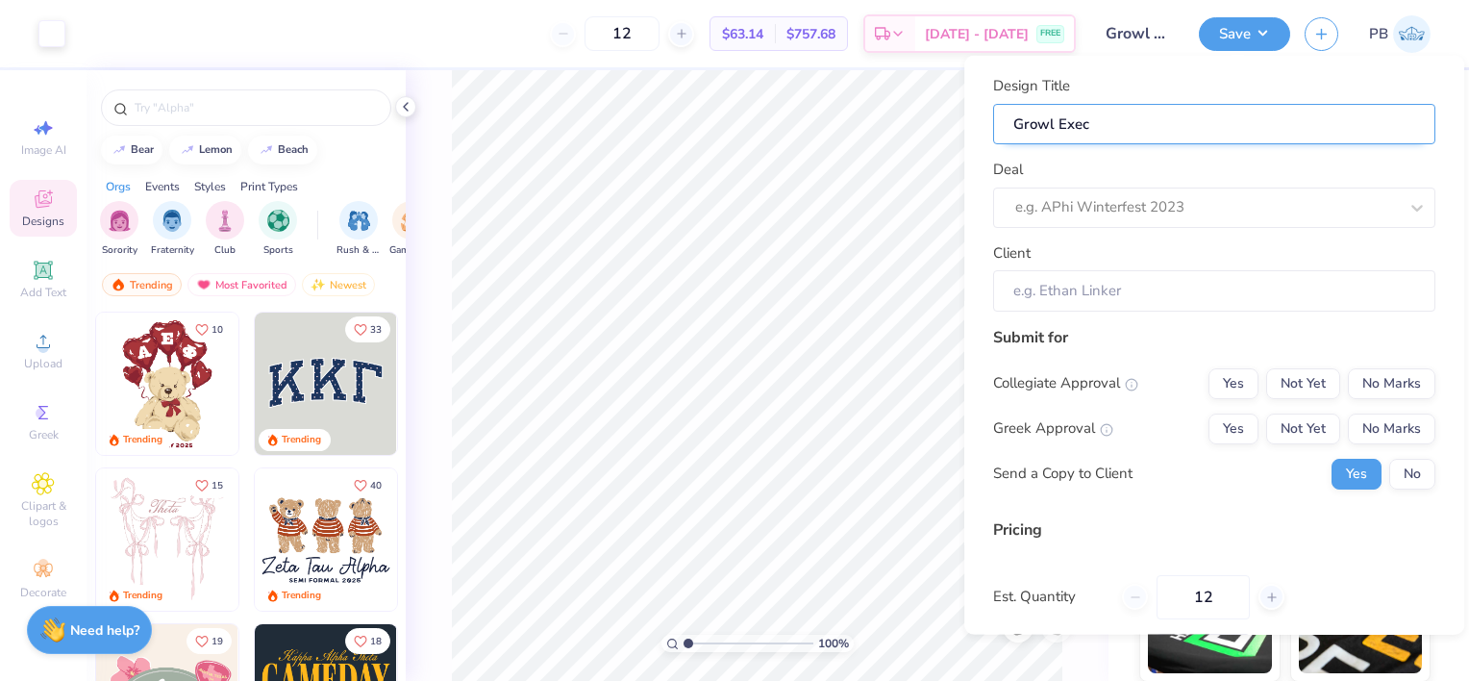
type input "Growl Exec P"
type input "Growl Exec Po"
type input "Growl Exec Pol"
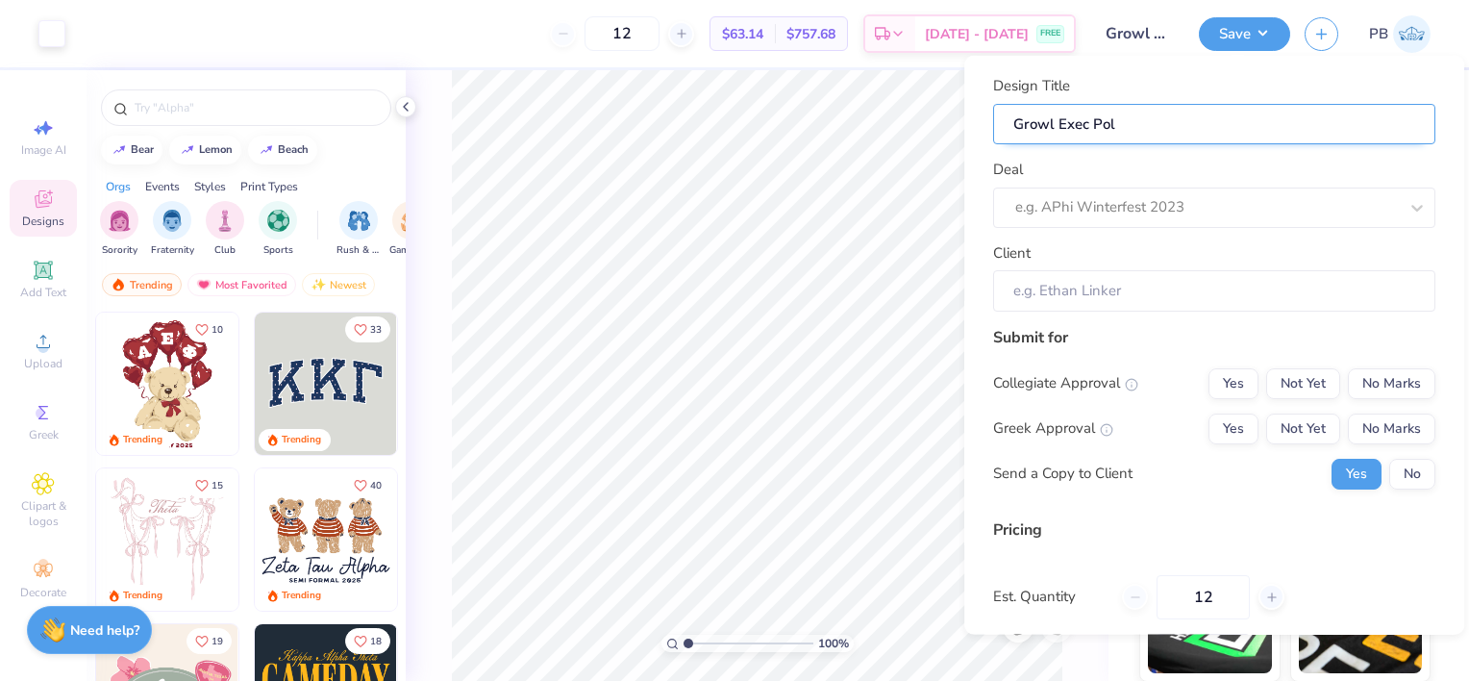
type input "Growl Exec Polo"
type input "Growl Exec Polos"
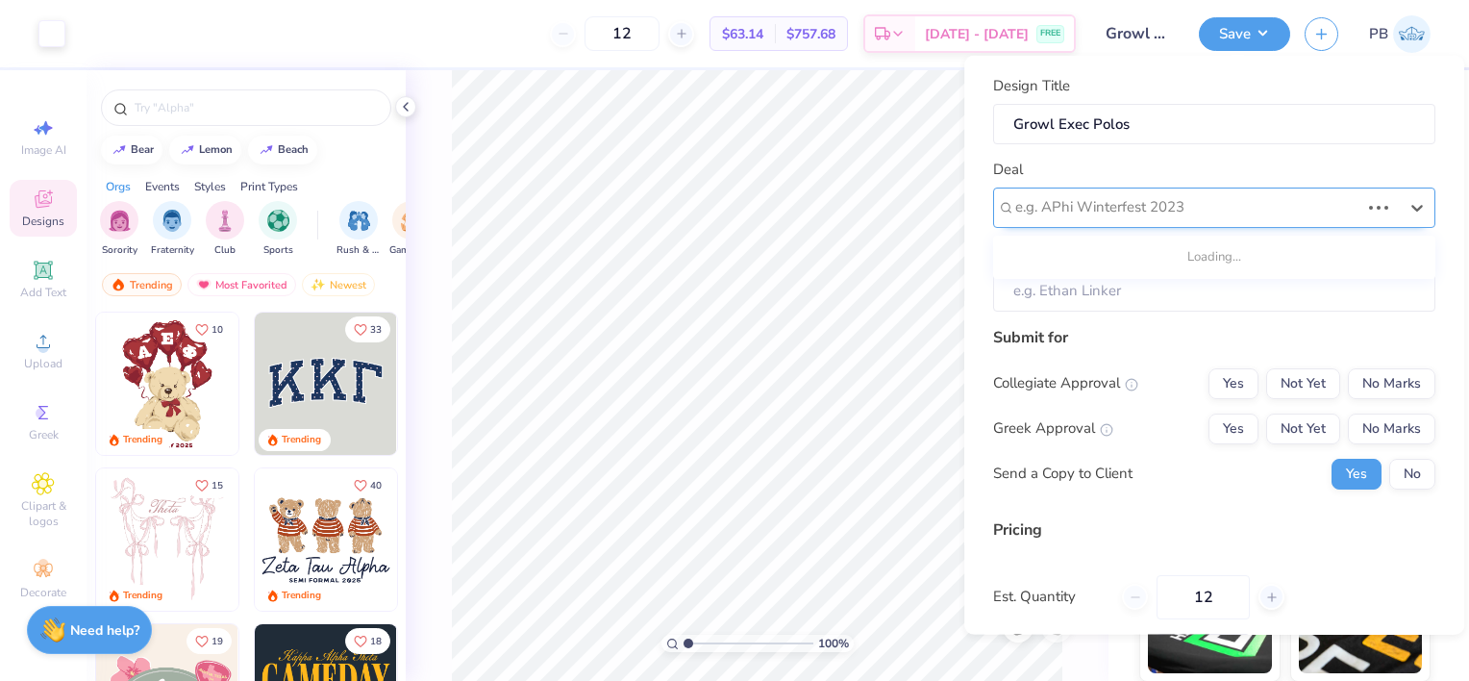
click at [1161, 200] on div at bounding box center [1187, 207] width 344 height 26
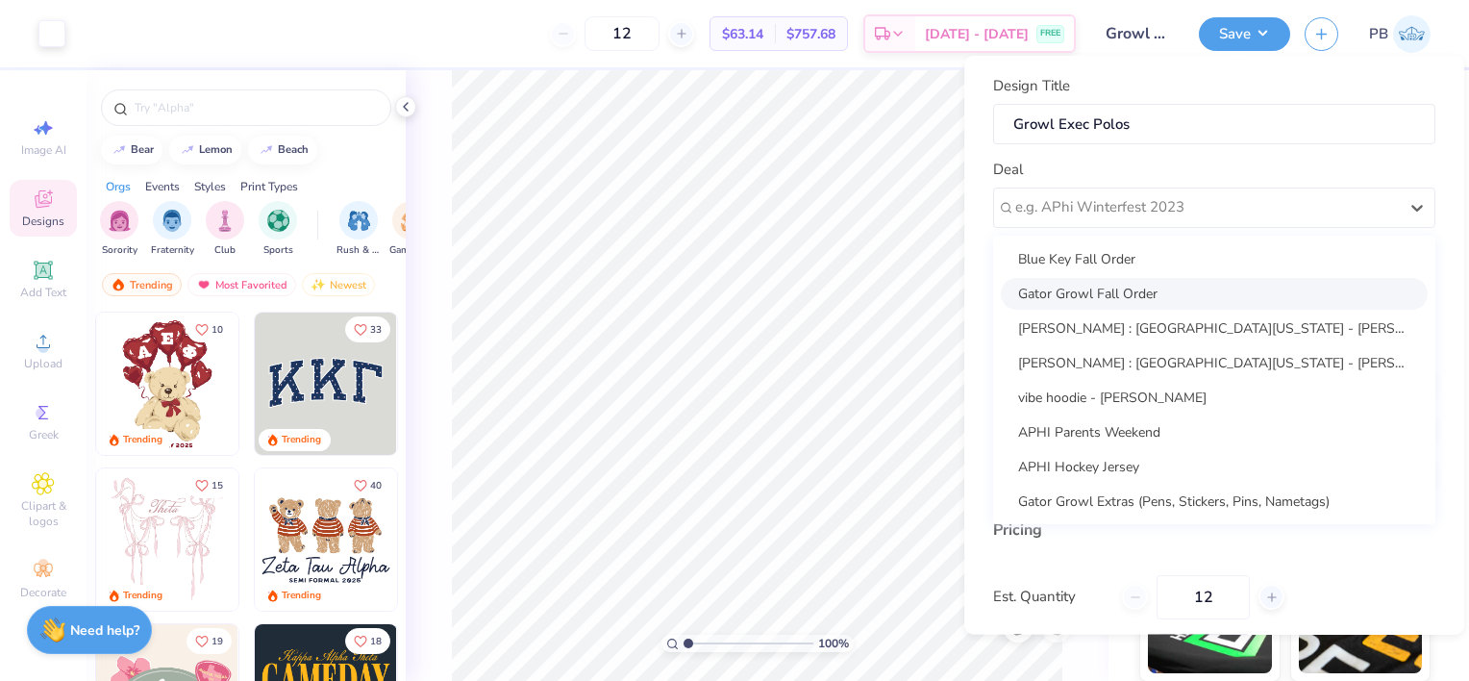
click at [1123, 292] on div "Gator Growl Fall Order" at bounding box center [1214, 293] width 427 height 32
type input "[PERSON_NAME]"
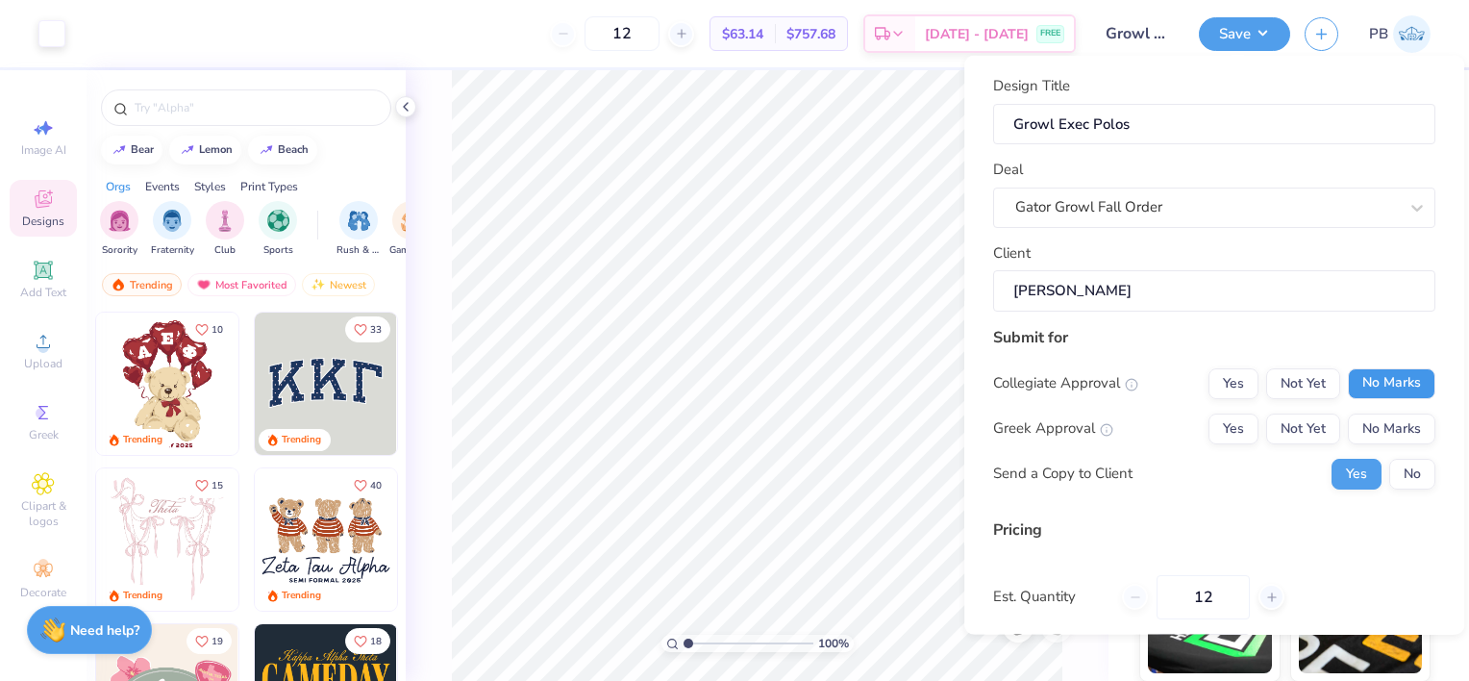
click at [1354, 389] on button "No Marks" at bounding box center [1391, 382] width 87 height 31
click at [1358, 419] on button "No Marks" at bounding box center [1391, 427] width 87 height 31
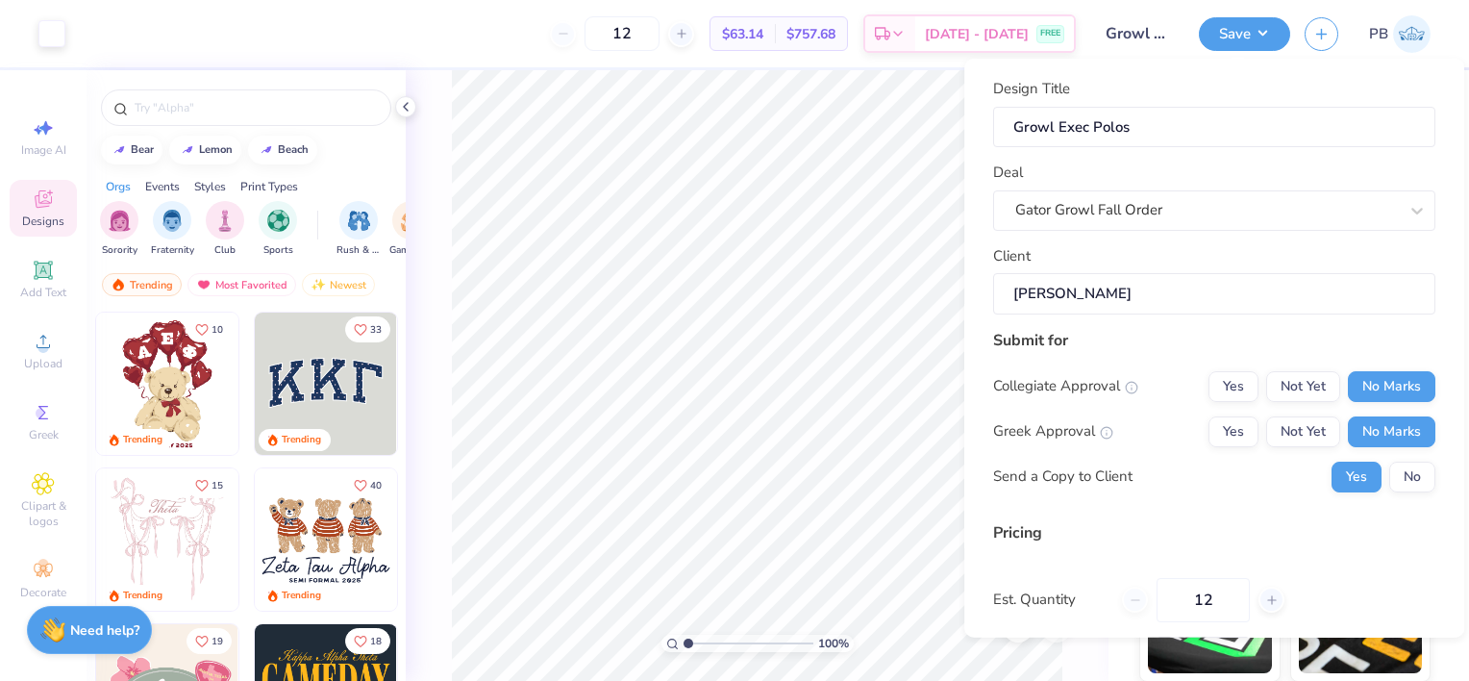
scroll to position [154, 0]
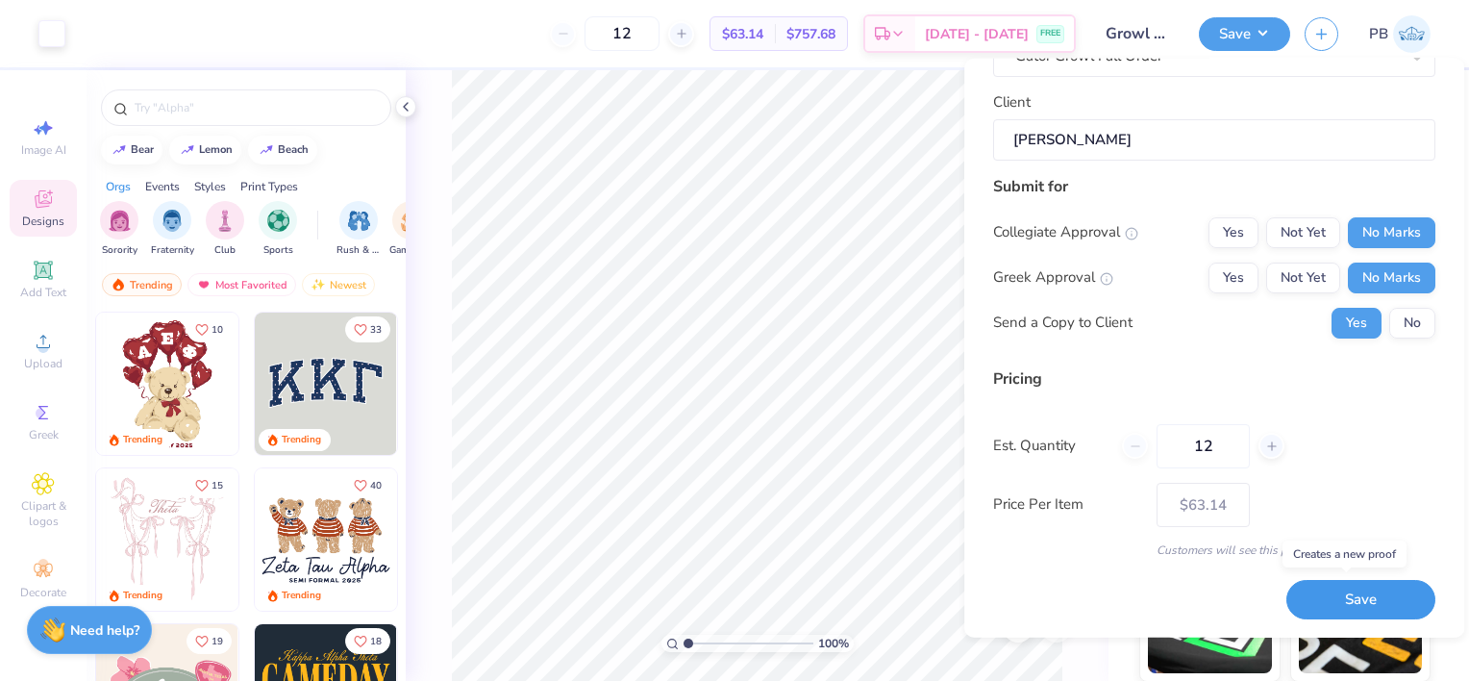
click at [1323, 600] on button "Save" at bounding box center [1360, 599] width 149 height 39
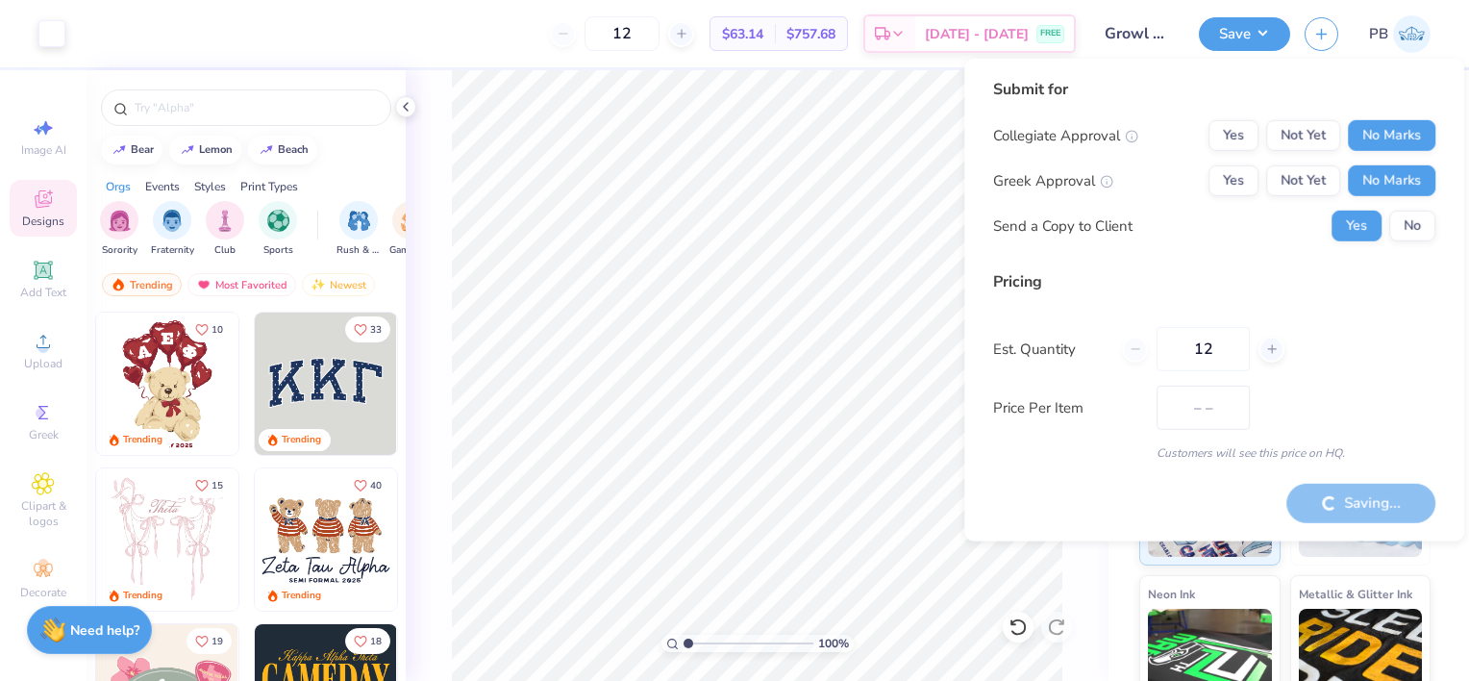
type input "$63.14"
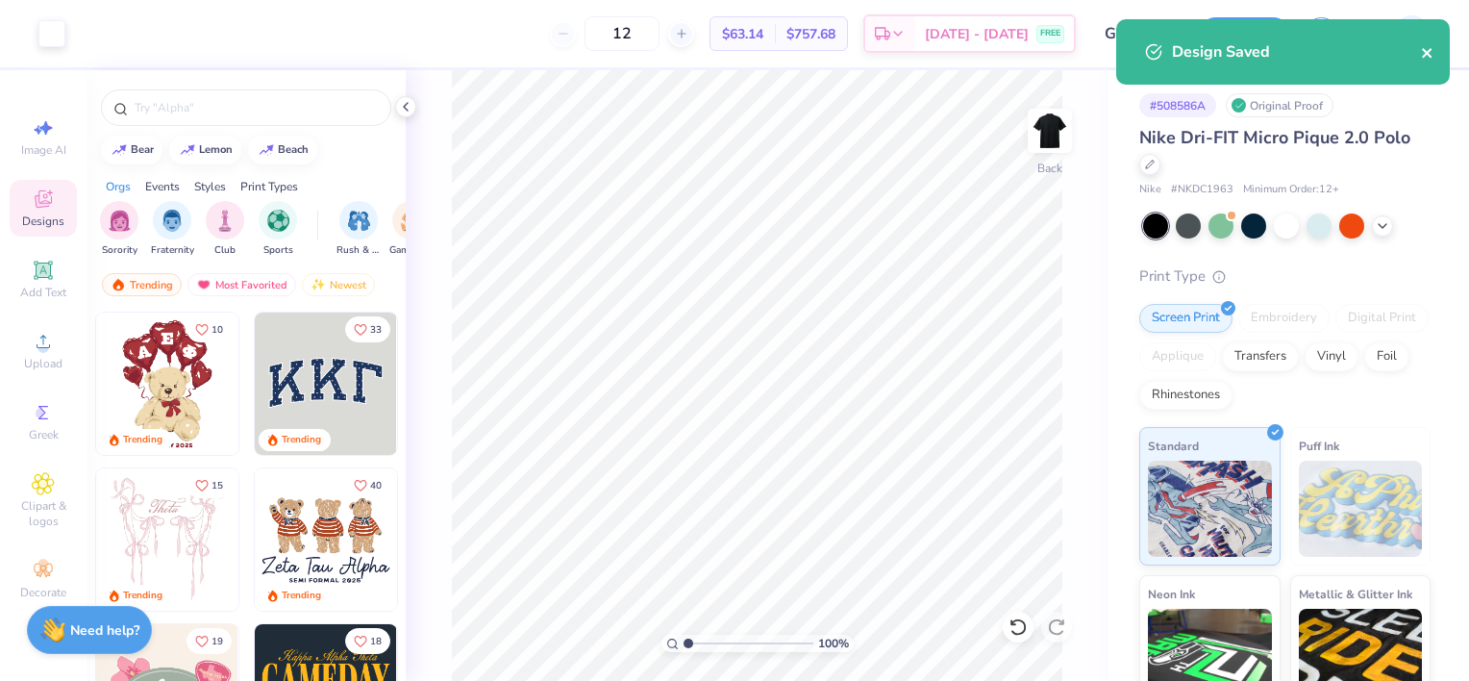
click at [1429, 54] on icon "close" at bounding box center [1427, 53] width 10 height 10
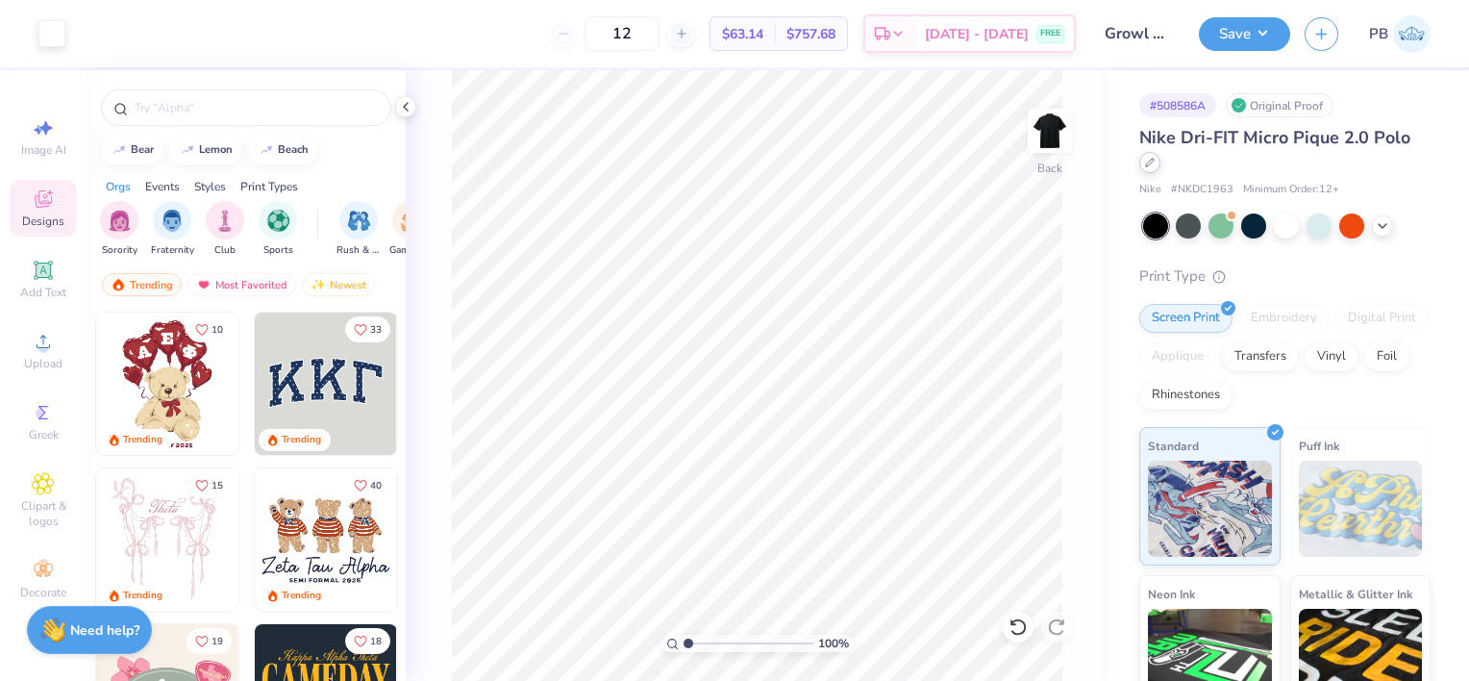
click at [1146, 162] on icon at bounding box center [1150, 163] width 10 height 10
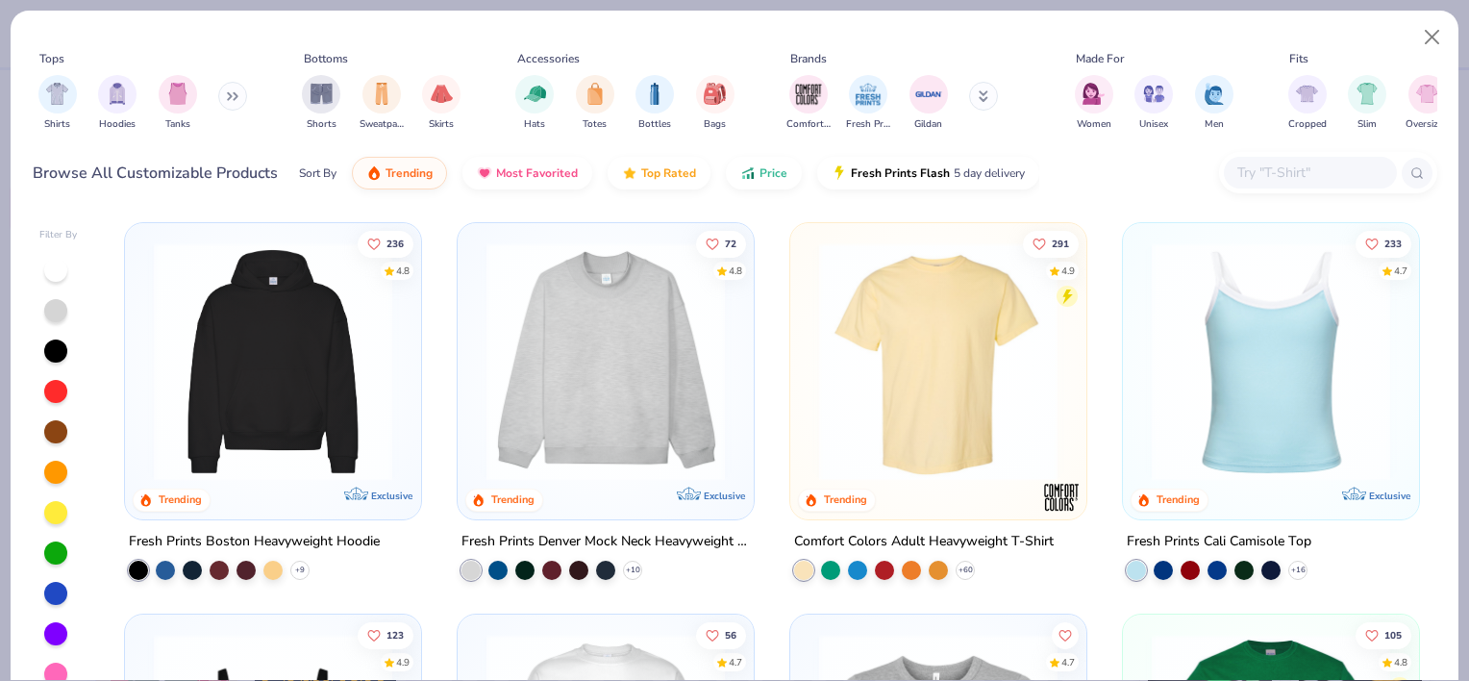
click at [1278, 181] on input "text" at bounding box center [1309, 173] width 148 height 22
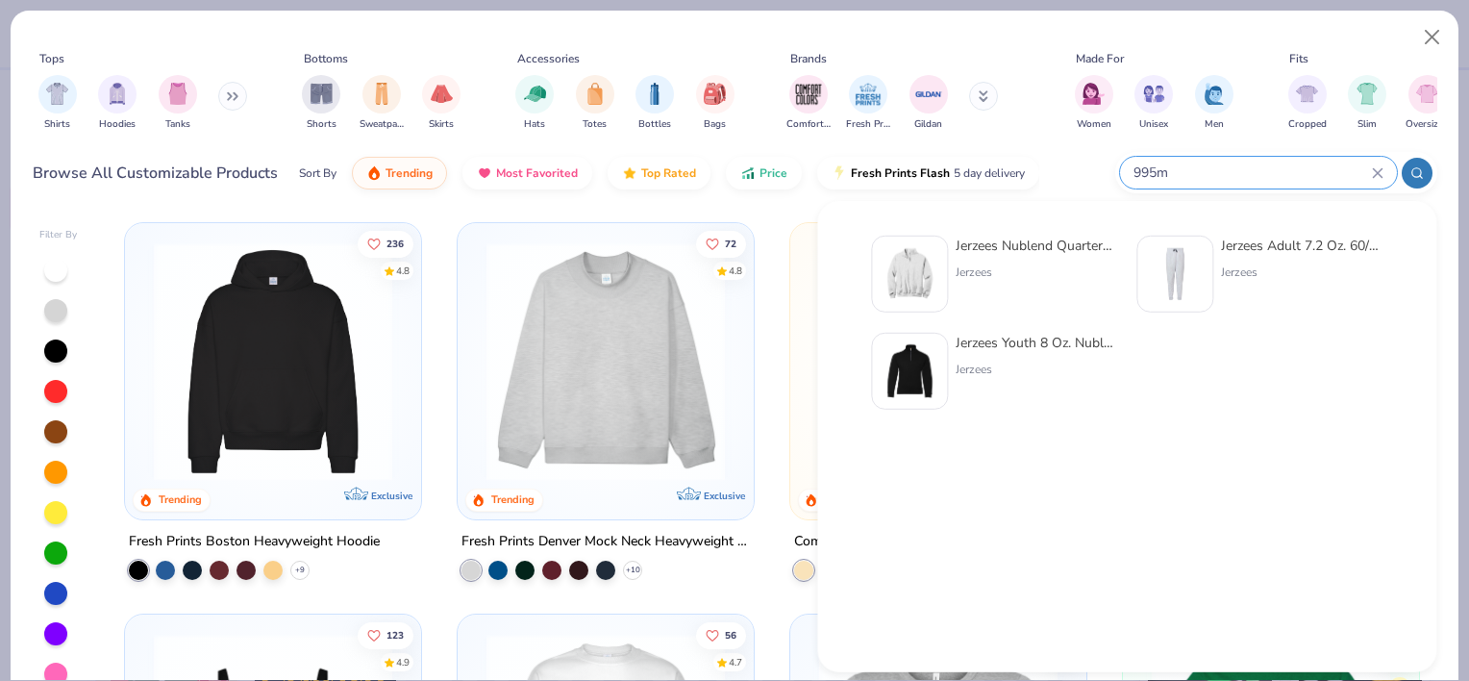
type input "995m"
click at [1050, 273] on div "Jerzees" at bounding box center [1037, 271] width 162 height 17
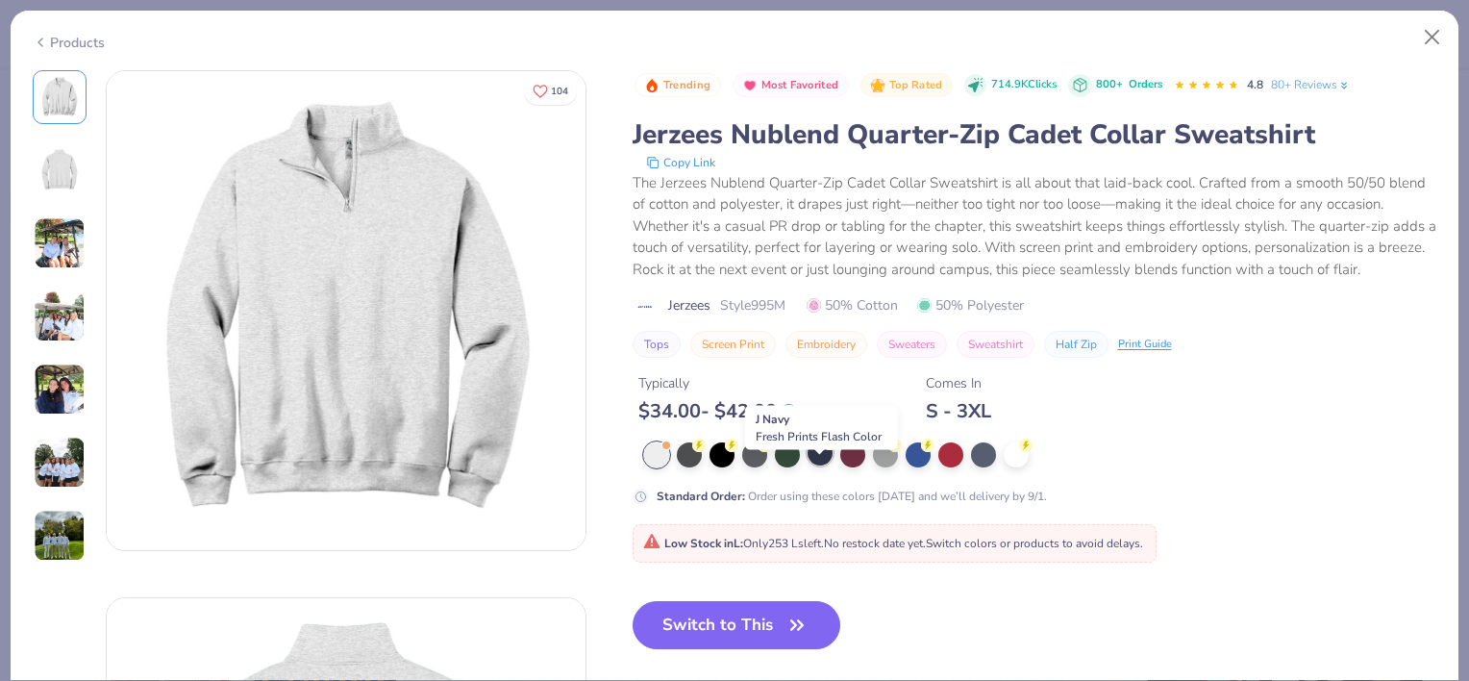
click at [815, 462] on div at bounding box center [820, 452] width 25 height 25
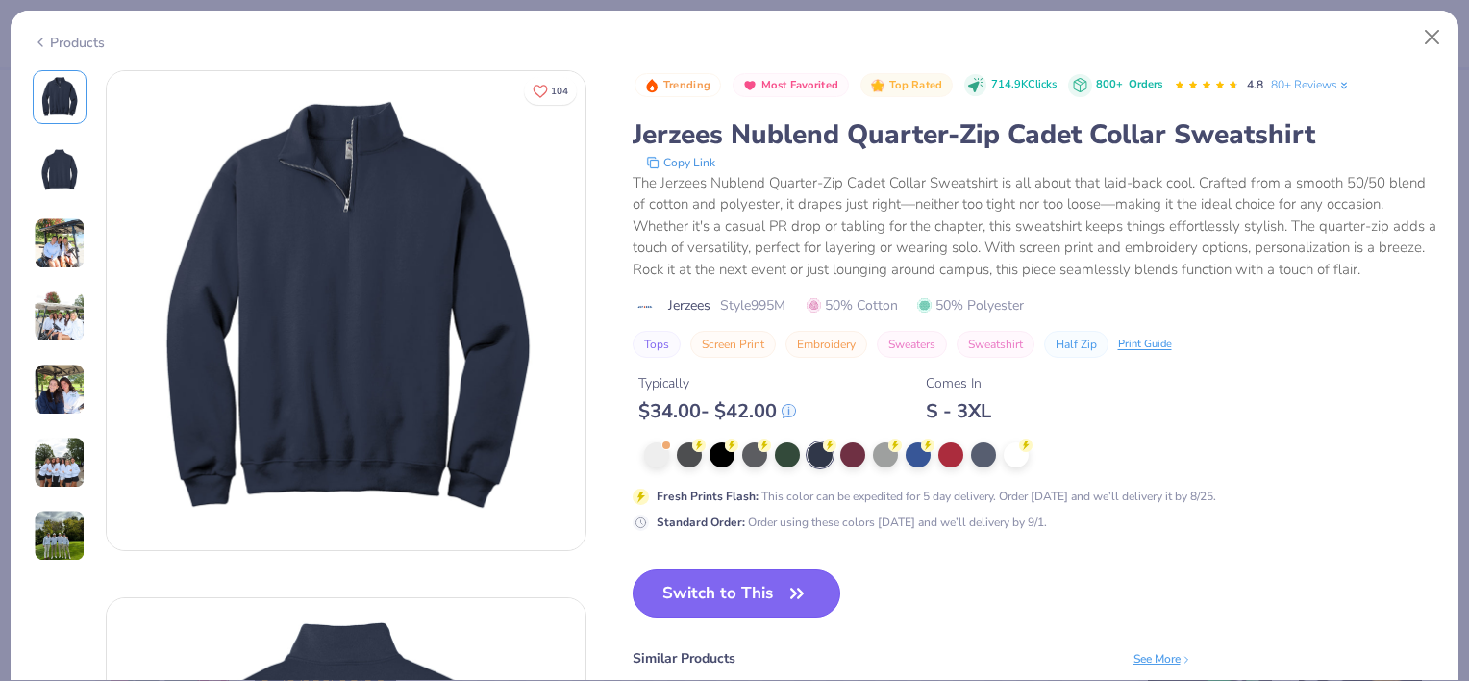
click at [738, 617] on button "Switch to This" at bounding box center [737, 593] width 209 height 48
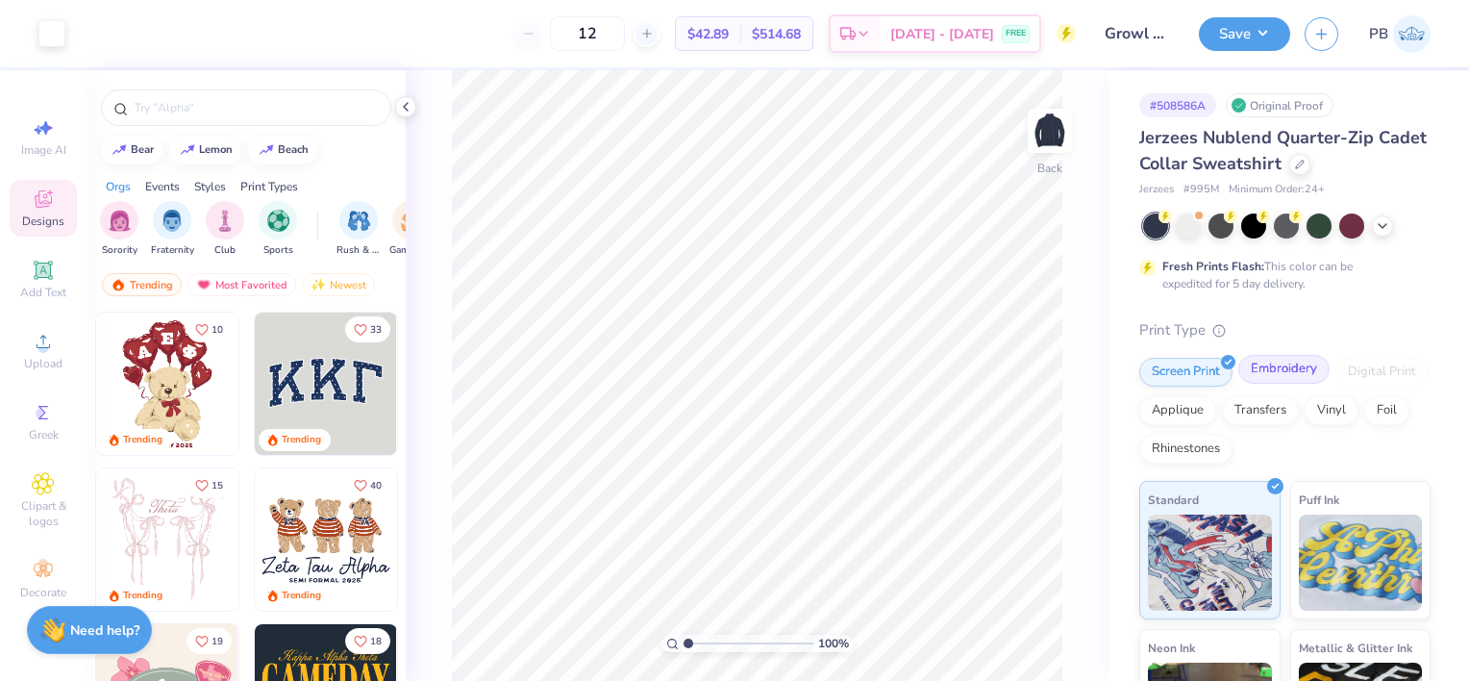
click at [1306, 372] on div "Embroidery" at bounding box center [1283, 369] width 91 height 29
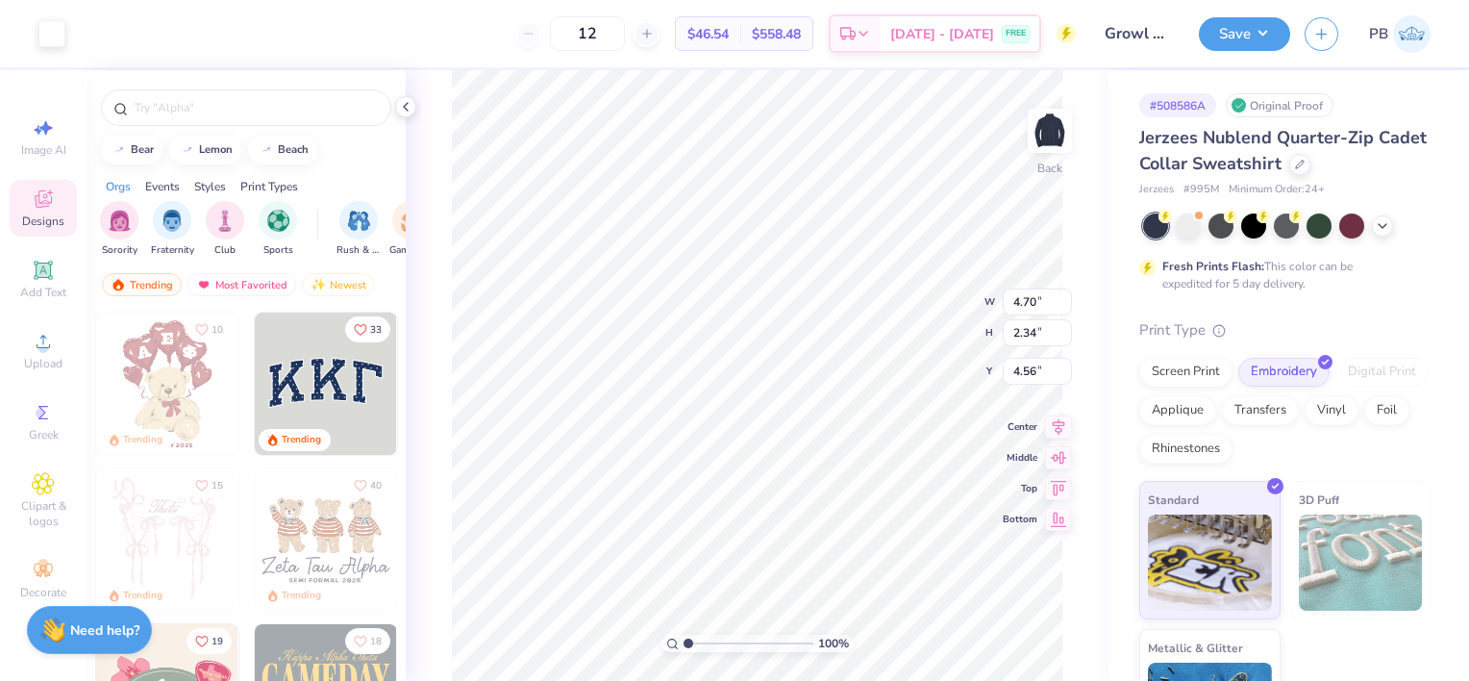
type input "3.56"
type input "3.75"
click at [1270, 52] on div "Save PB" at bounding box center [1334, 33] width 270 height 67
click at [1270, 43] on button "Save" at bounding box center [1244, 31] width 91 height 34
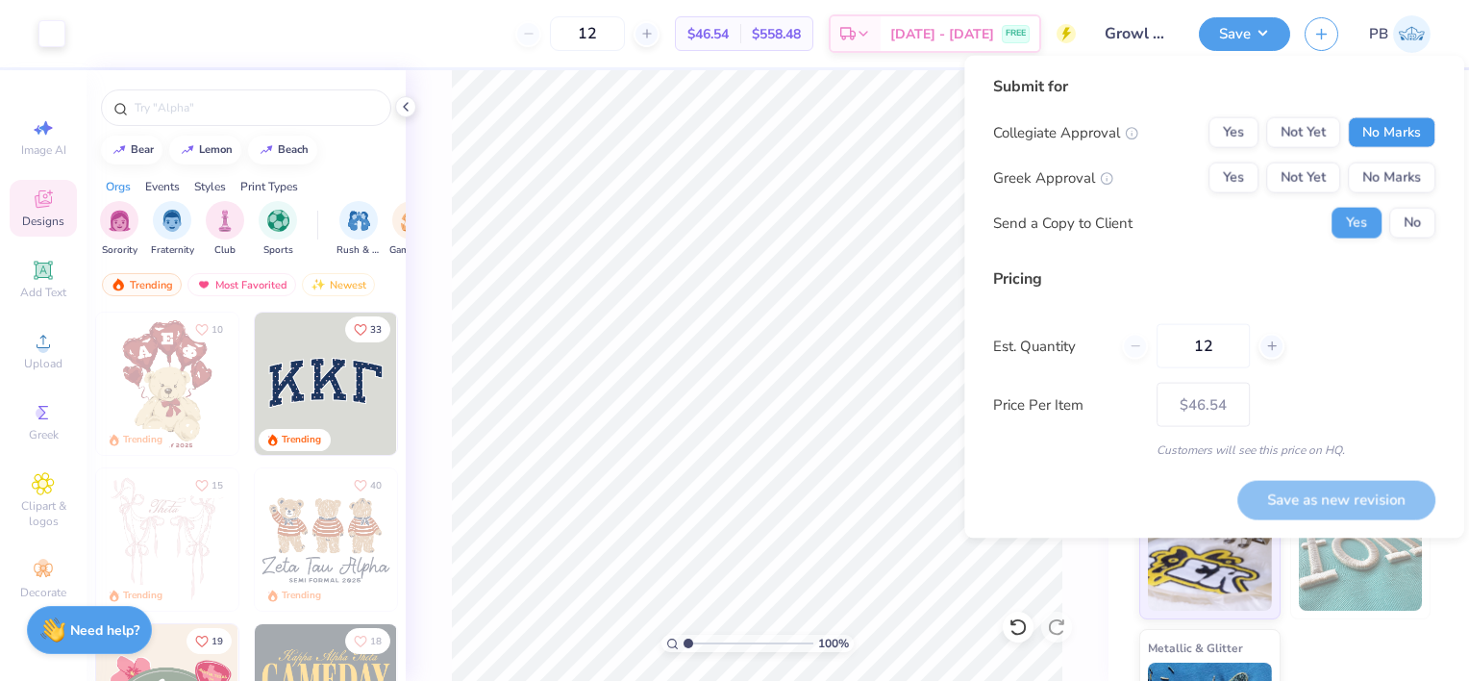
click at [1357, 124] on button "No Marks" at bounding box center [1391, 132] width 87 height 31
click at [1365, 178] on button "No Marks" at bounding box center [1391, 177] width 87 height 31
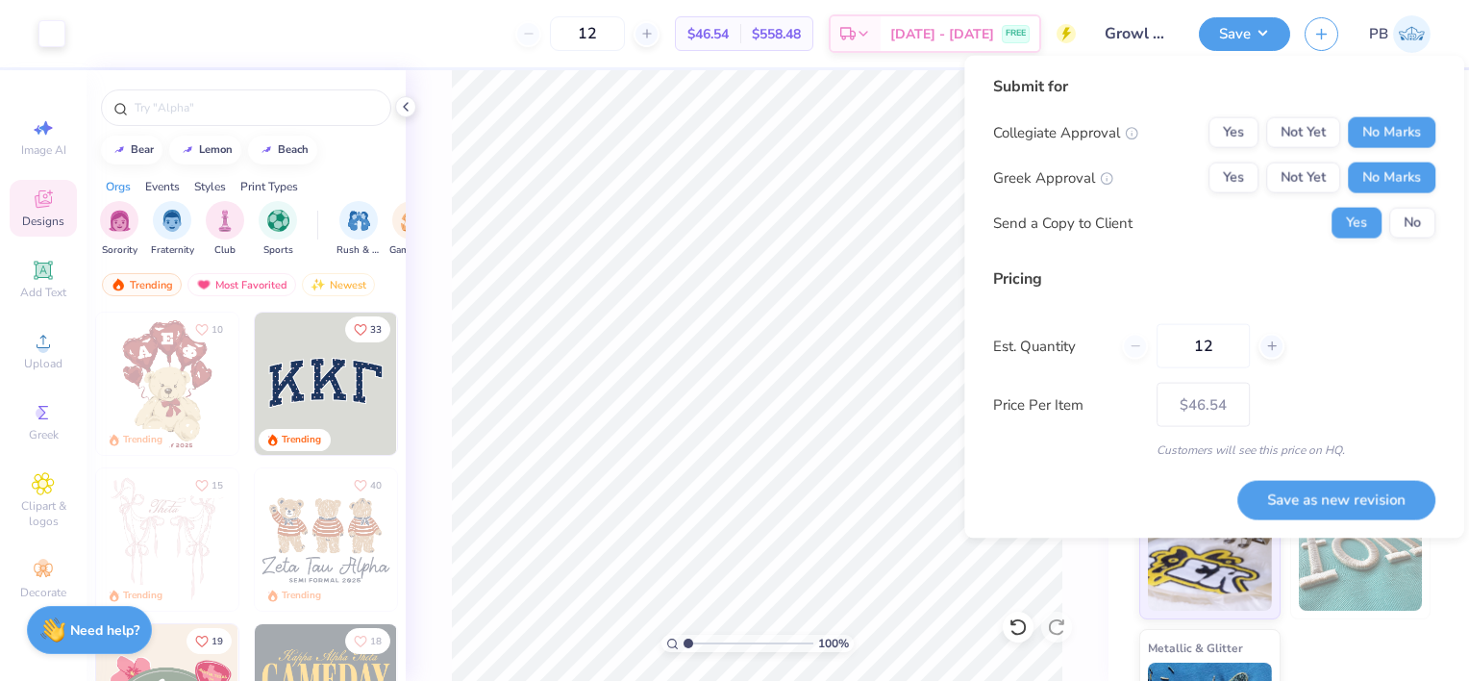
drag, startPoint x: 1223, startPoint y: 351, endPoint x: 1081, endPoint y: 365, distance: 143.0
click at [1081, 365] on div "Est. Quantity 12" at bounding box center [1214, 346] width 442 height 44
type input "48"
type input "$35.17"
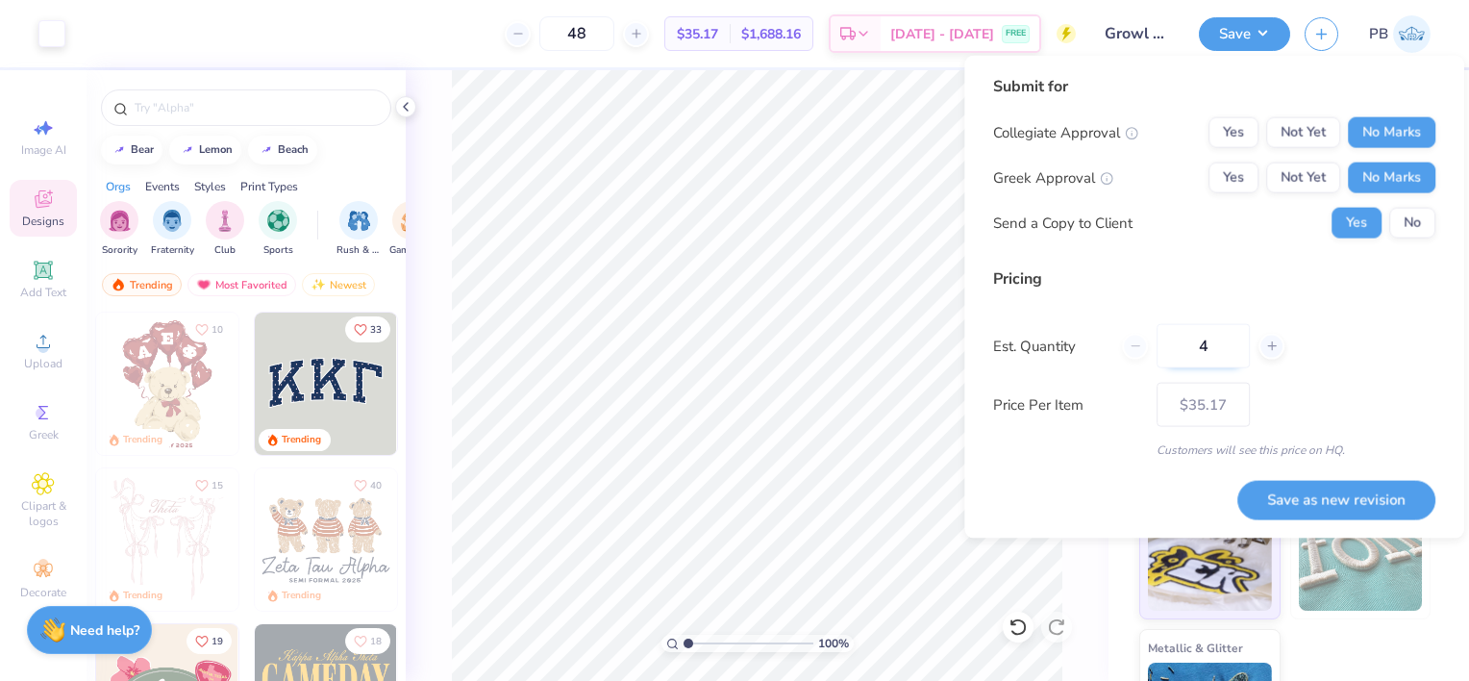
type input "45"
type input "$35.94"
type input "45"
click at [1358, 495] on button "Save as new revision" at bounding box center [1336, 499] width 198 height 38
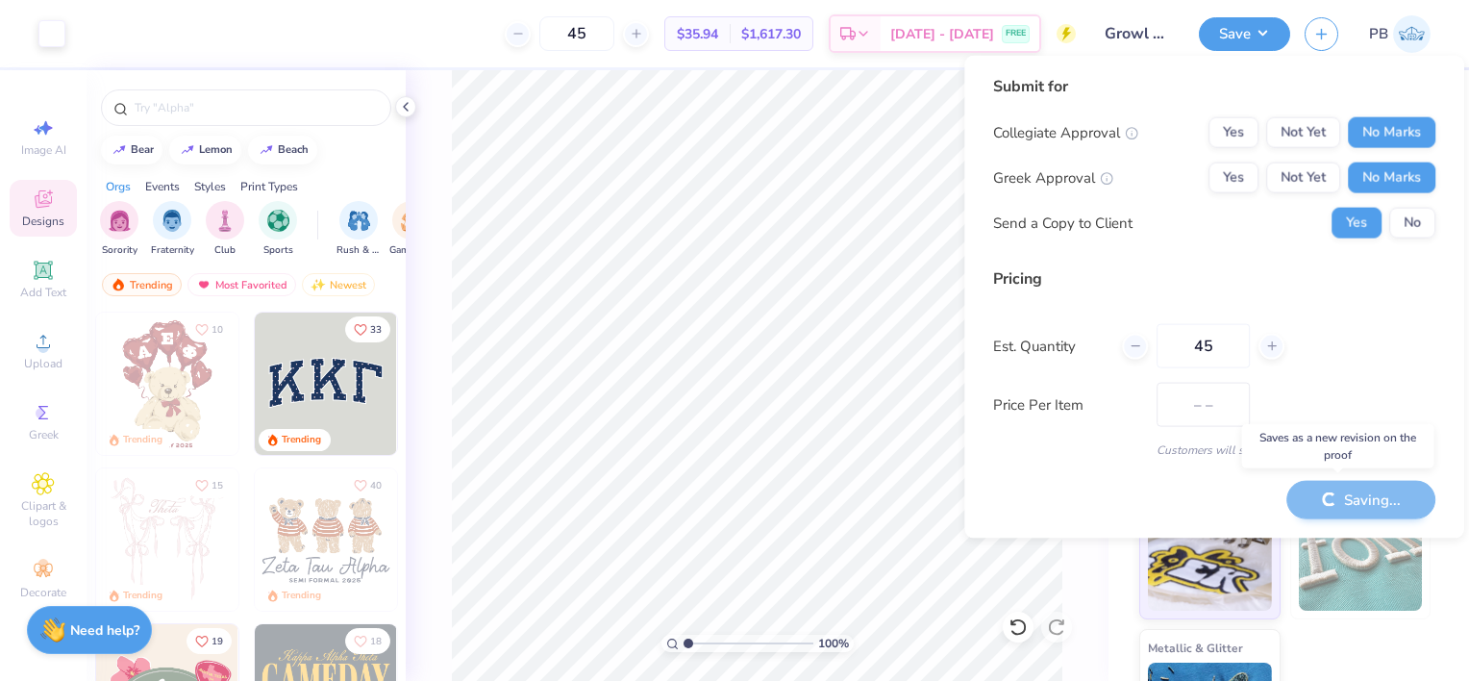
type input "$35.94"
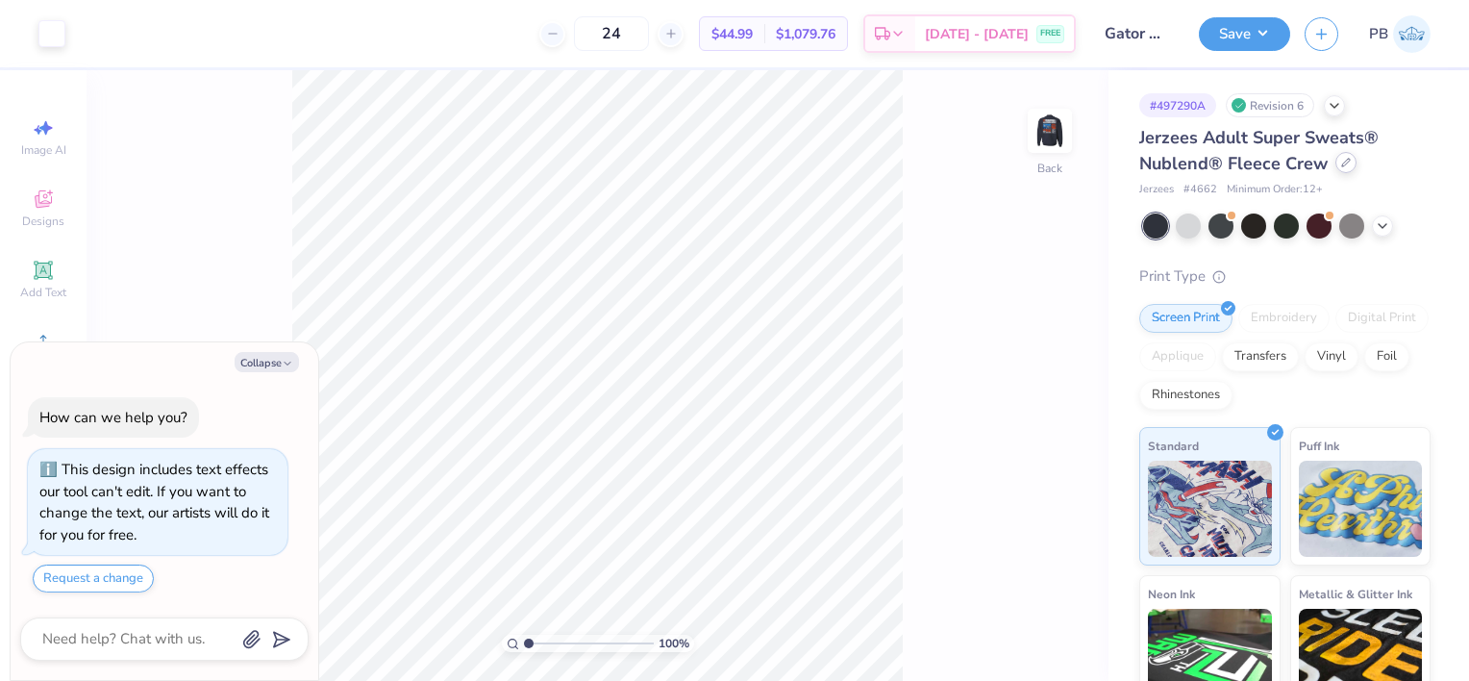
click at [1346, 165] on icon at bounding box center [1346, 163] width 10 height 10
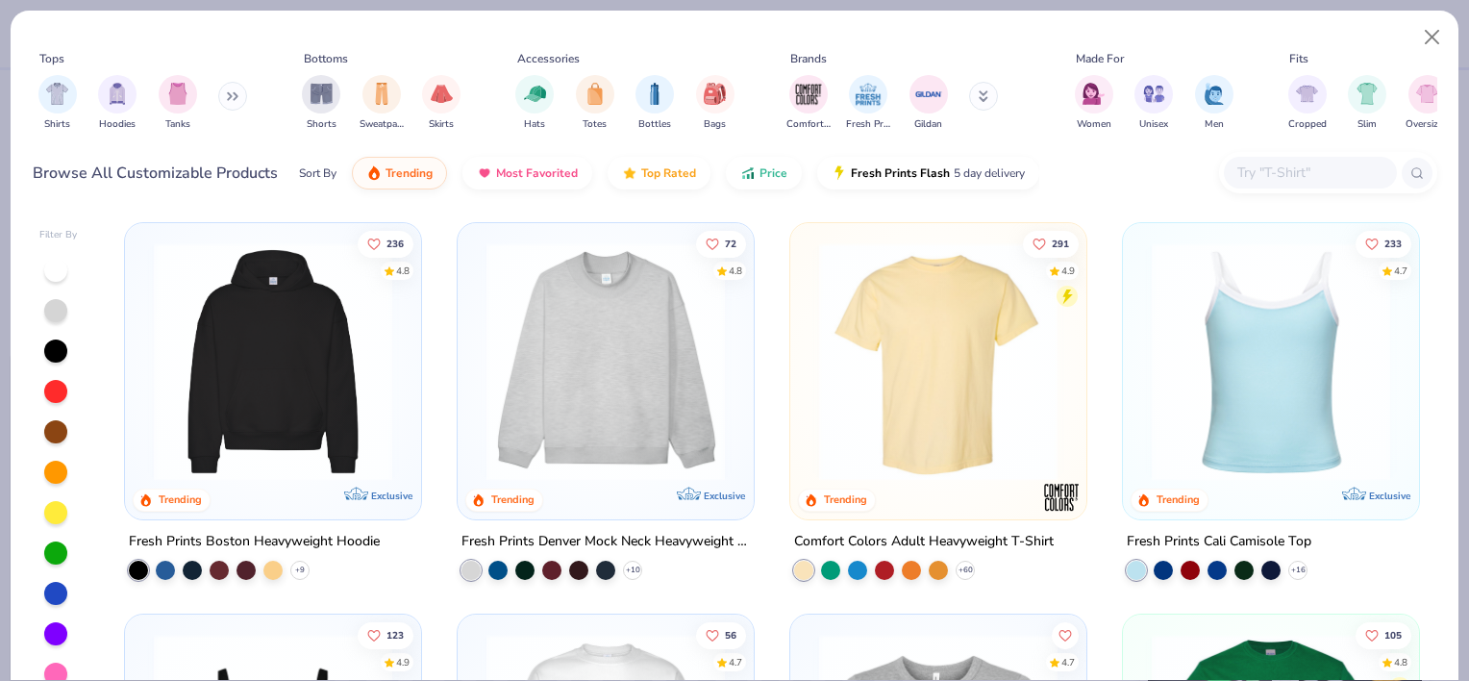
type textarea "x"
click at [1263, 165] on input "text" at bounding box center [1309, 173] width 148 height 22
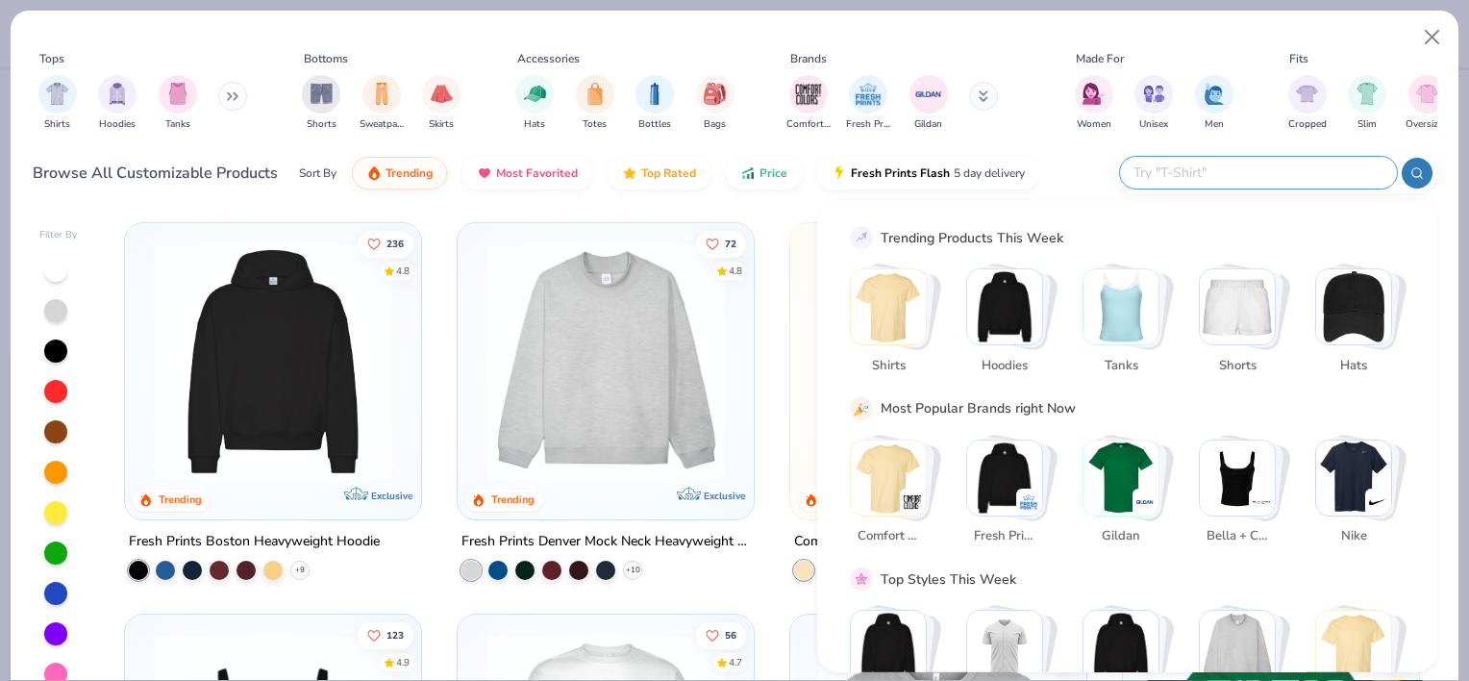
paste input "PC78H"
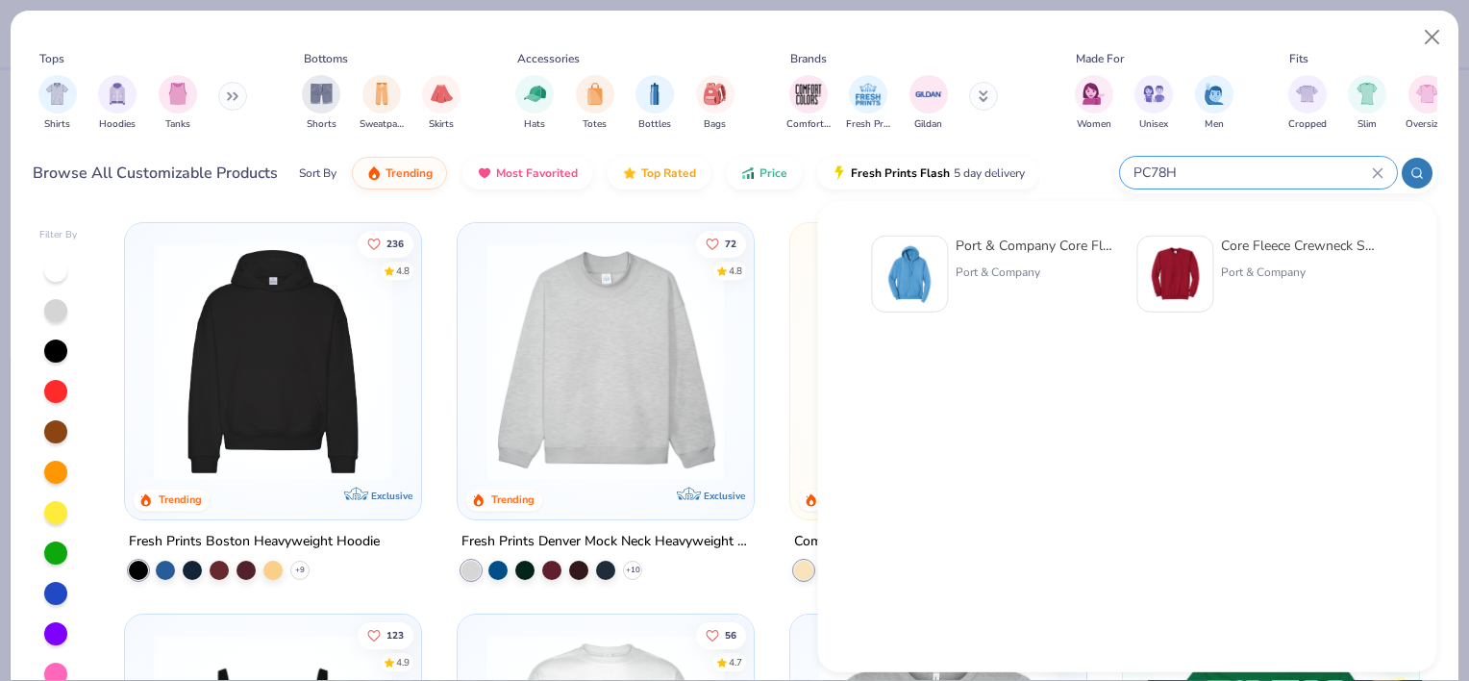
type input "PC78H"
click at [1011, 264] on div "Port & Company" at bounding box center [1037, 271] width 162 height 17
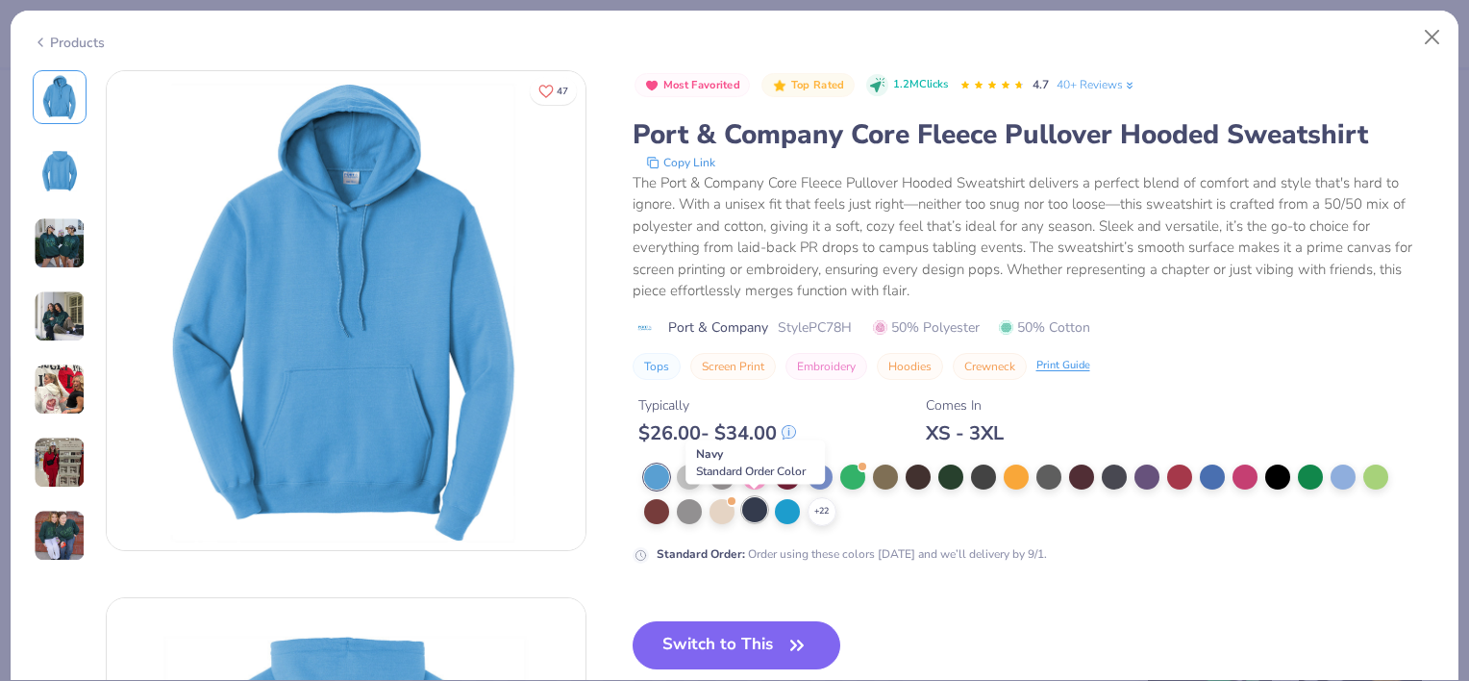
click at [758, 511] on div at bounding box center [754, 509] width 25 height 25
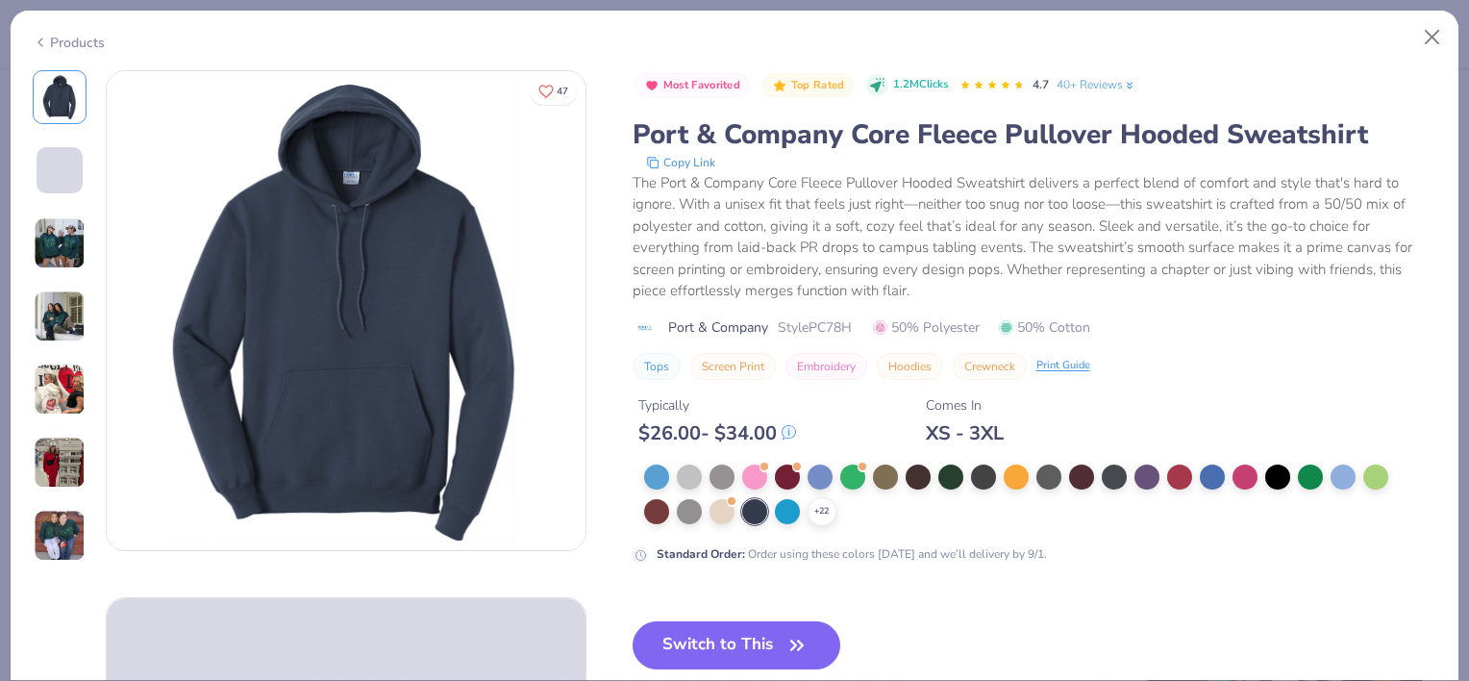
scroll to position [38, 0]
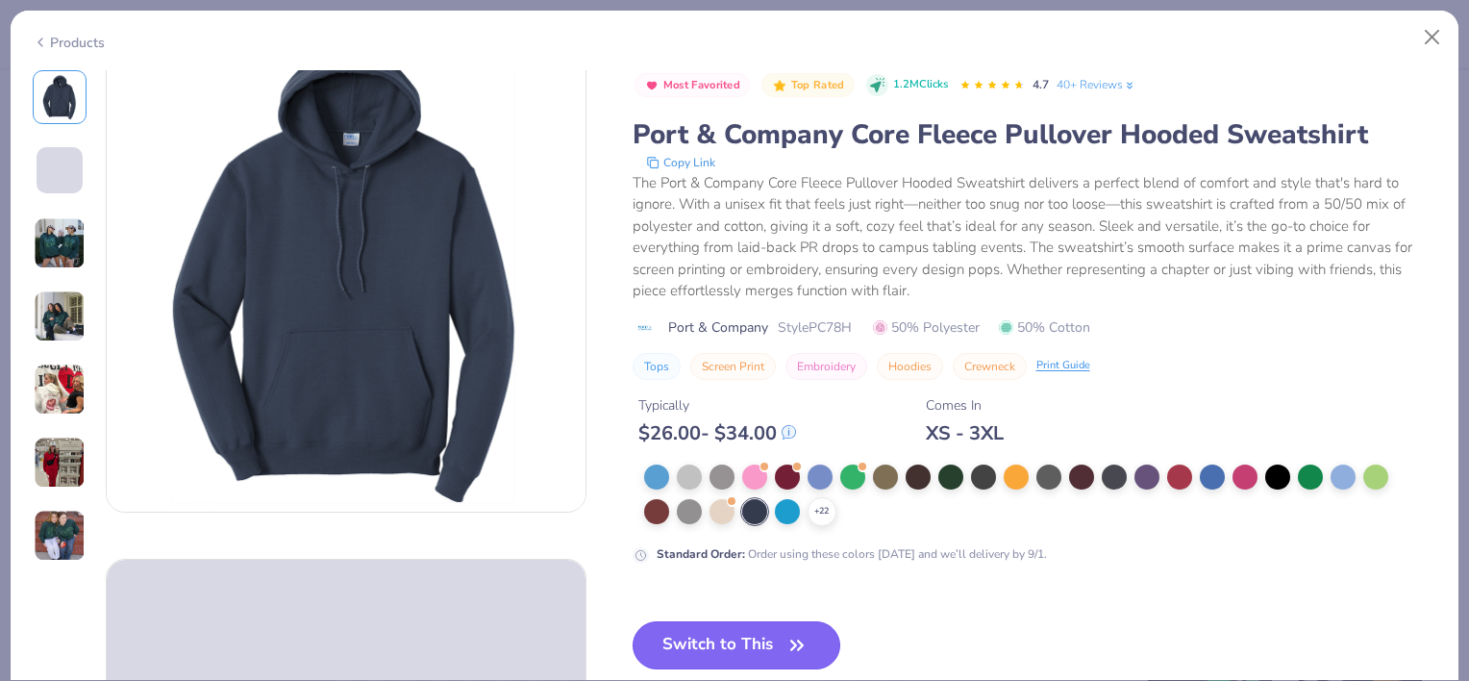
click at [800, 635] on icon "button" at bounding box center [797, 645] width 27 height 27
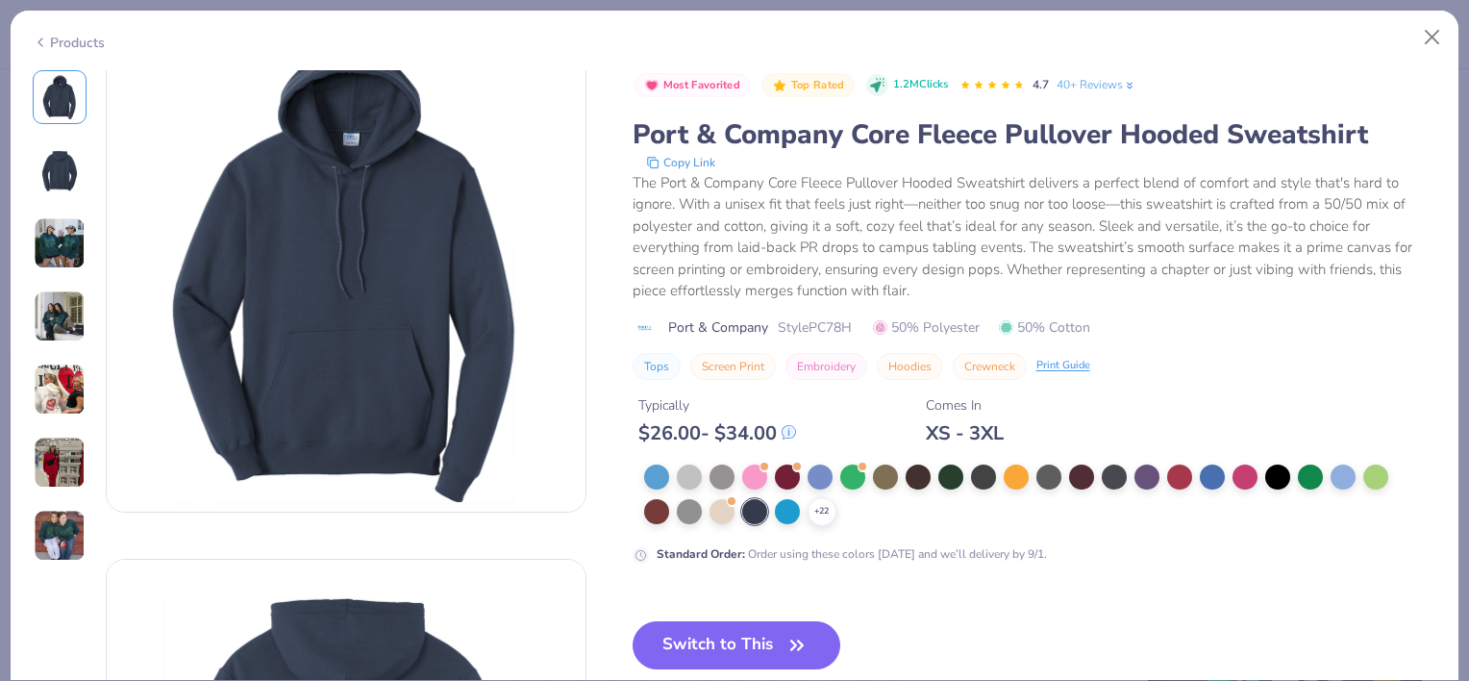
scroll to position [131, 0]
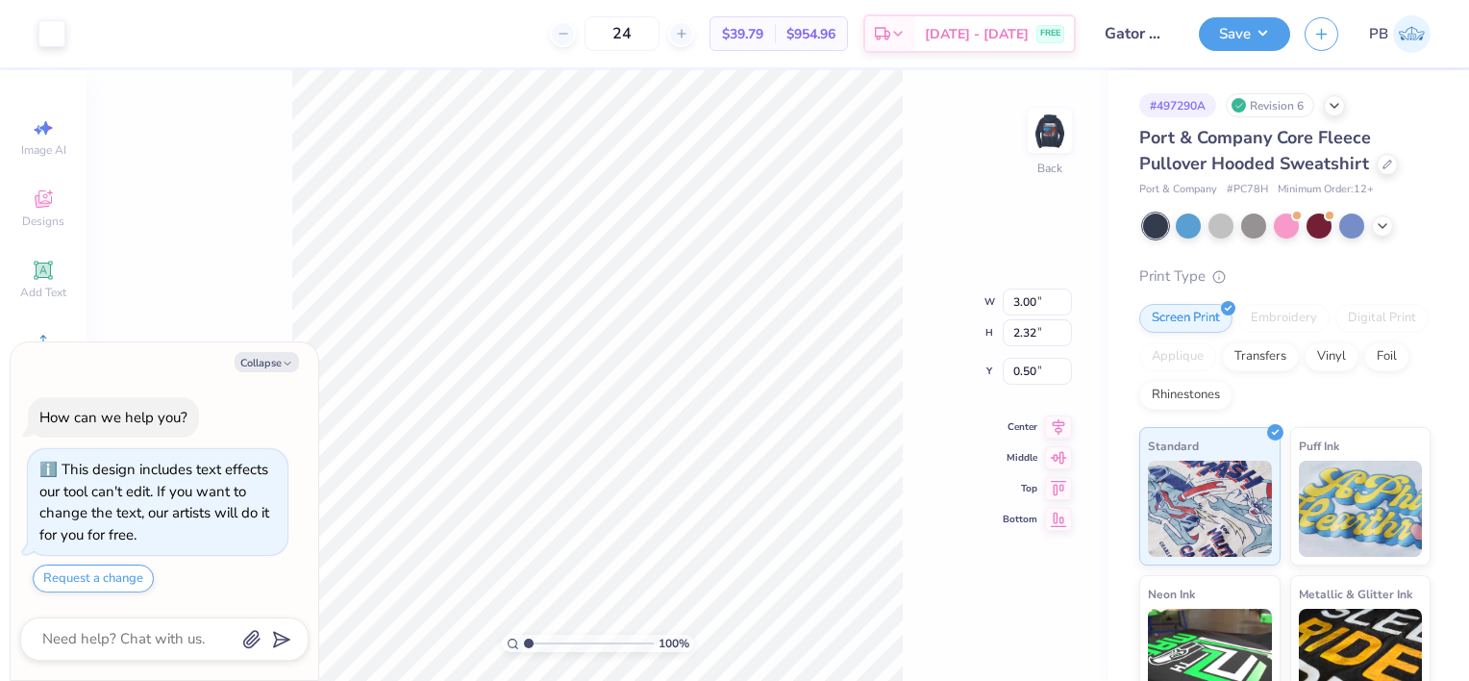
type textarea "x"
type input "3.00"
type textarea "x"
type input "2.44"
type textarea "x"
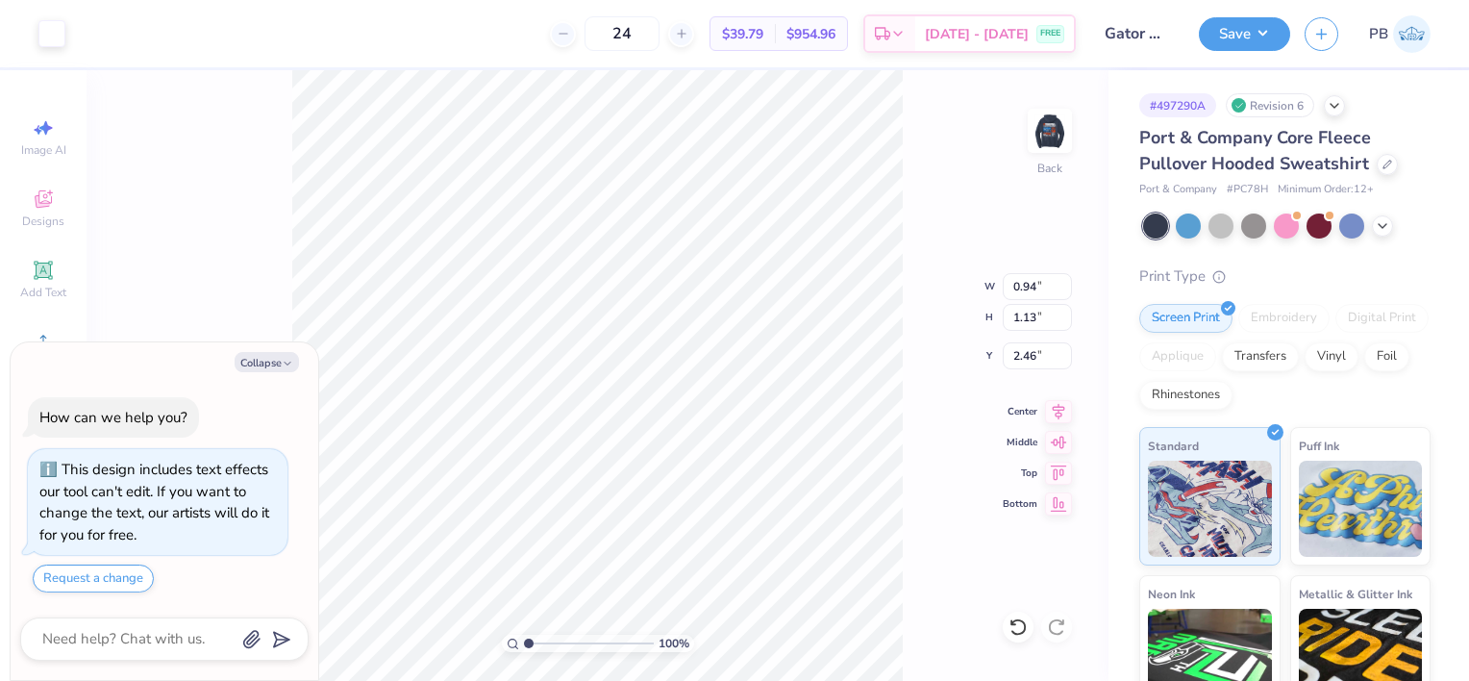
type input "1.12"
type input "1.16"
type input "2.44"
type textarea "x"
type input "3.00"
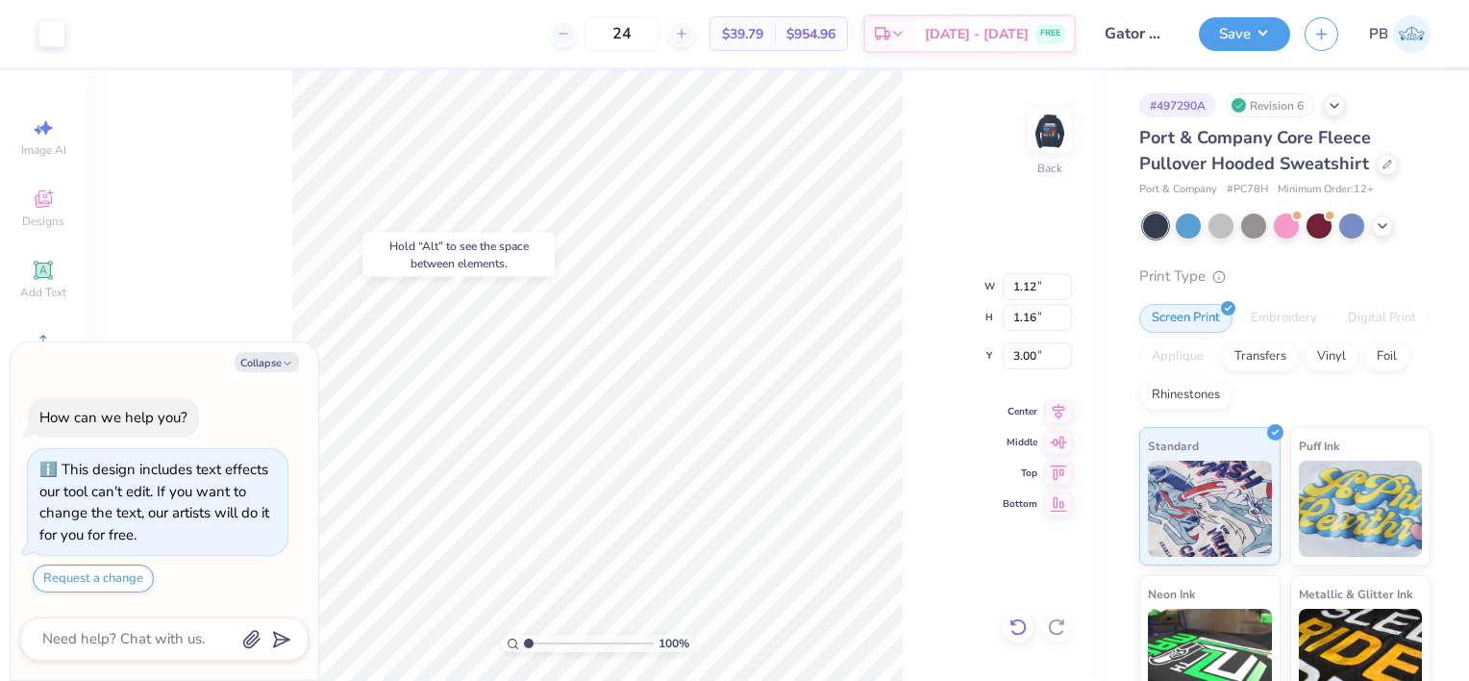
click at [1016, 626] on icon at bounding box center [1018, 626] width 19 height 19
type textarea "x"
type input "3.00"
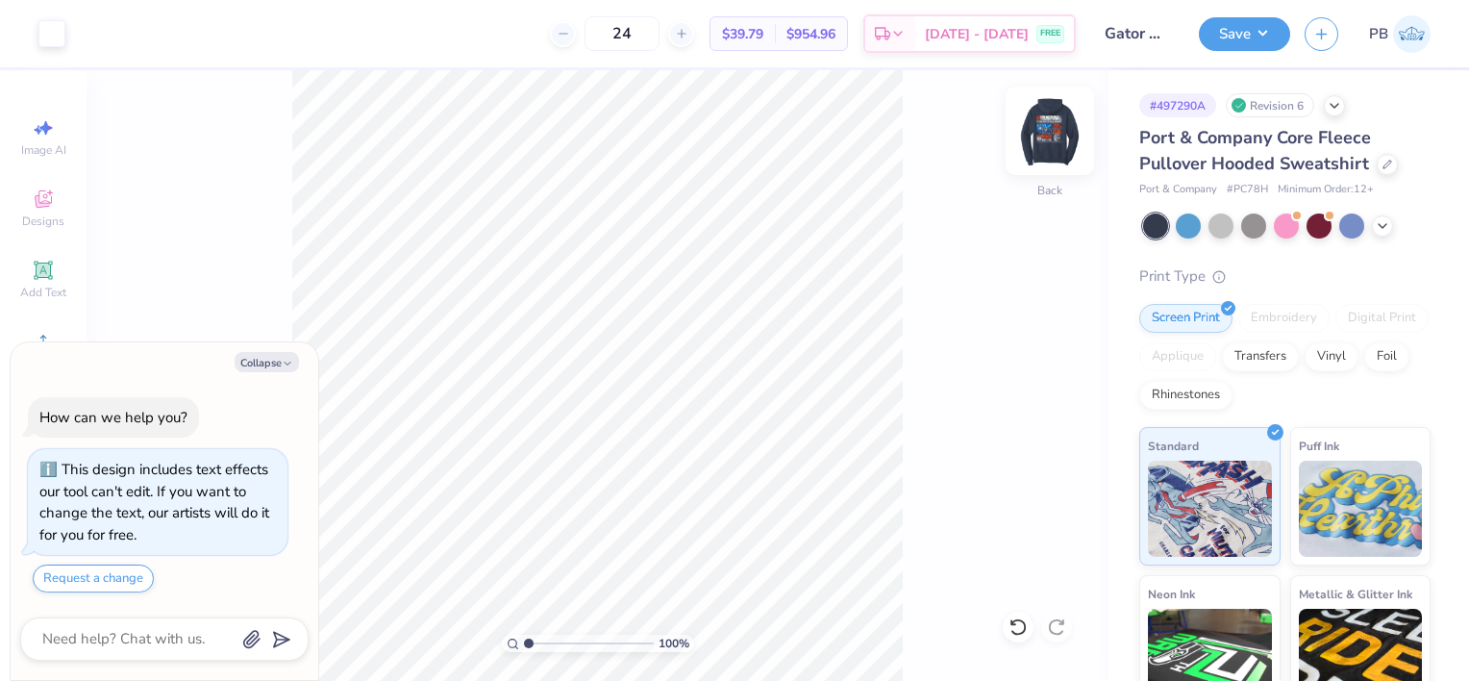
click at [1050, 127] on img at bounding box center [1049, 130] width 77 height 77
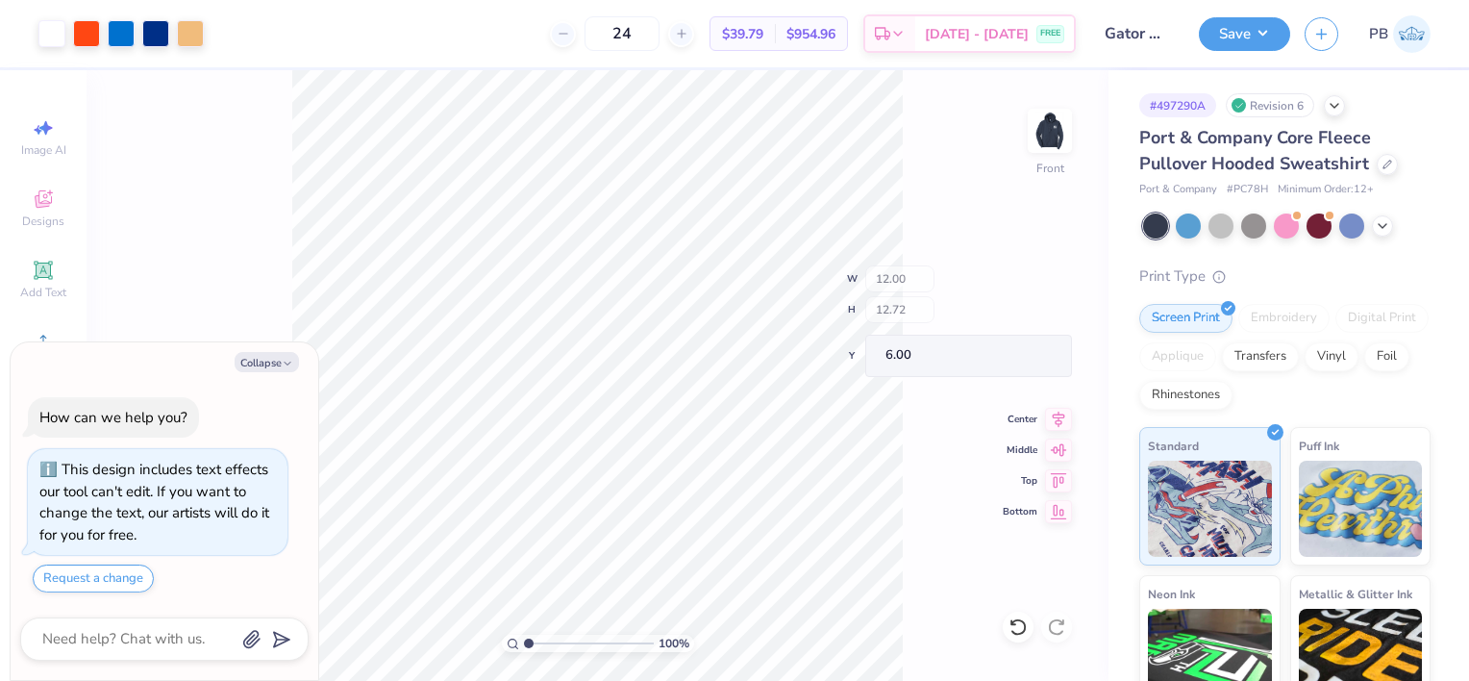
type textarea "x"
type input "6.33"
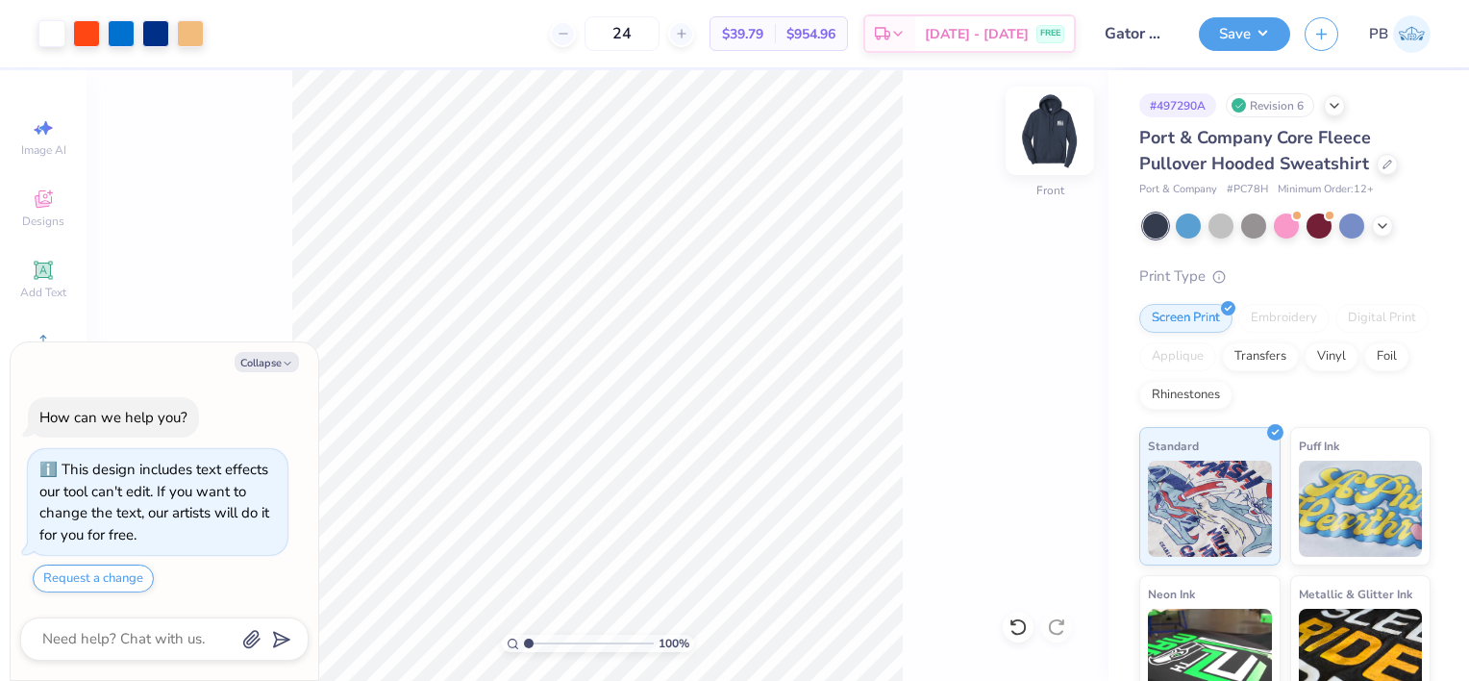
click at [1052, 135] on img at bounding box center [1049, 130] width 77 height 77
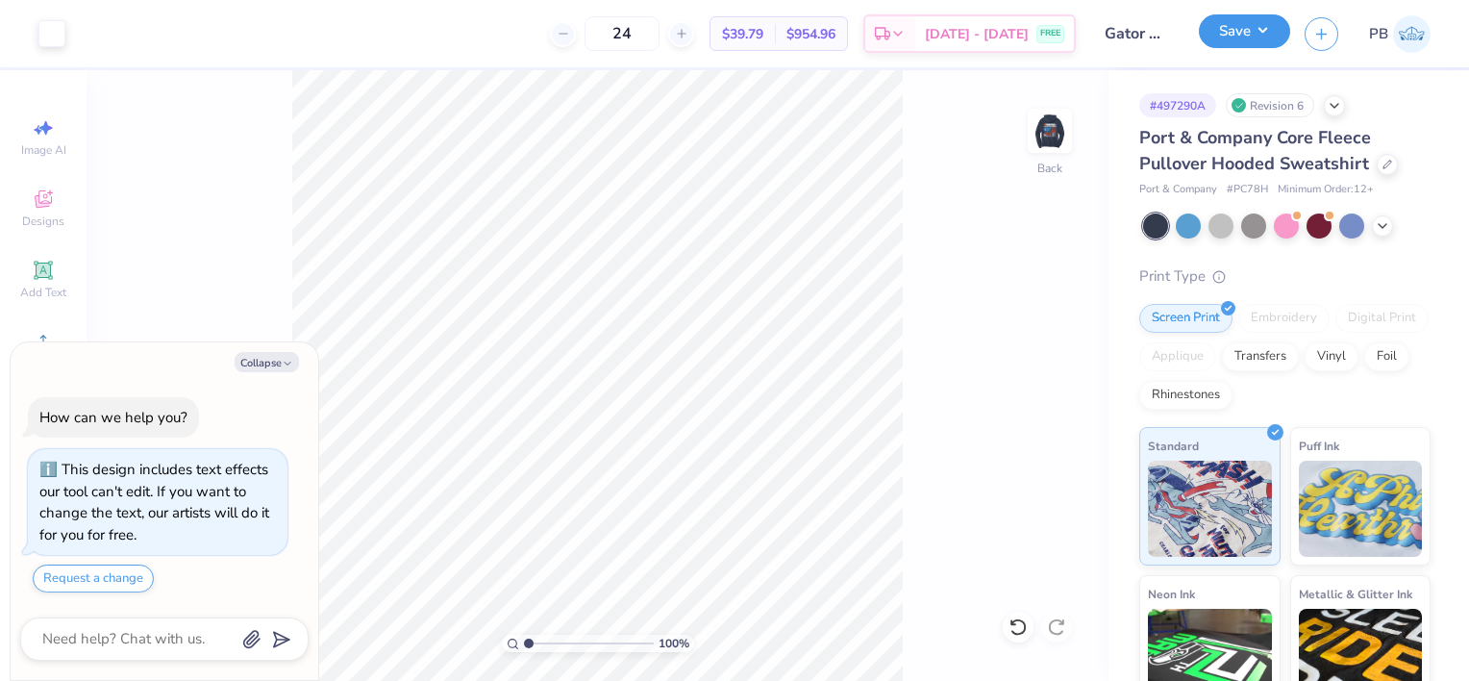
click at [1281, 32] on button "Save" at bounding box center [1244, 31] width 91 height 34
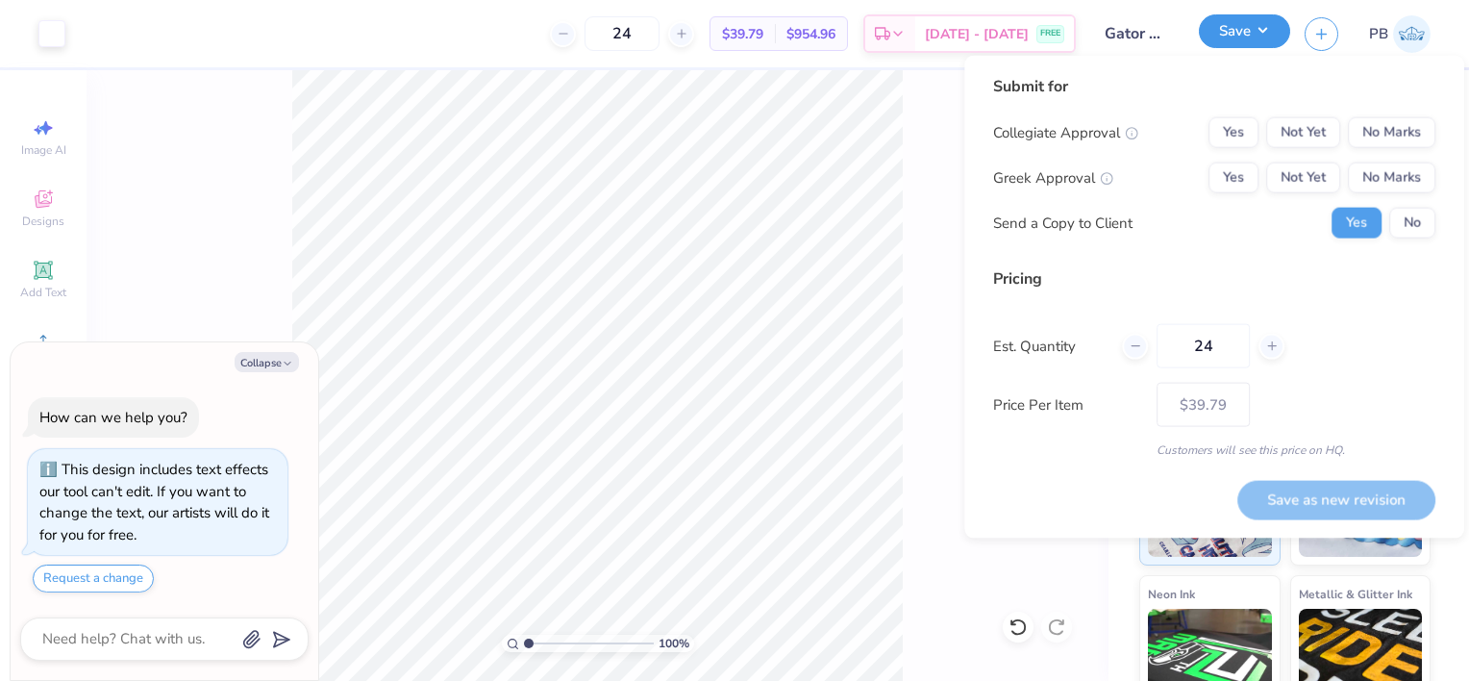
type textarea "x"
click at [1245, 135] on button "Yes" at bounding box center [1233, 132] width 50 height 31
click at [1373, 170] on button "No Marks" at bounding box center [1391, 177] width 87 height 31
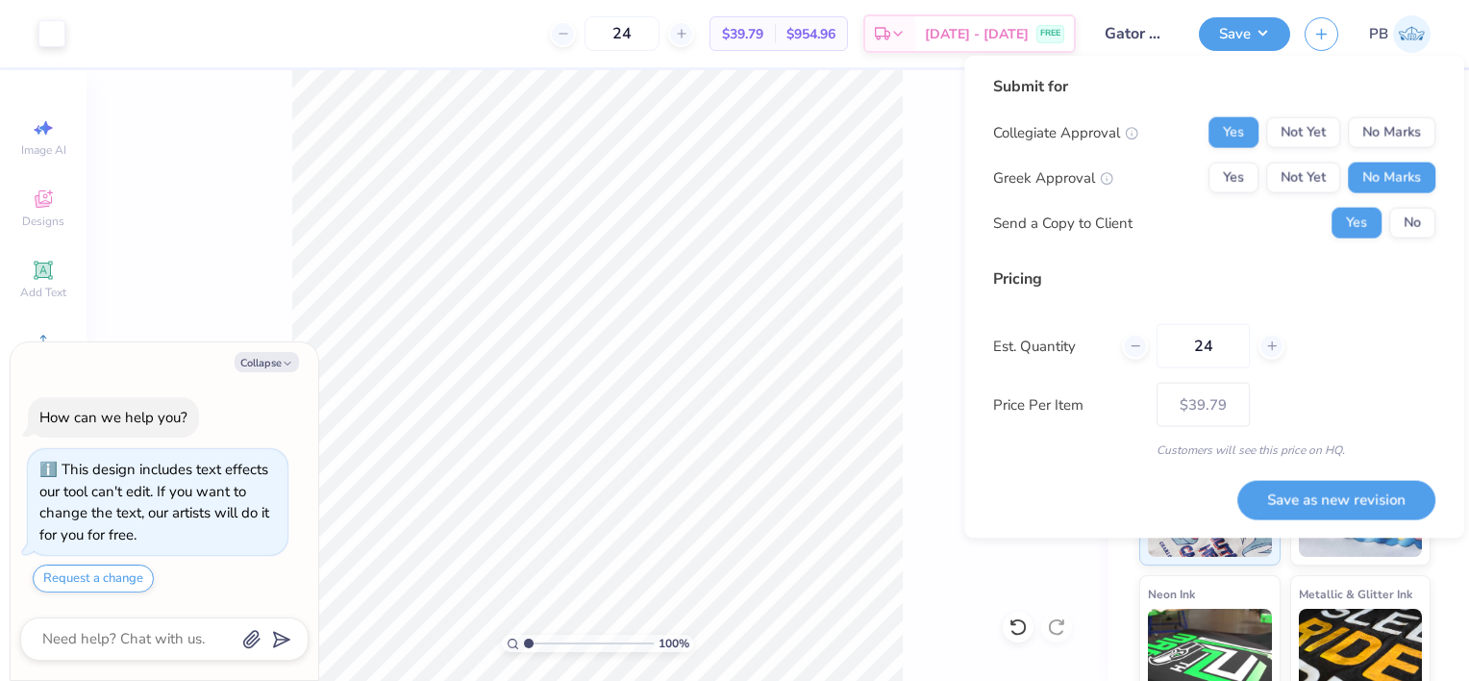
drag, startPoint x: 1229, startPoint y: 346, endPoint x: 1093, endPoint y: 352, distance: 135.7
click at [1093, 352] on div "Est. Quantity 24" at bounding box center [1214, 346] width 442 height 44
type input "45"
type input "$34.22"
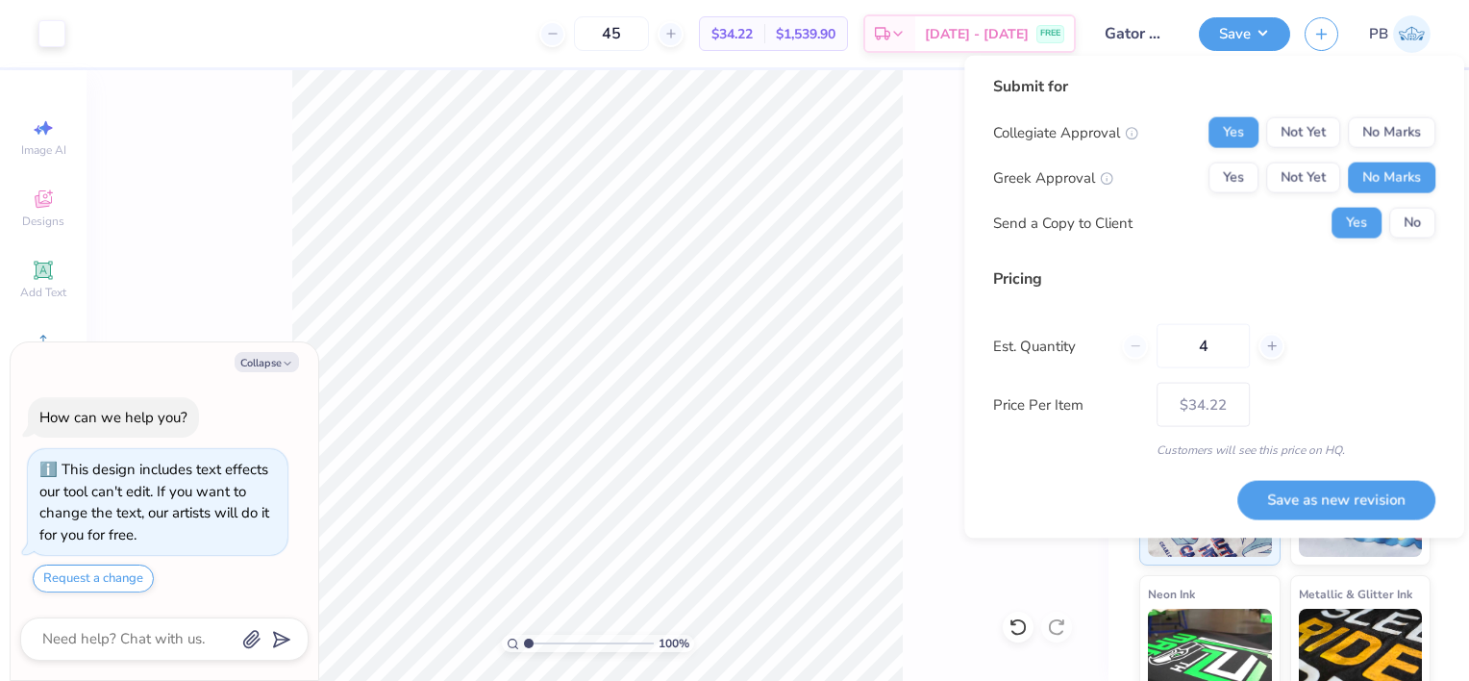
type input "48"
type input "$31.99"
type input "48"
click at [1324, 497] on button "Save as new revision" at bounding box center [1336, 499] width 198 height 38
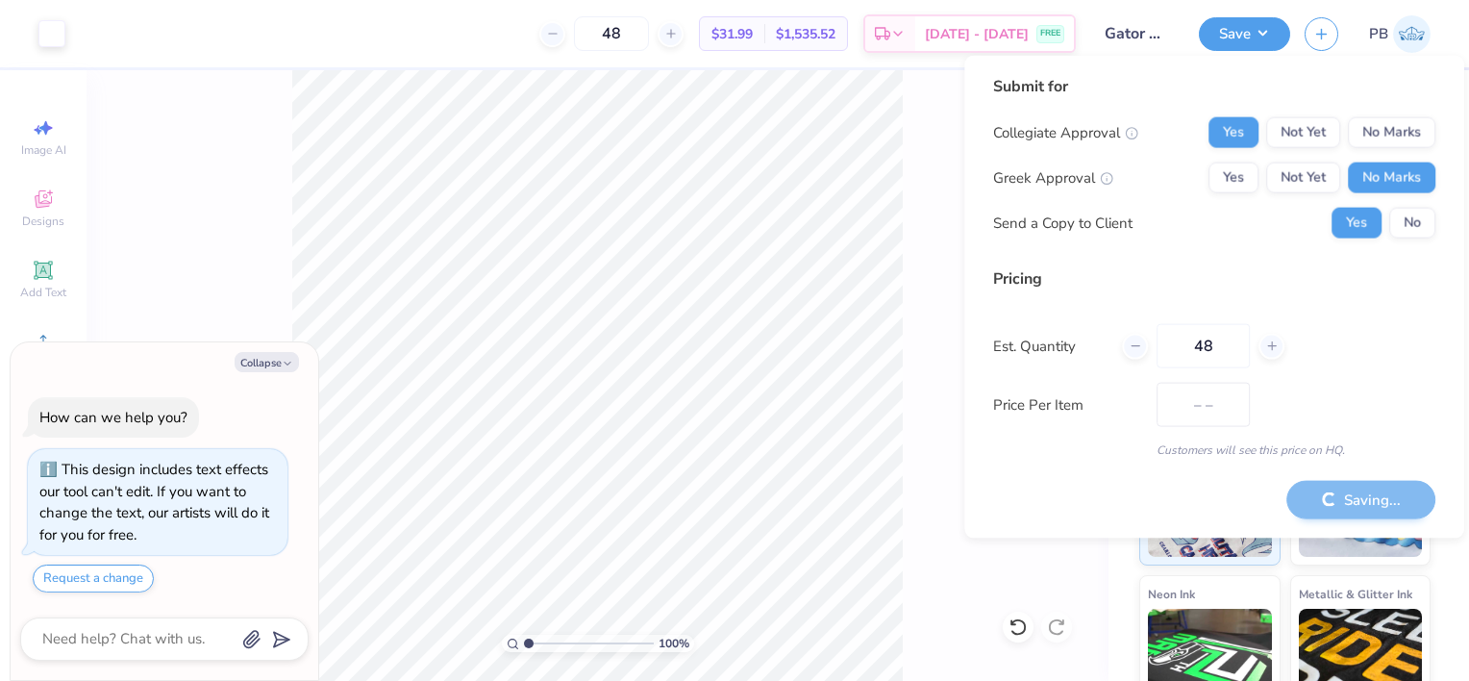
type input "$31.99"
type textarea "x"
